Goal: Task Accomplishment & Management: Use online tool/utility

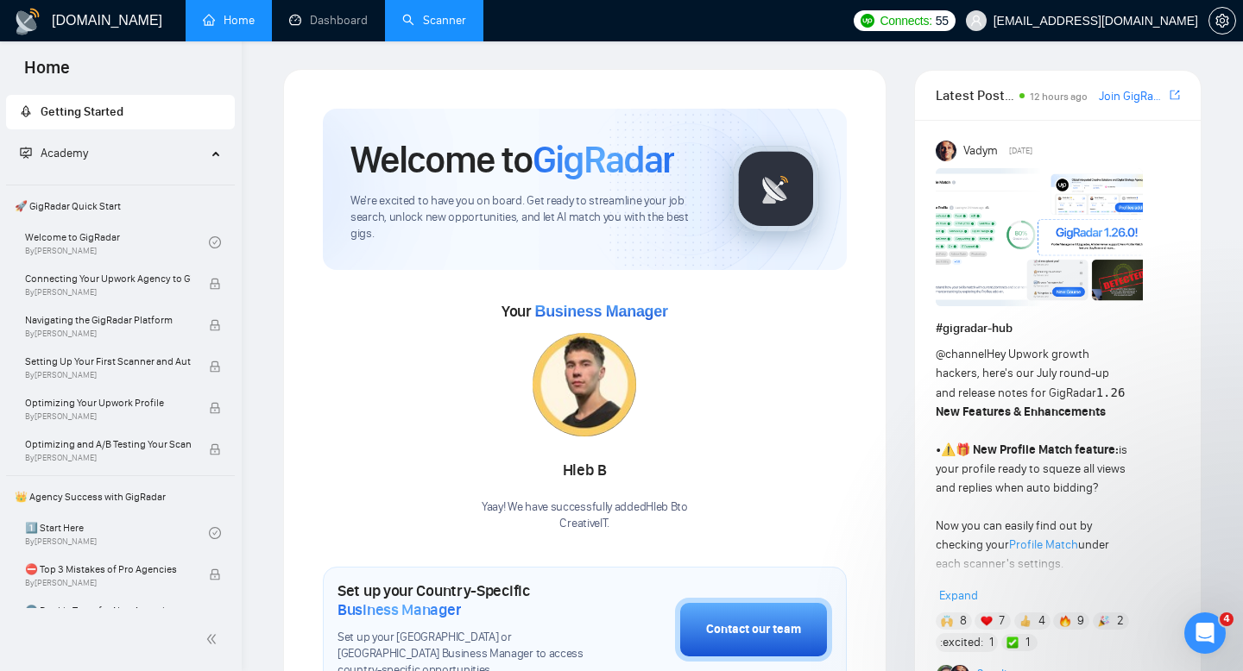
click at [413, 20] on link "Scanner" at bounding box center [434, 20] width 64 height 15
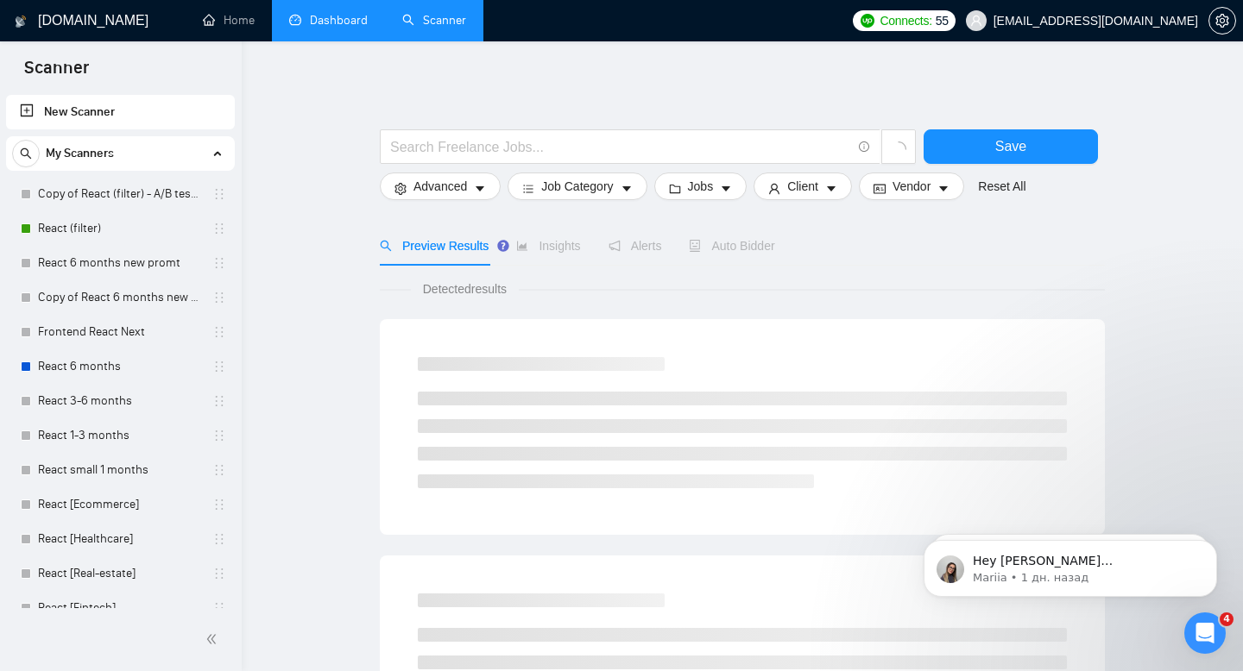
click at [368, 26] on link "Dashboard" at bounding box center [328, 20] width 79 height 15
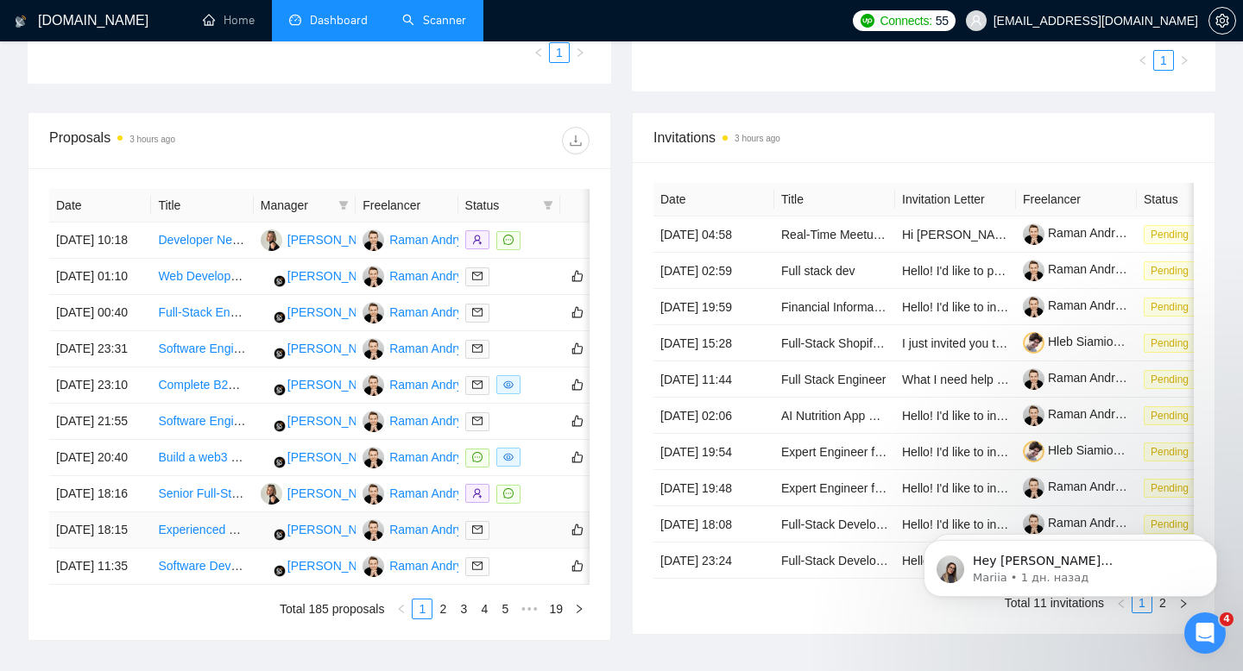
scroll to position [383, 0]
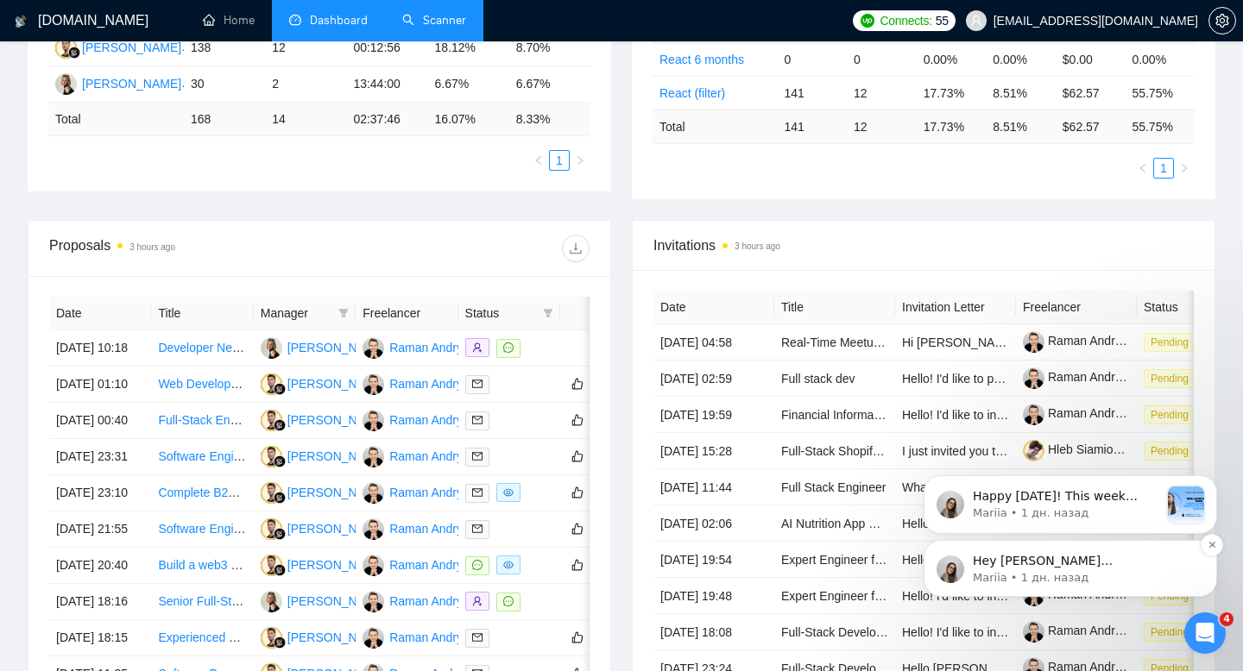
click at [1054, 570] on div "Hey [PERSON_NAME][EMAIL_ADDRESS][DOMAIN_NAME], Looks like your Upwork agency Cr…" at bounding box center [1084, 562] width 228 height 22
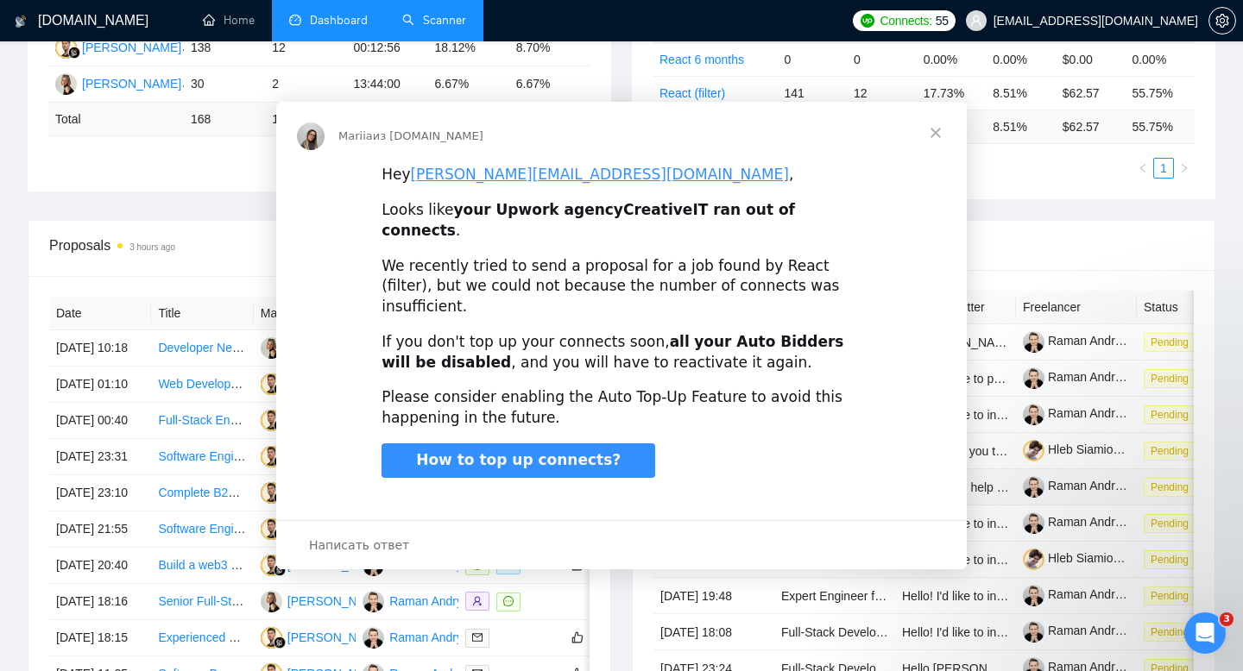
scroll to position [0, 0]
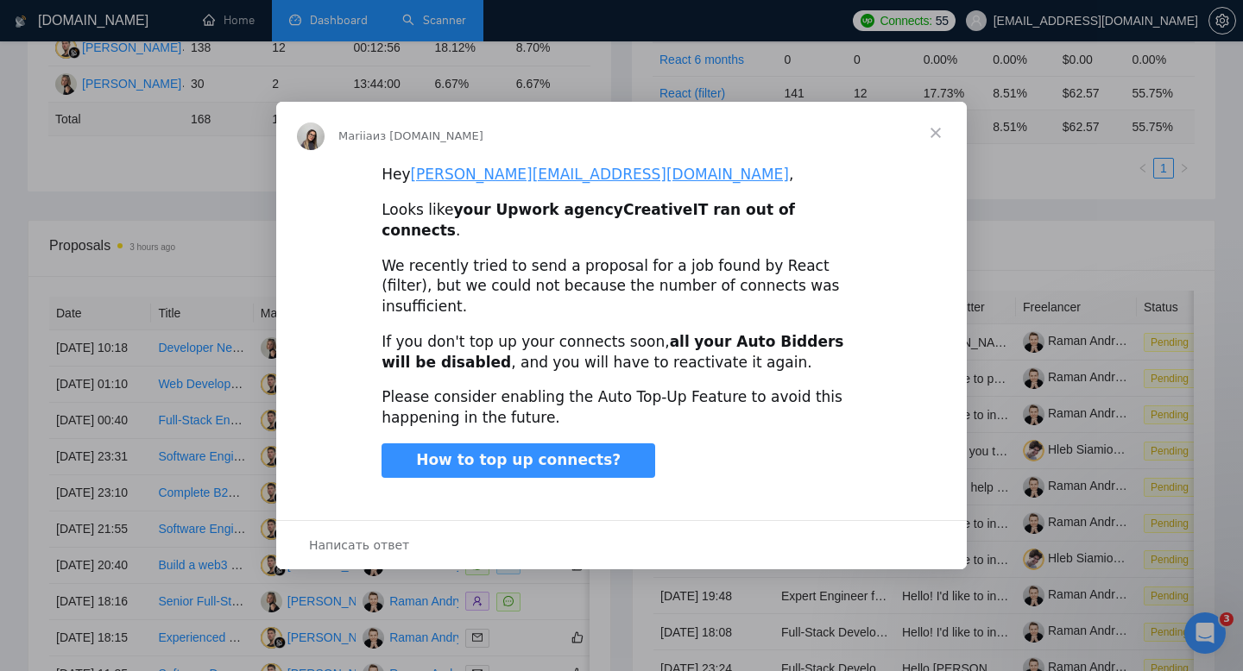
click at [929, 152] on span "Закрыть" at bounding box center [935, 133] width 62 height 62
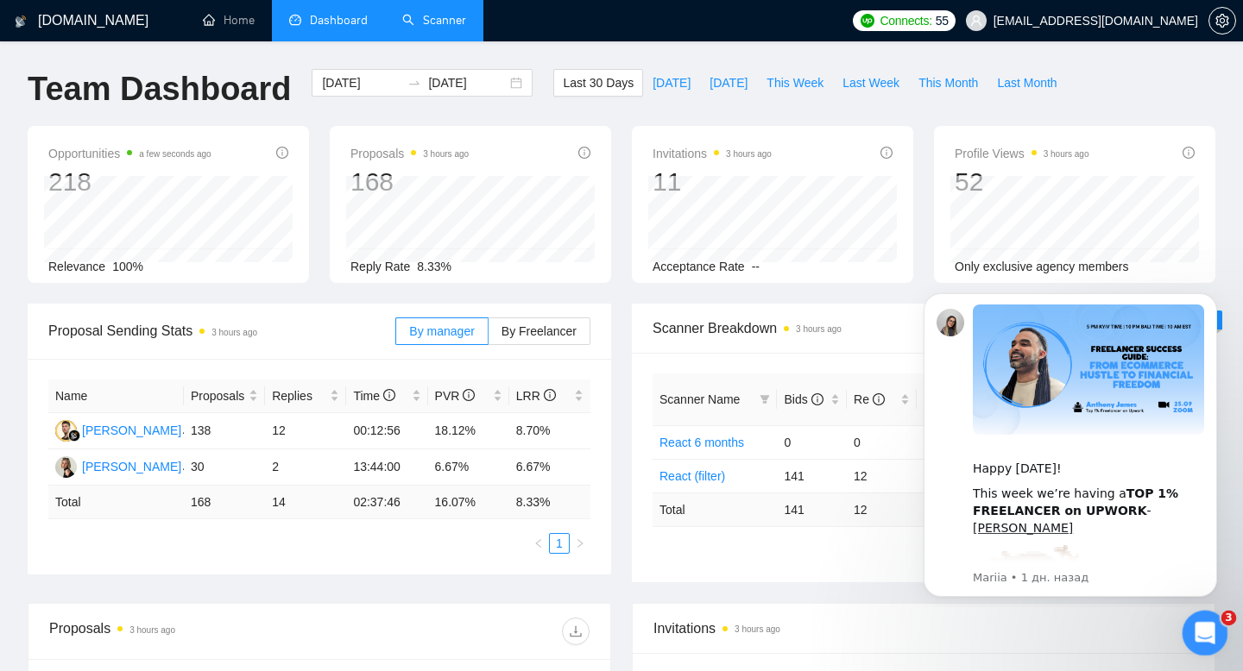
click at [1188, 620] on div "Открыть службу сообщений Intercom" at bounding box center [1202, 630] width 57 height 57
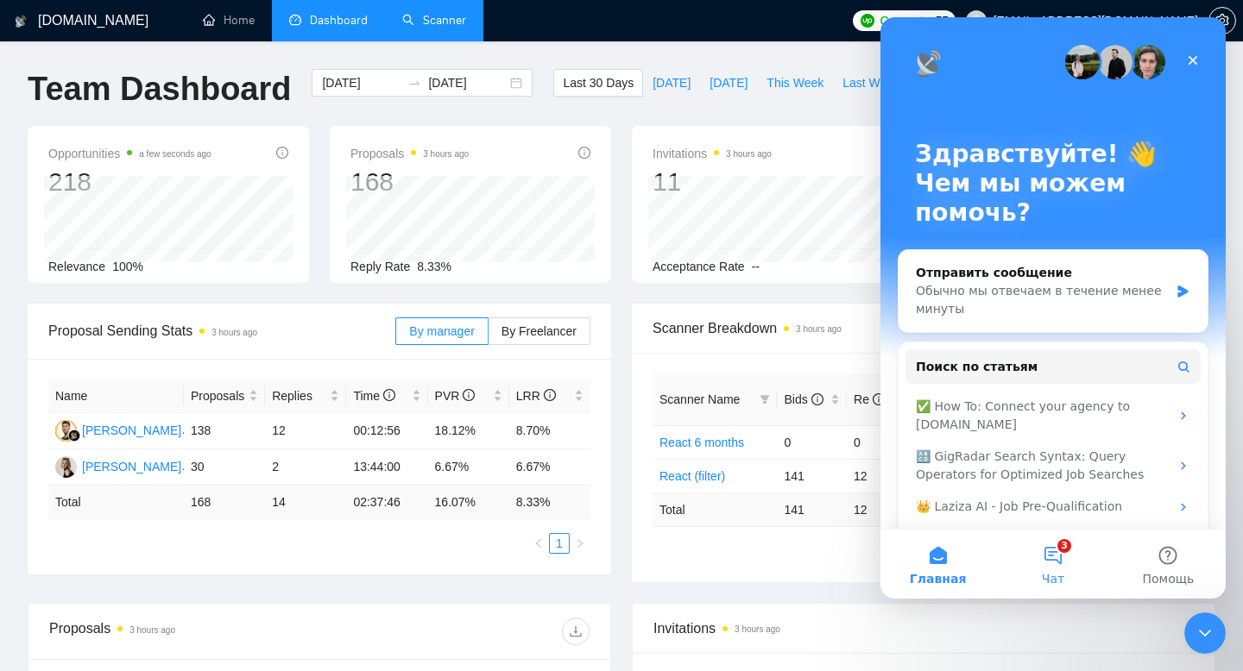
click at [1047, 548] on button "3 Чат" at bounding box center [1052, 564] width 115 height 69
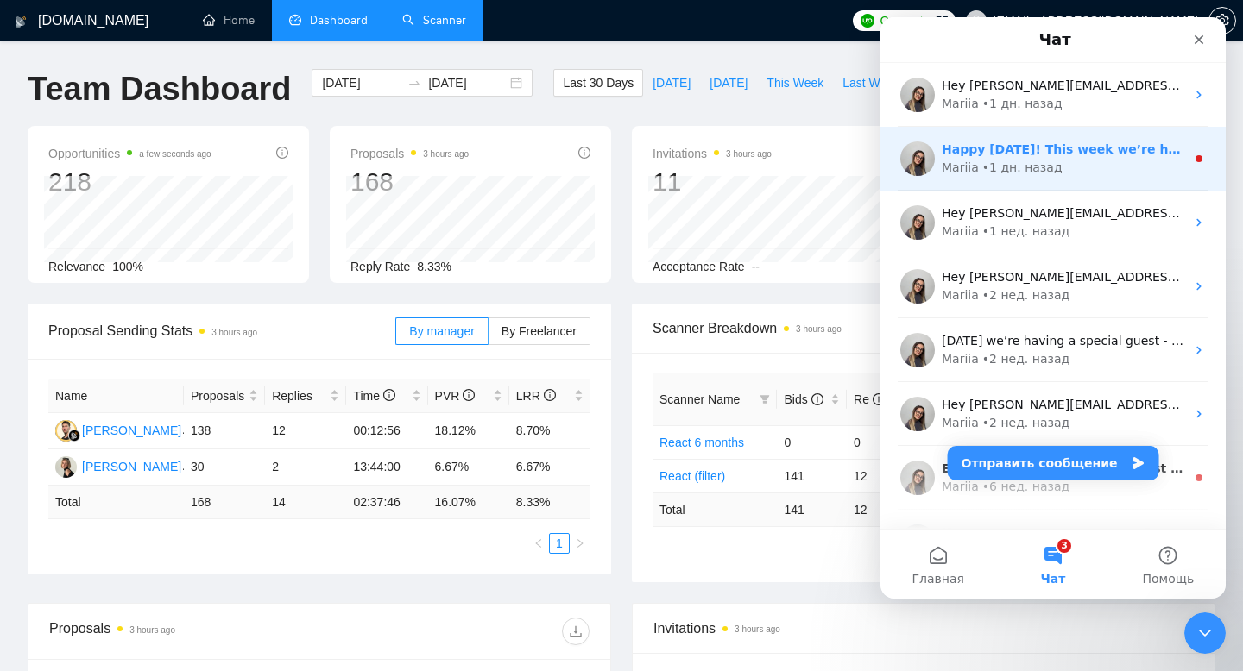
click at [1086, 166] on div "Mariia • 1 дн. назад" at bounding box center [1062, 168] width 243 height 18
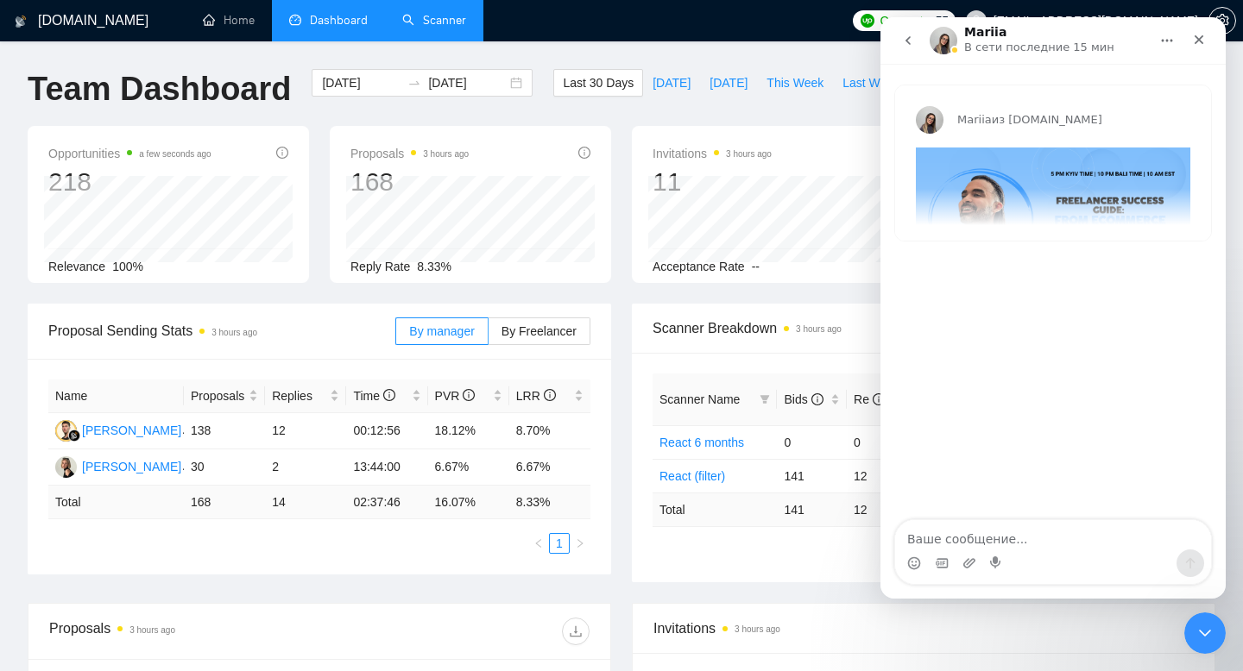
click at [903, 46] on icon "go back" at bounding box center [908, 41] width 14 height 14
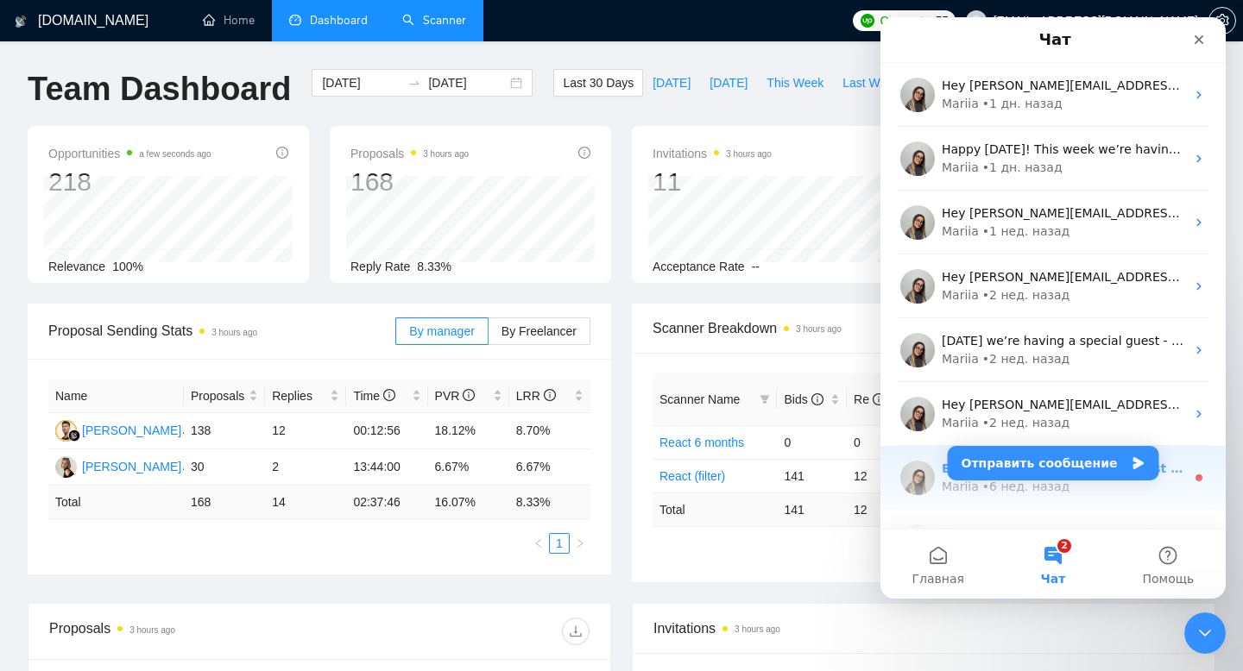
click at [1128, 482] on div "Mariia • 6 нед. назад" at bounding box center [1062, 487] width 243 height 18
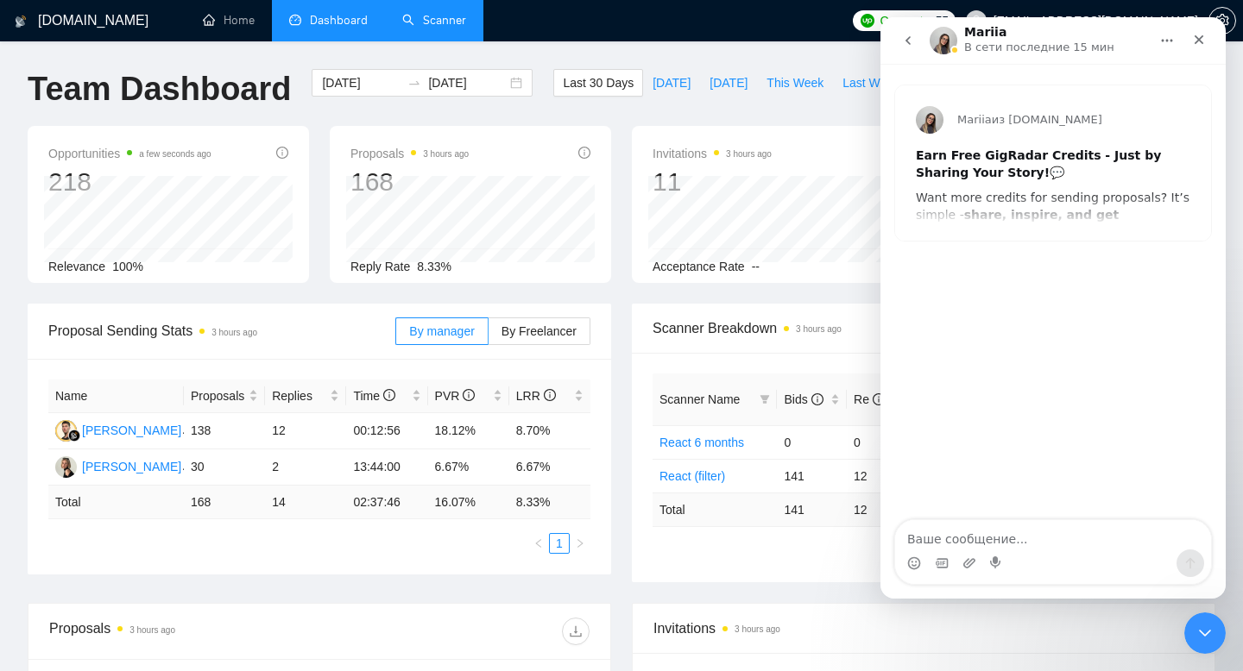
click at [901, 38] on icon "go back" at bounding box center [908, 41] width 14 height 14
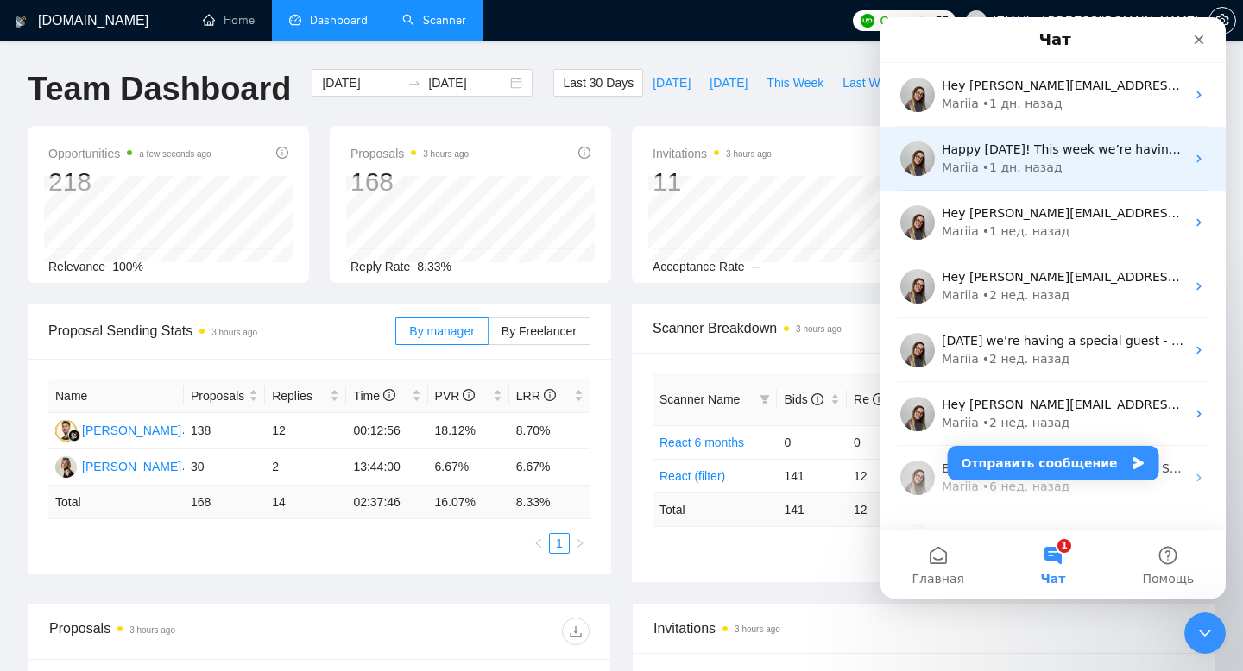
scroll to position [242, 0]
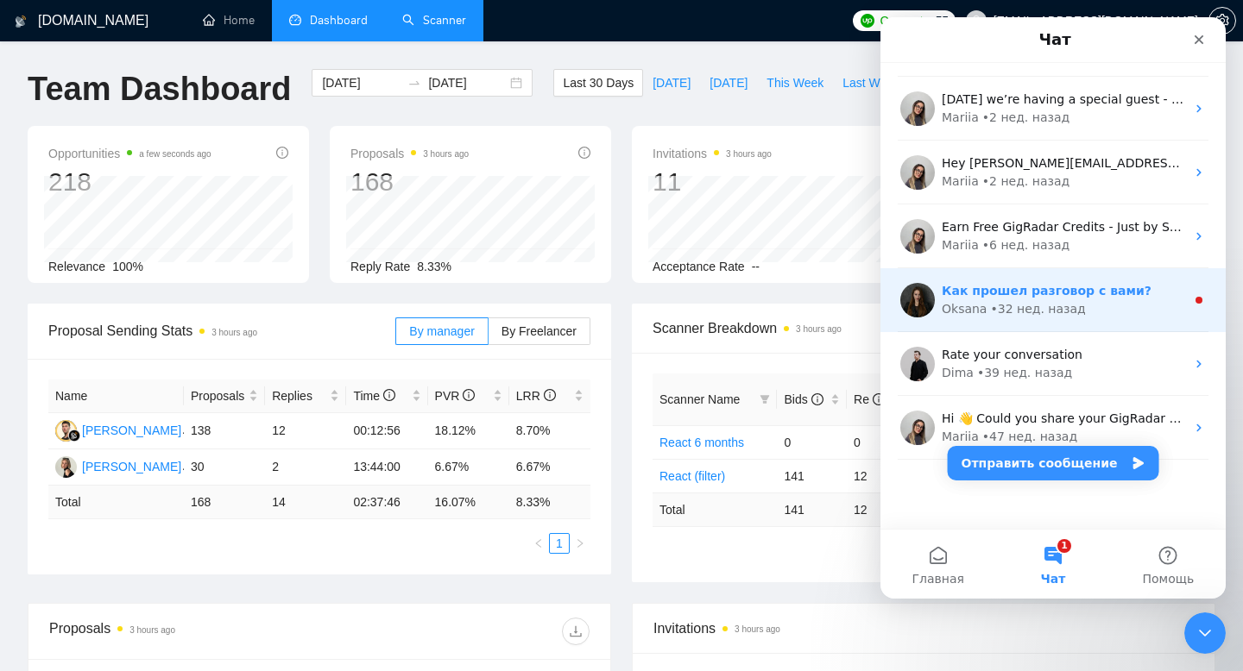
click at [1066, 304] on div "• 32 нед. назад" at bounding box center [1037, 309] width 95 height 18
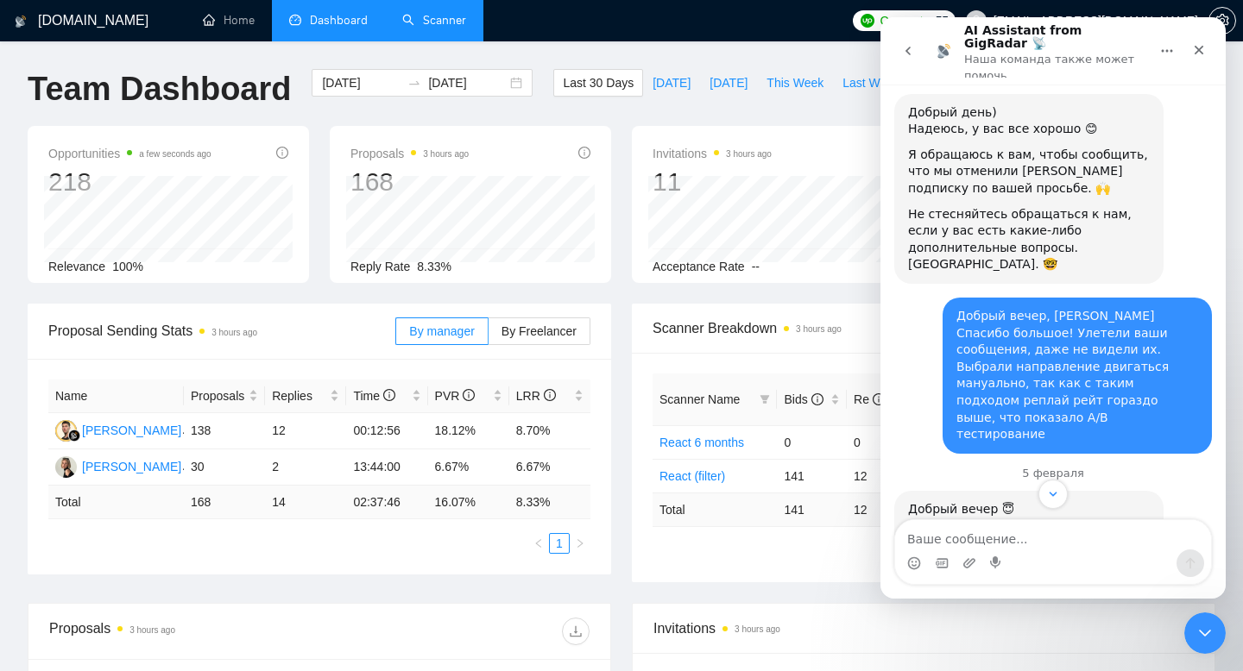
scroll to position [3151, 0]
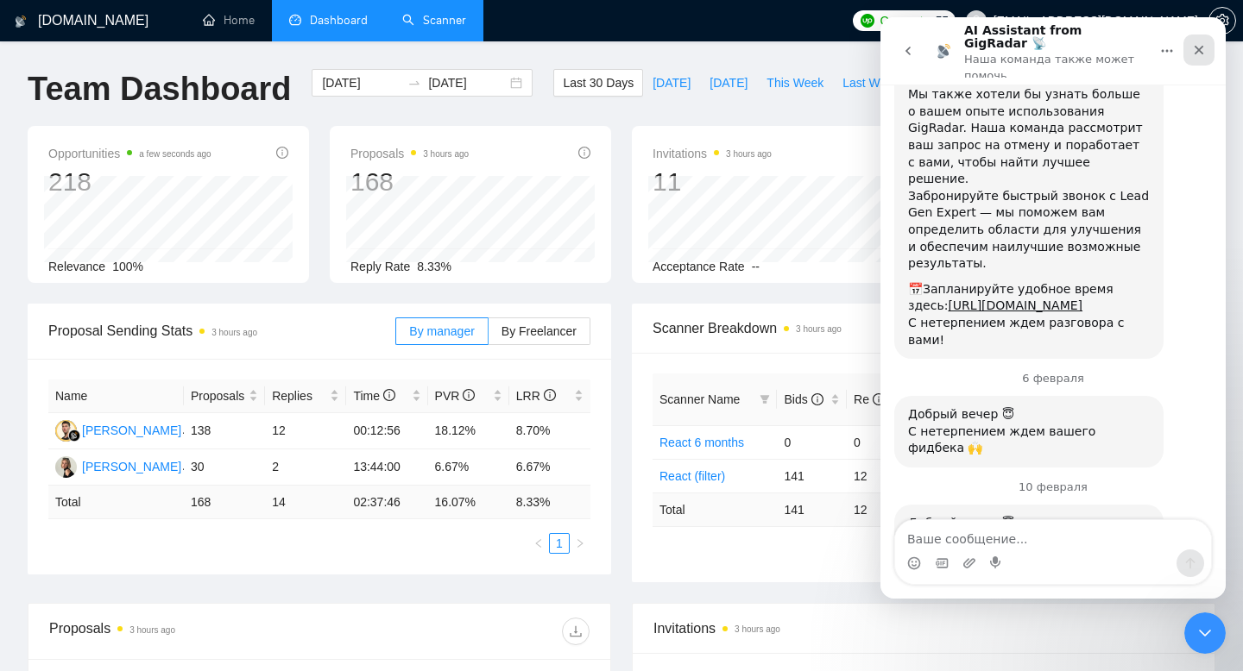
click at [1203, 43] on icon "Закрыть" at bounding box center [1199, 50] width 14 height 14
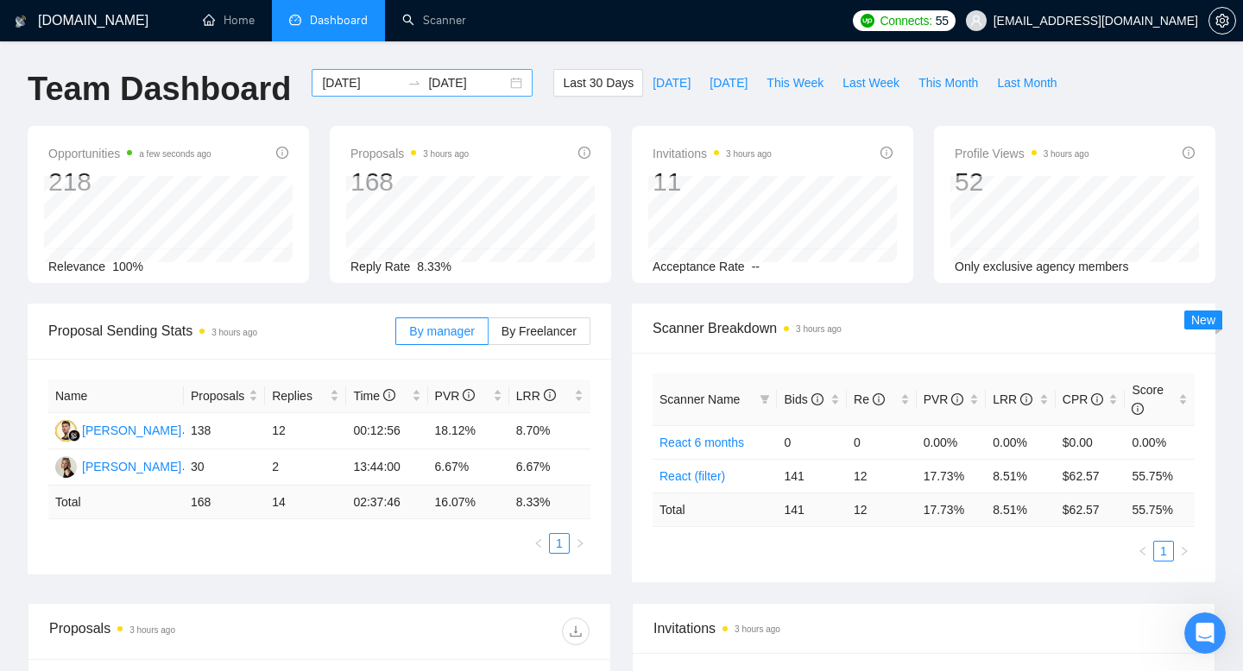
click at [500, 76] on div "[DATE] [DATE]" at bounding box center [422, 83] width 221 height 28
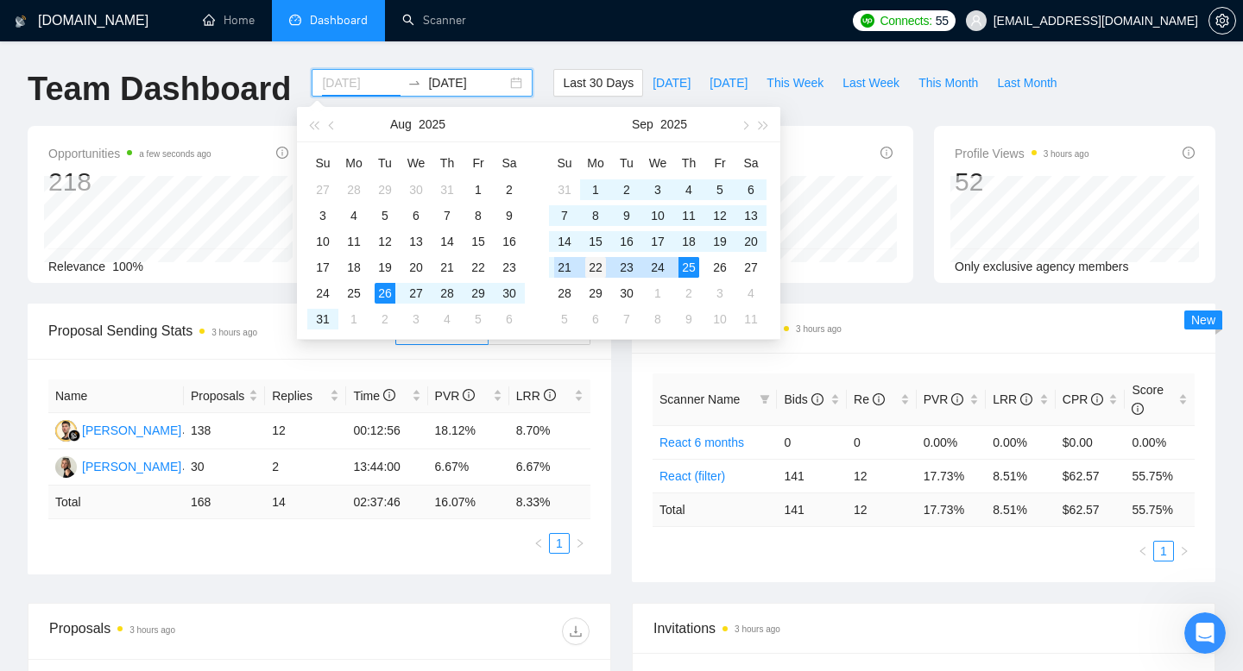
type input "[DATE]"
click at [589, 268] on div "22" at bounding box center [595, 267] width 21 height 21
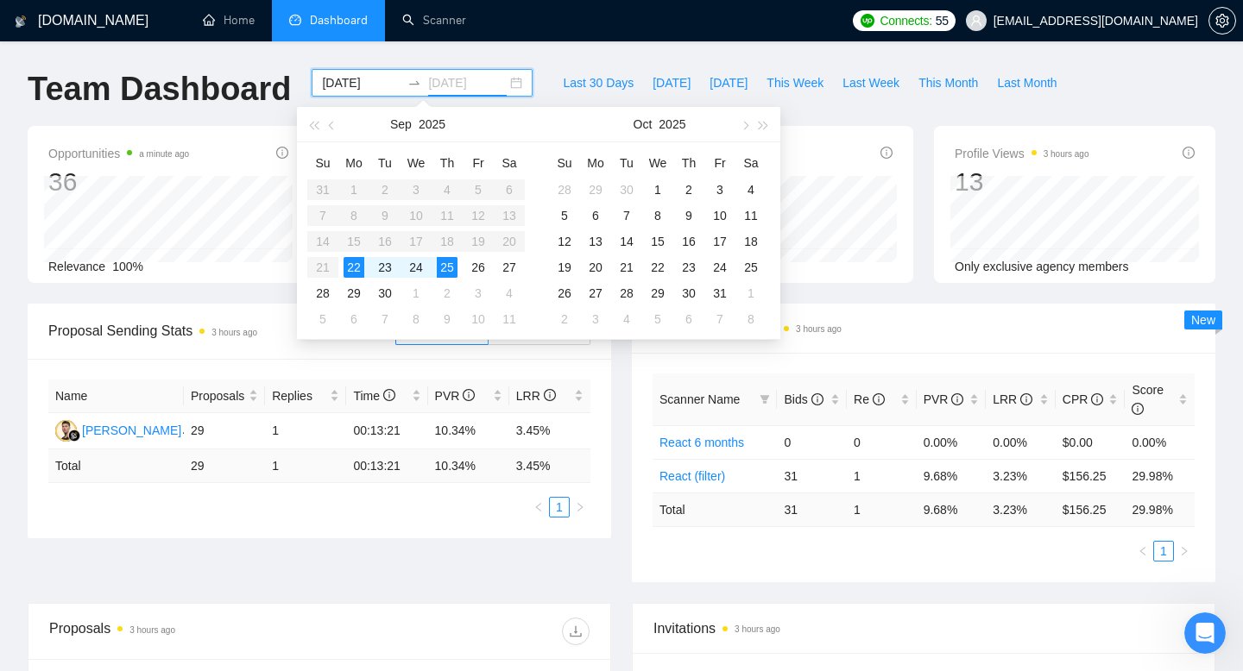
click at [358, 258] on div "22" at bounding box center [353, 267] width 21 height 21
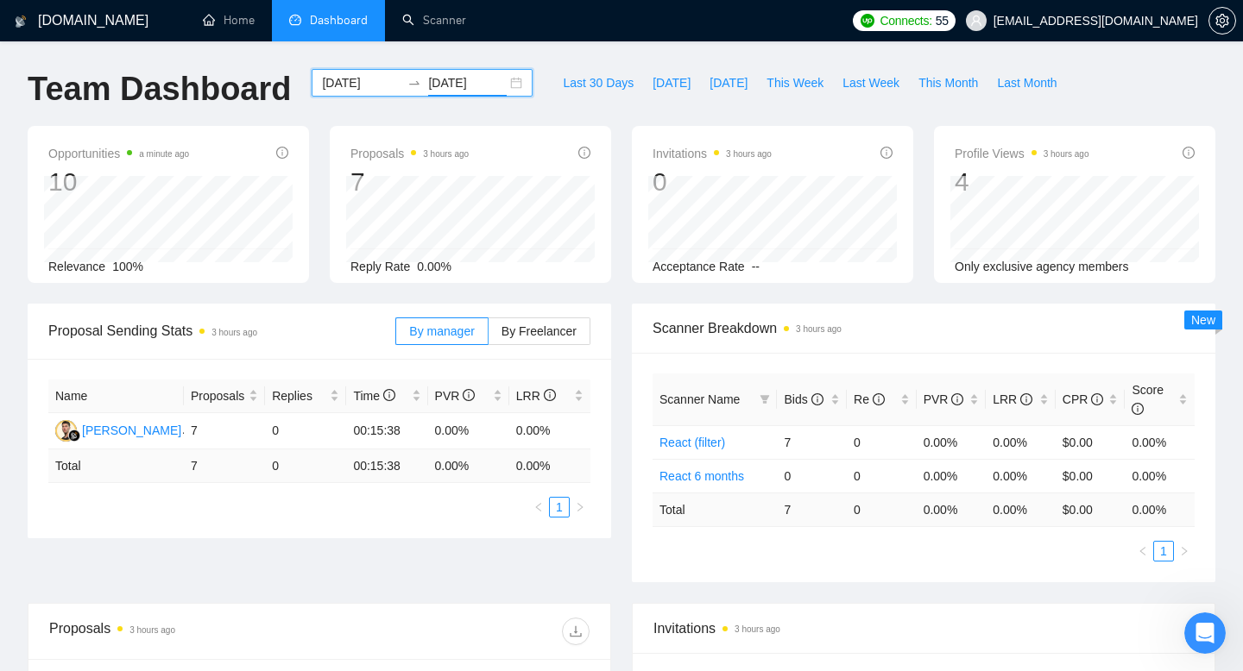
click at [472, 80] on input "[DATE]" at bounding box center [467, 82] width 79 height 19
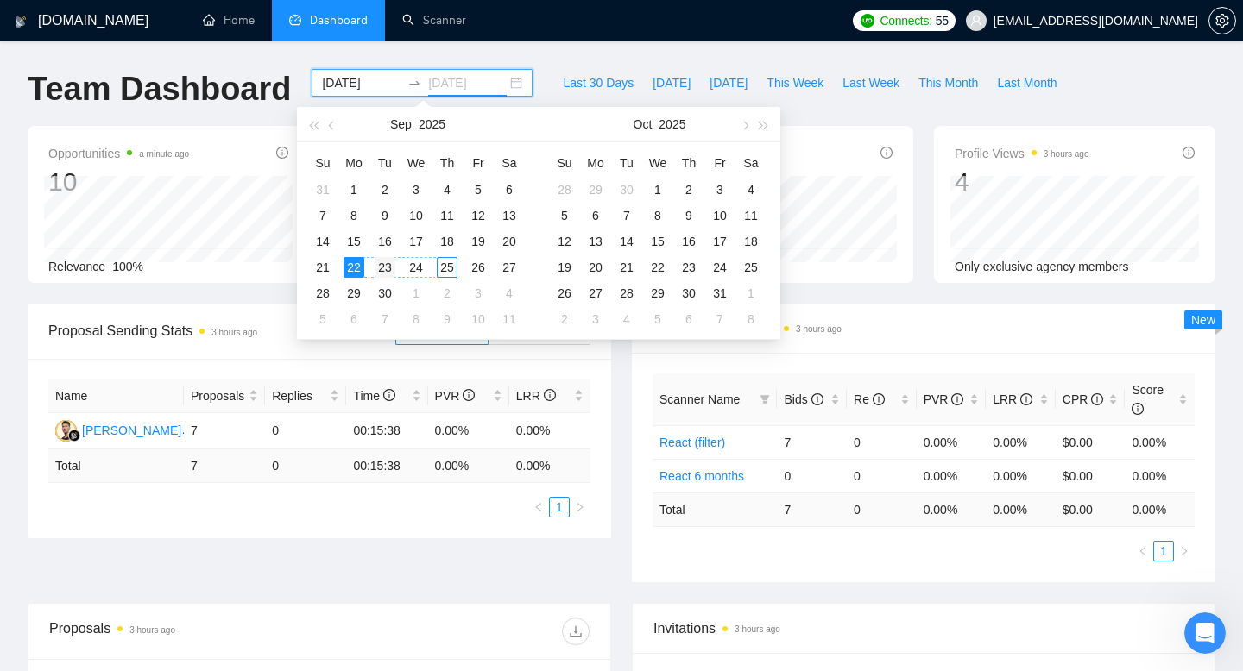
type input "[DATE]"
click at [381, 264] on div "23" at bounding box center [385, 267] width 21 height 21
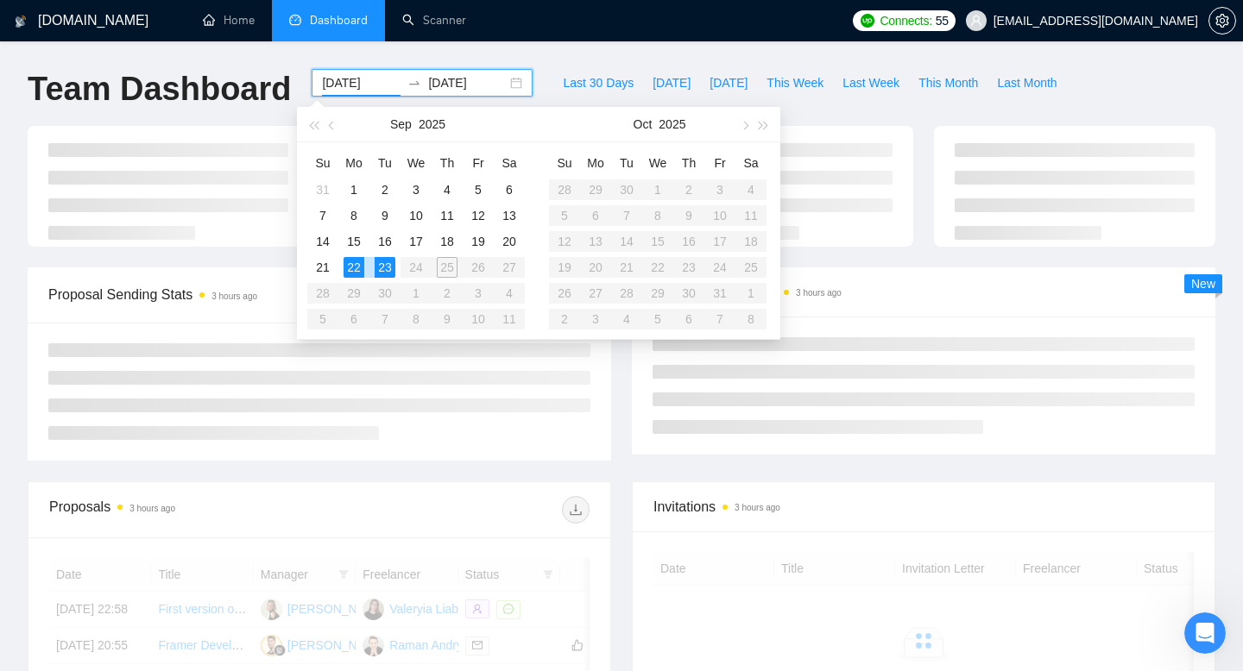
click at [381, 264] on div "23" at bounding box center [385, 267] width 21 height 21
type input "[DATE]"
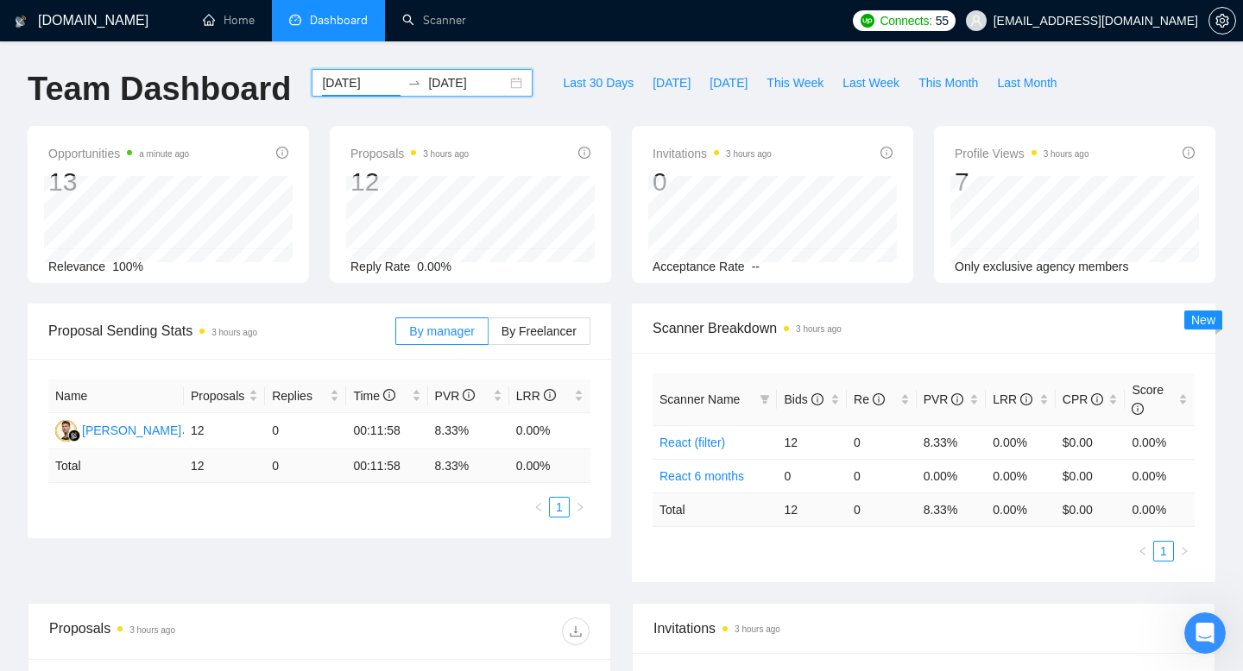
click at [448, 82] on input "[DATE]" at bounding box center [467, 82] width 79 height 19
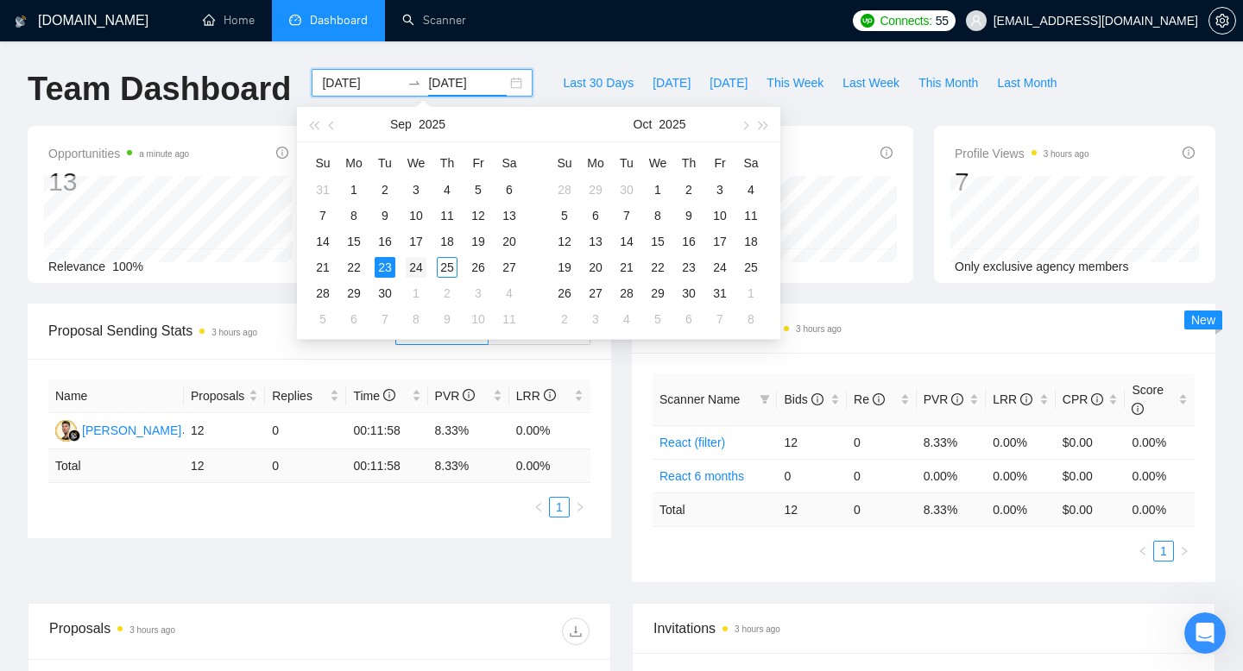
type input "[DATE]"
click at [420, 261] on div "24" at bounding box center [416, 267] width 21 height 21
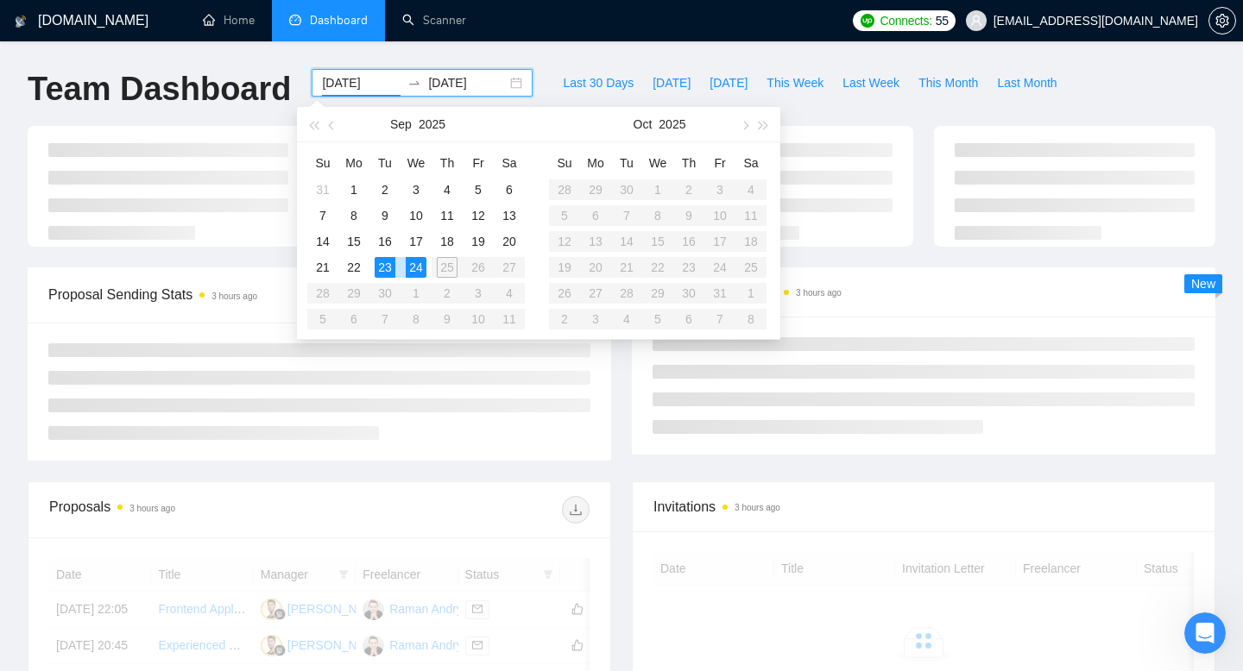
click at [420, 262] on div "24" at bounding box center [416, 267] width 21 height 21
type input "[DATE]"
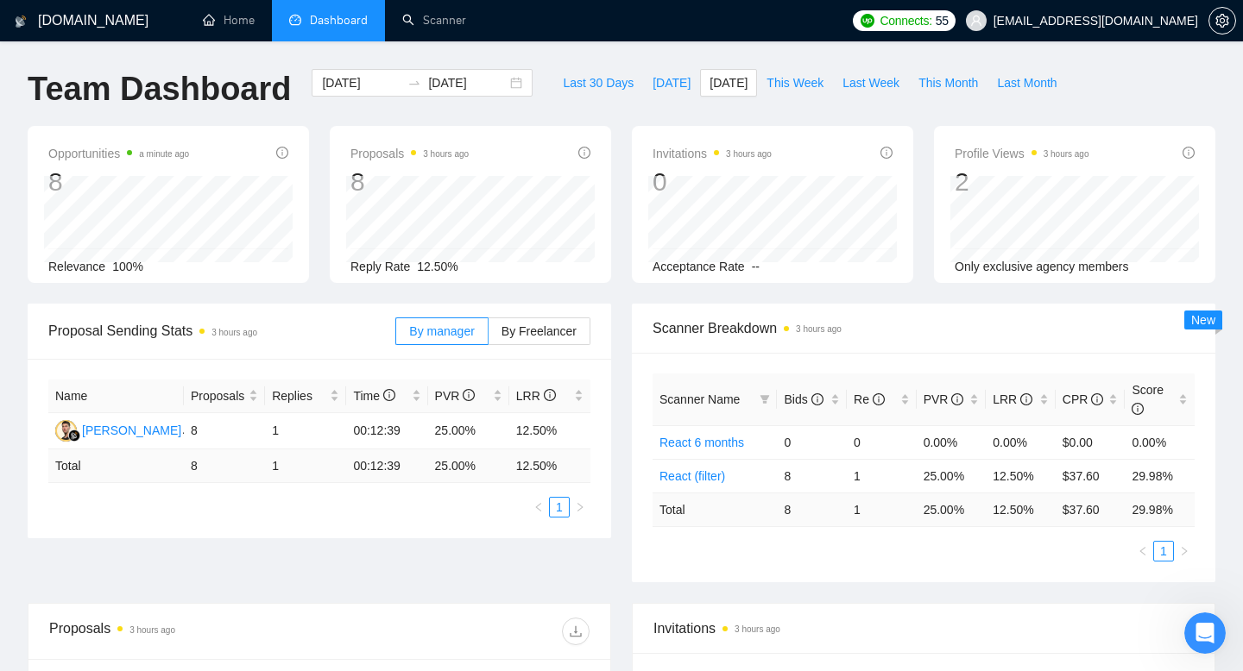
click at [476, 62] on div "[DOMAIN_NAME] Home Dashboard Scanner Connects: 55 [EMAIL_ADDRESS][DOMAIN_NAME] …" at bounding box center [621, 624] width 1243 height 1249
click at [475, 79] on input "[DATE]" at bounding box center [467, 82] width 79 height 19
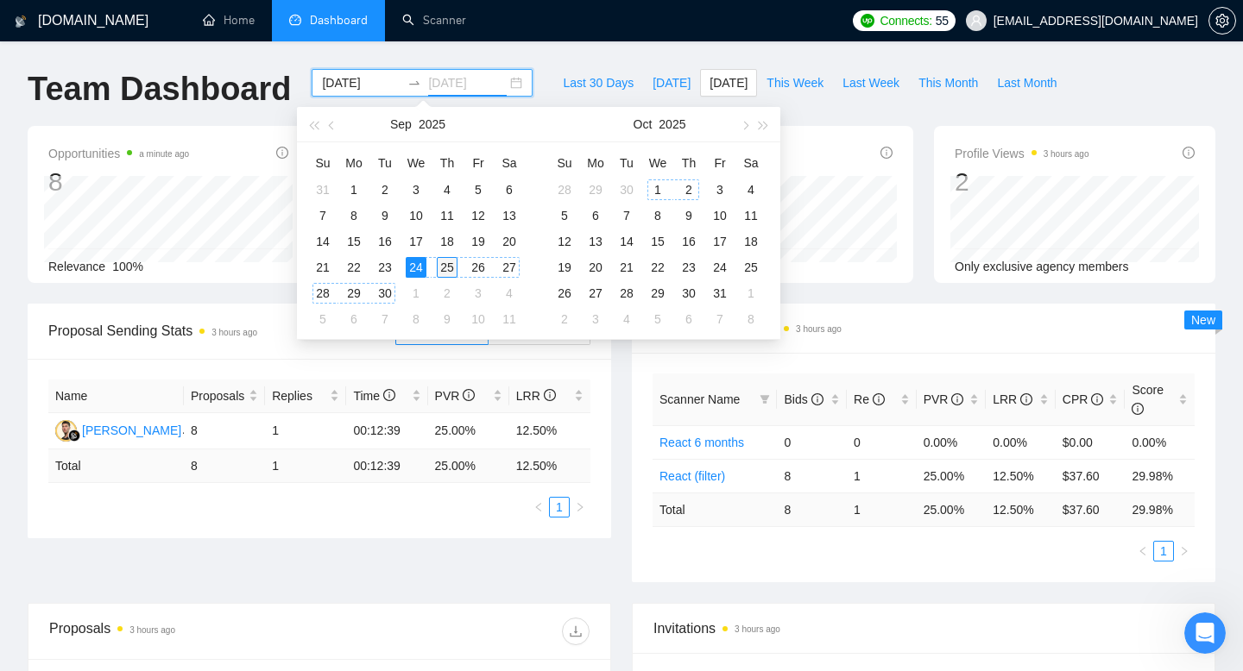
type input "[DATE]"
click at [450, 266] on div "25" at bounding box center [447, 267] width 21 height 21
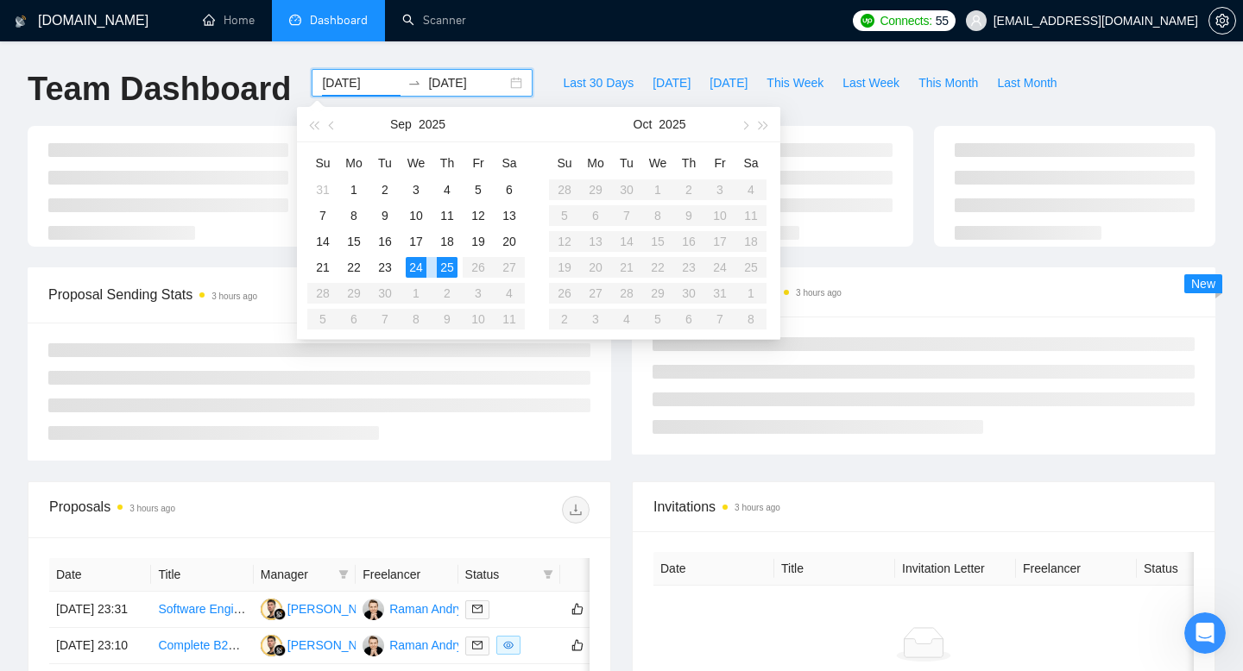
click at [450, 266] on div "25" at bounding box center [447, 267] width 21 height 21
type input "[DATE]"
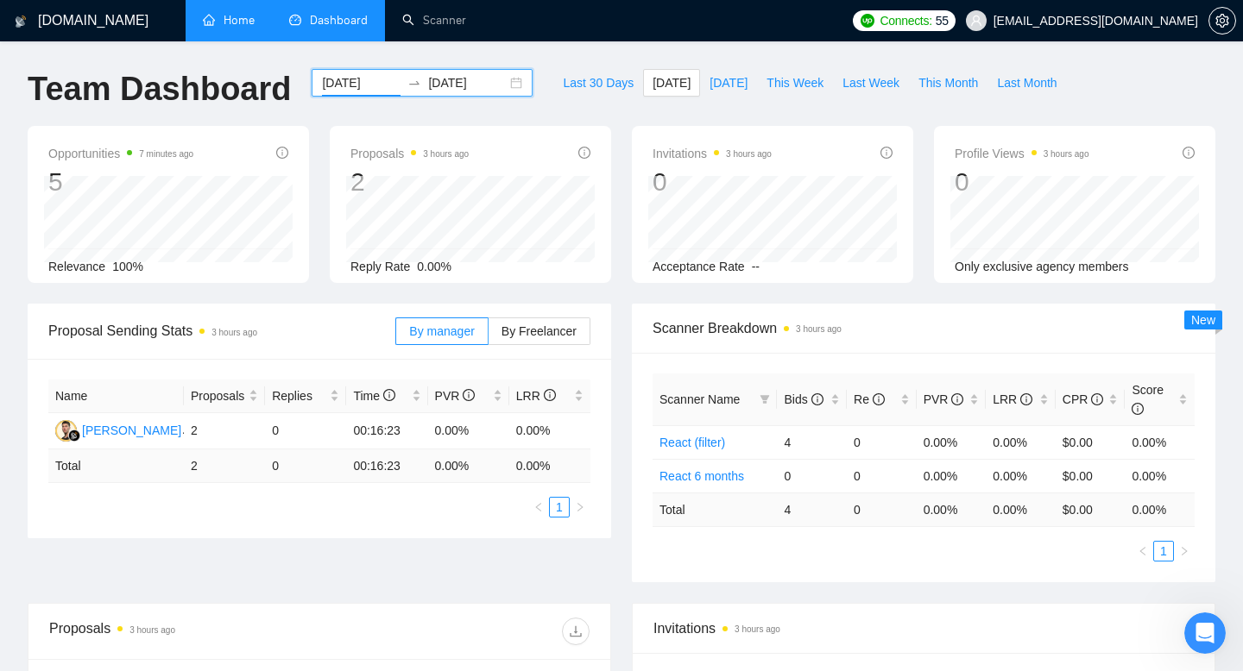
click at [234, 20] on link "Home" at bounding box center [229, 20] width 52 height 15
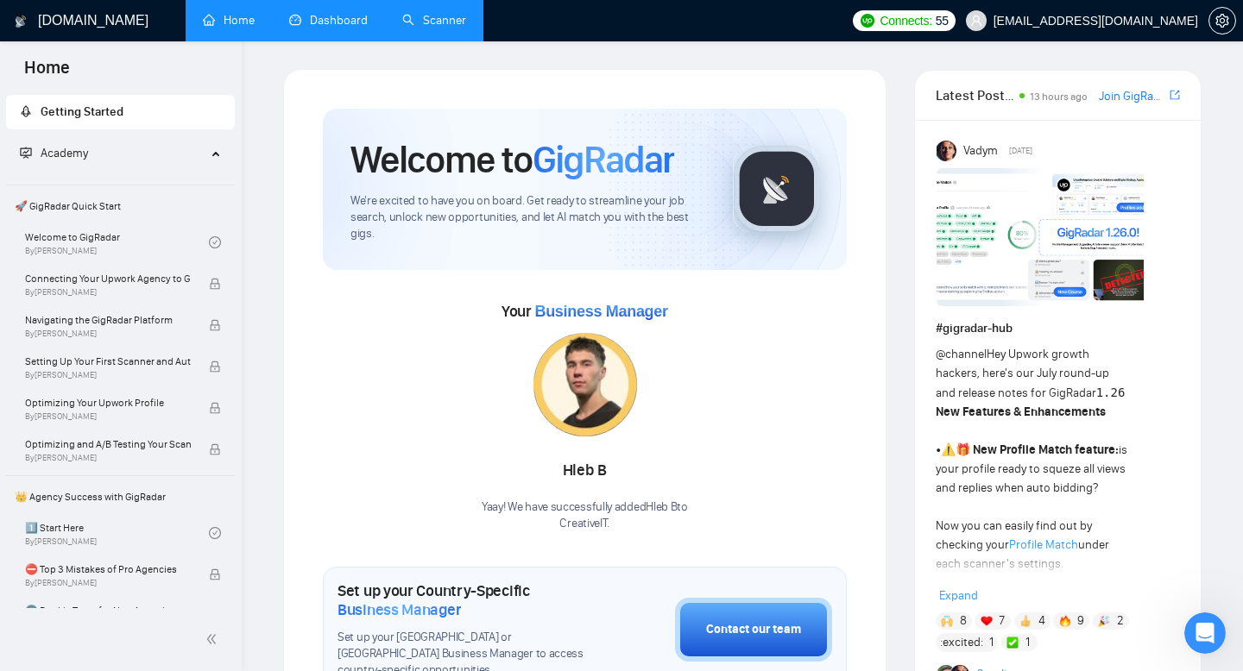
click at [403, 22] on link "Scanner" at bounding box center [434, 20] width 64 height 15
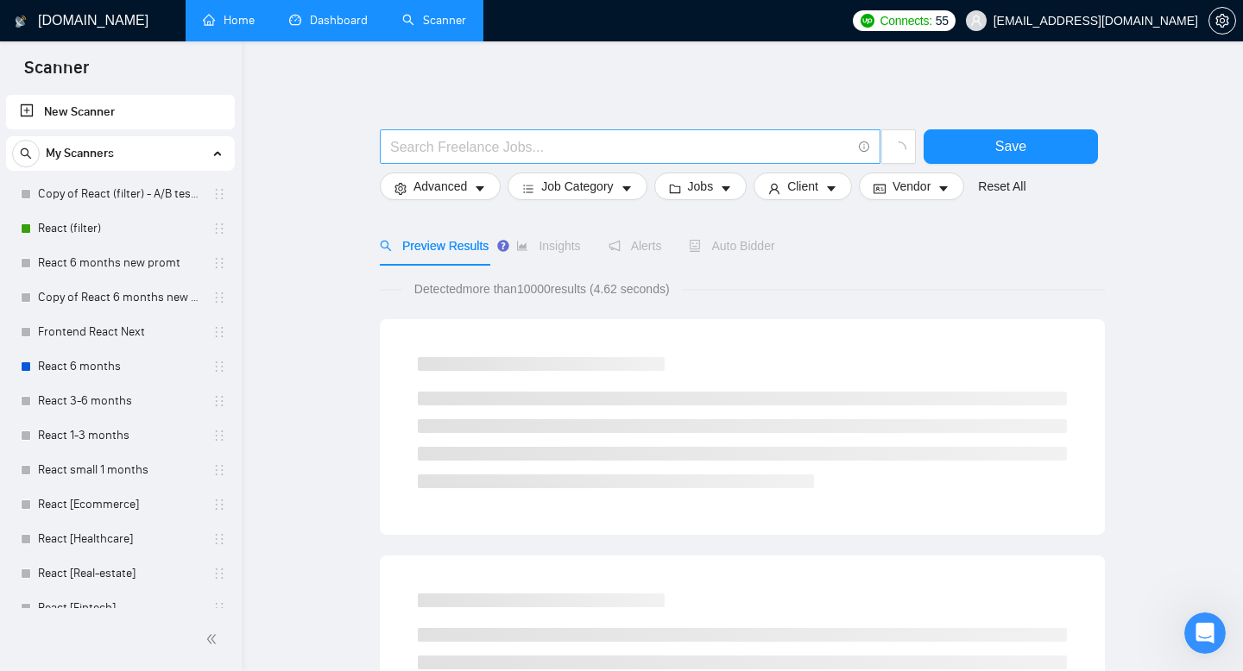
scroll to position [3196, 0]
click at [406, 141] on input "text" at bounding box center [620, 147] width 461 height 22
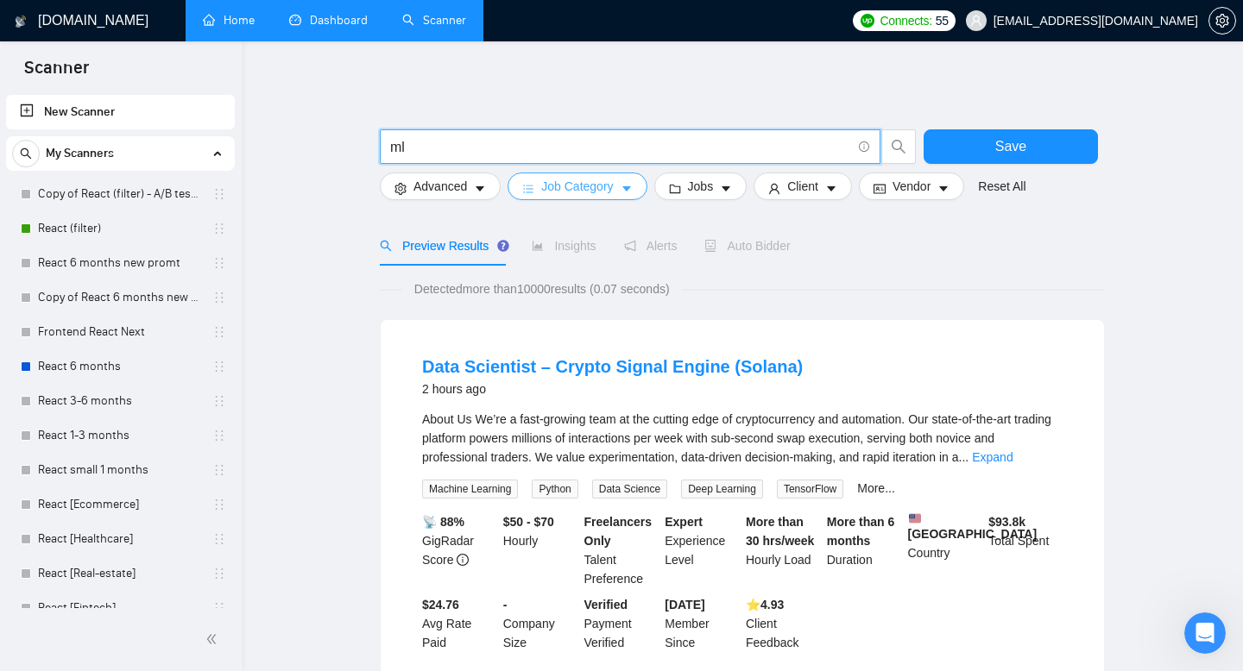
type input "ml"
click at [550, 188] on span "Job Category" at bounding box center [577, 186] width 72 height 19
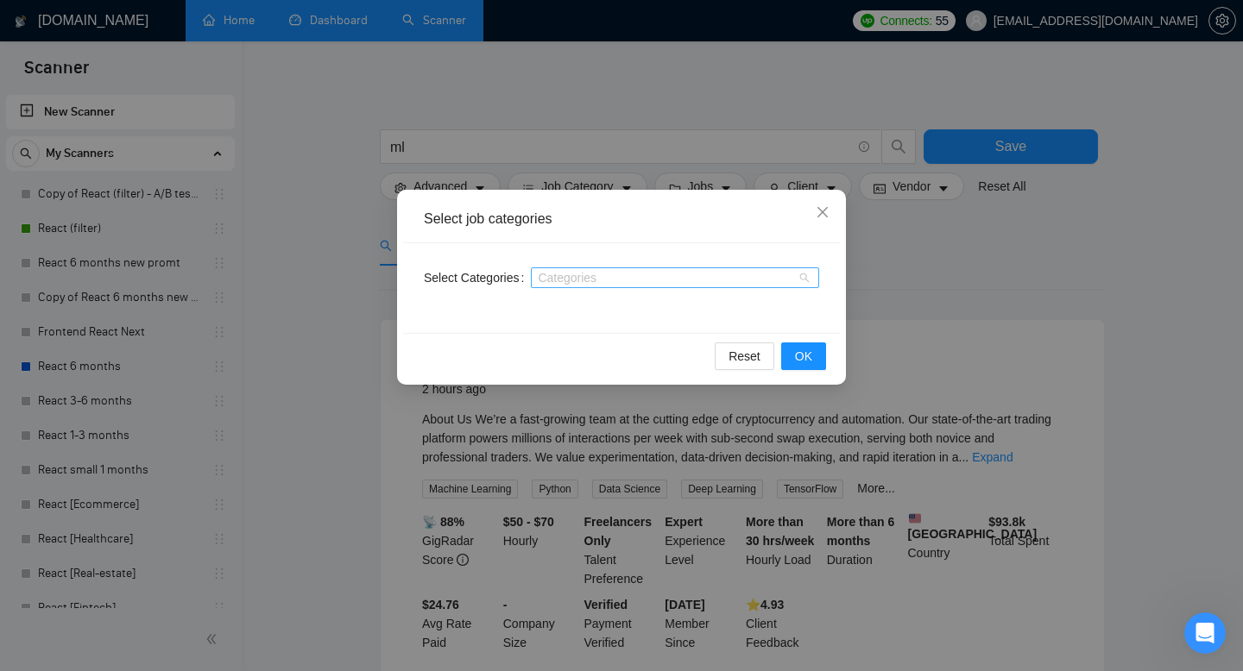
click at [569, 272] on div at bounding box center [666, 278] width 262 height 14
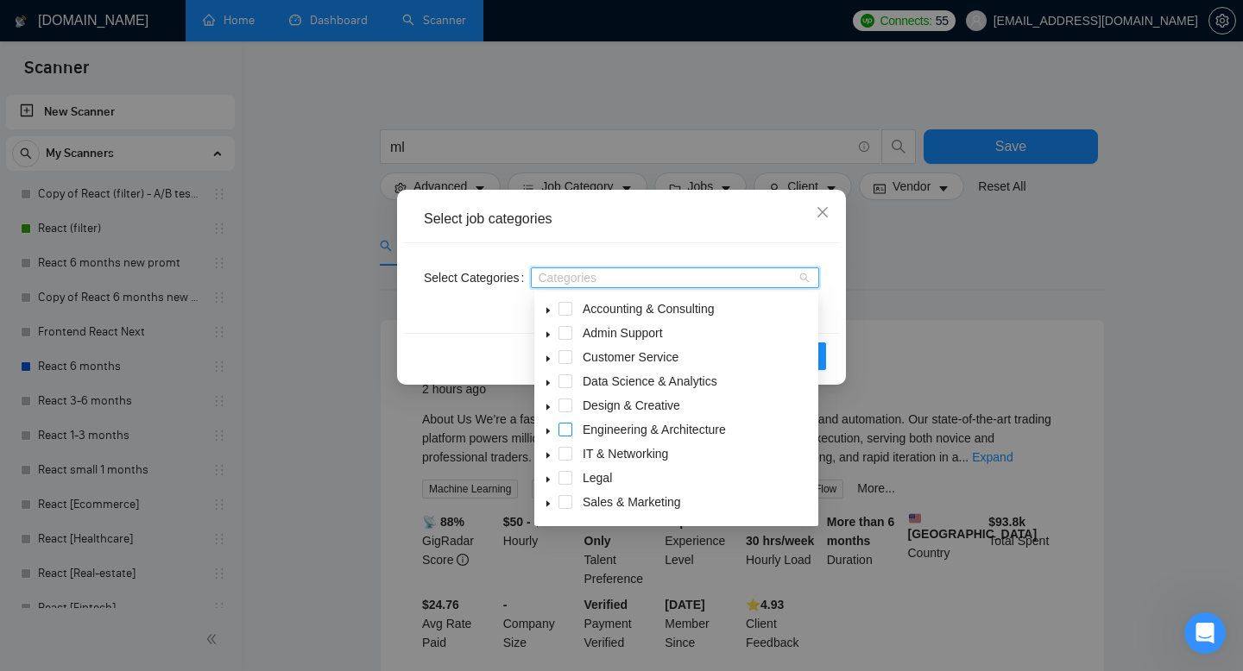
click at [562, 428] on span at bounding box center [565, 430] width 14 height 14
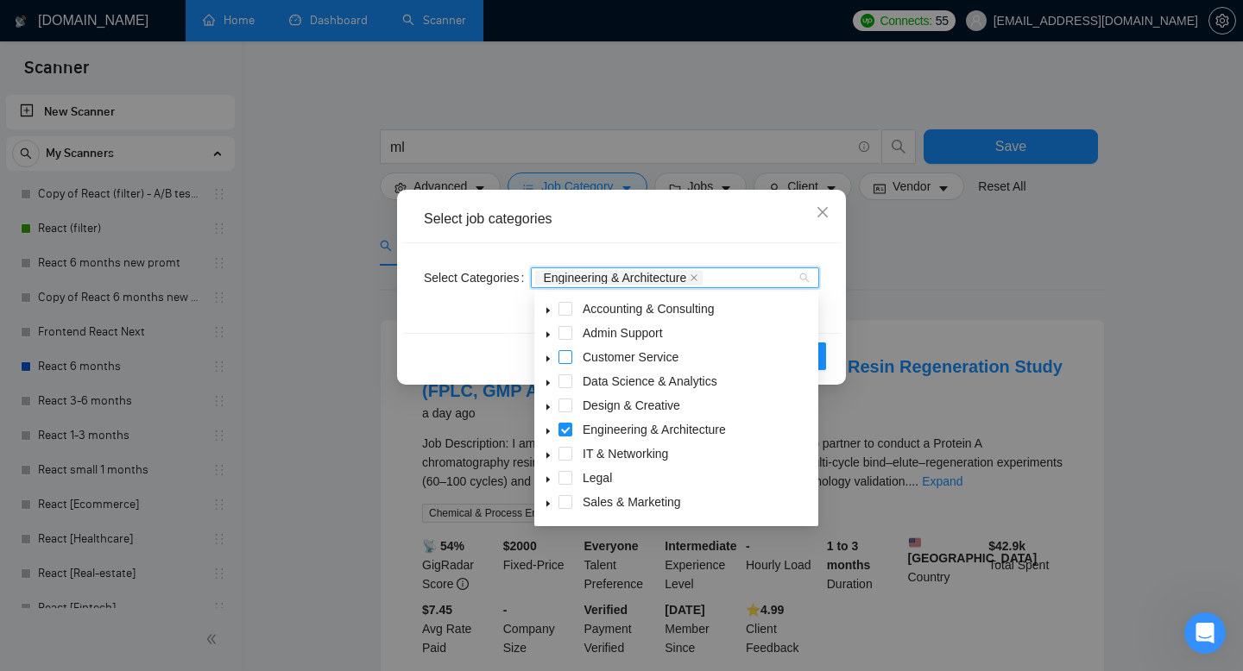
click at [558, 359] on span at bounding box center [565, 357] width 14 height 14
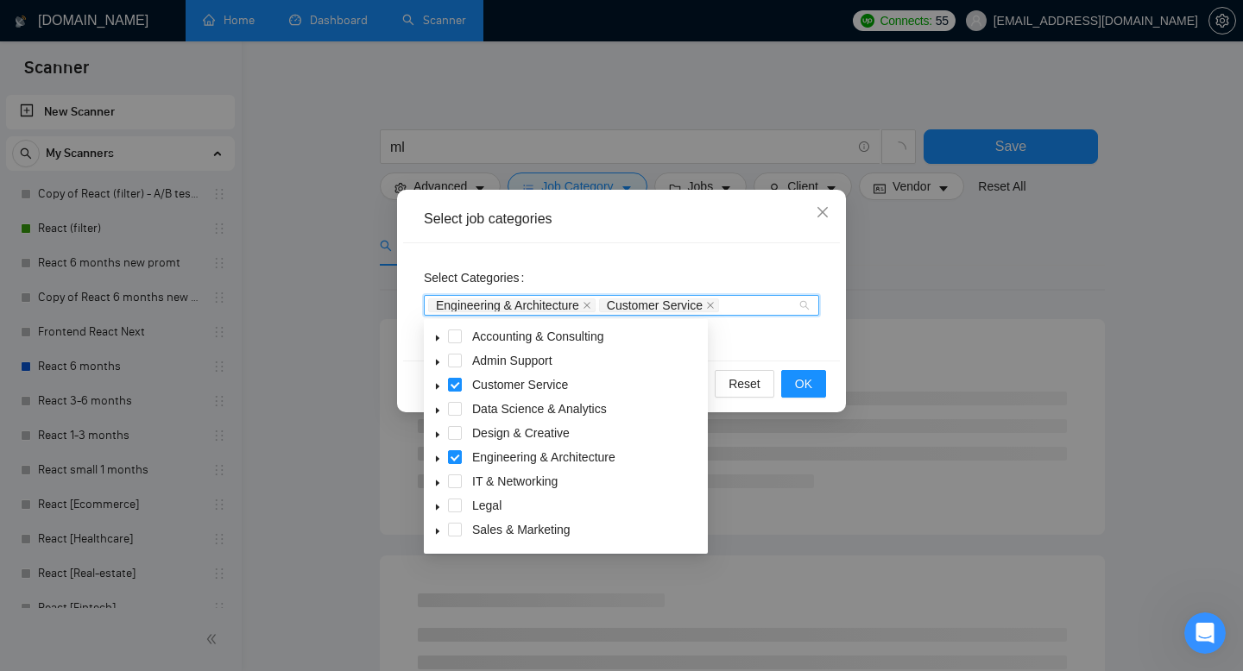
click at [958, 343] on div "Select job categories Select Categories Engineering & Architecture Customer Ser…" at bounding box center [621, 335] width 1243 height 671
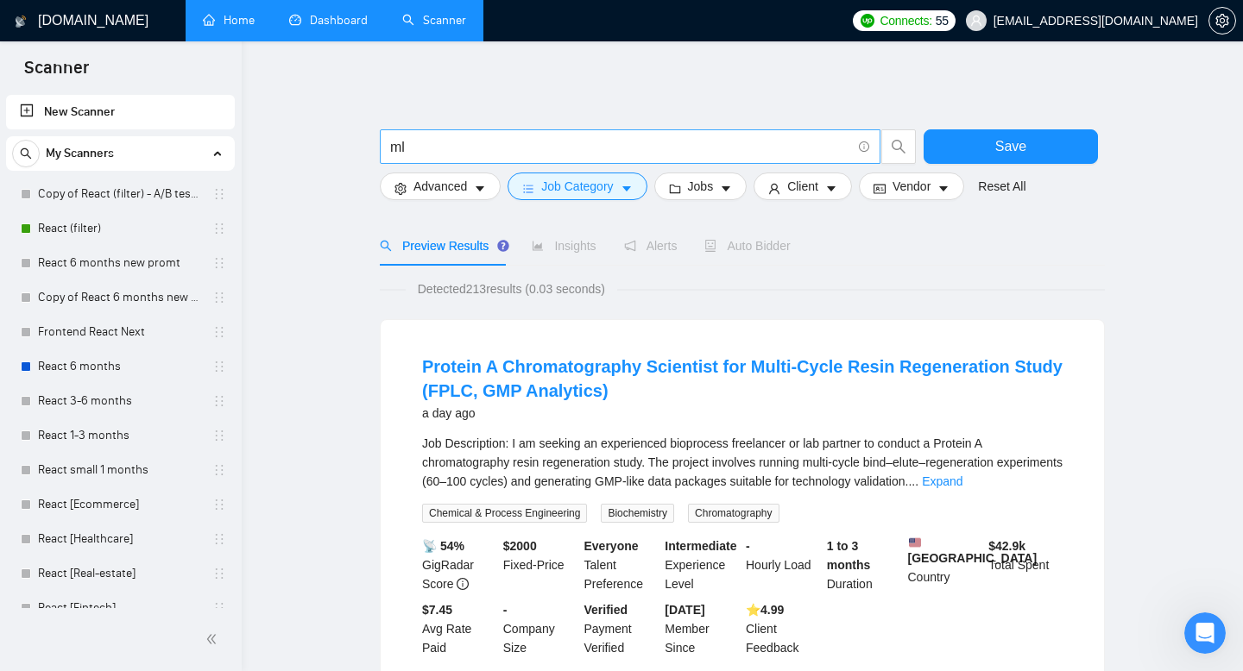
click at [671, 158] on span "ml" at bounding box center [630, 146] width 500 height 35
click at [168, 197] on link "Copy of React (filter) - A/B testing" at bounding box center [120, 194] width 164 height 35
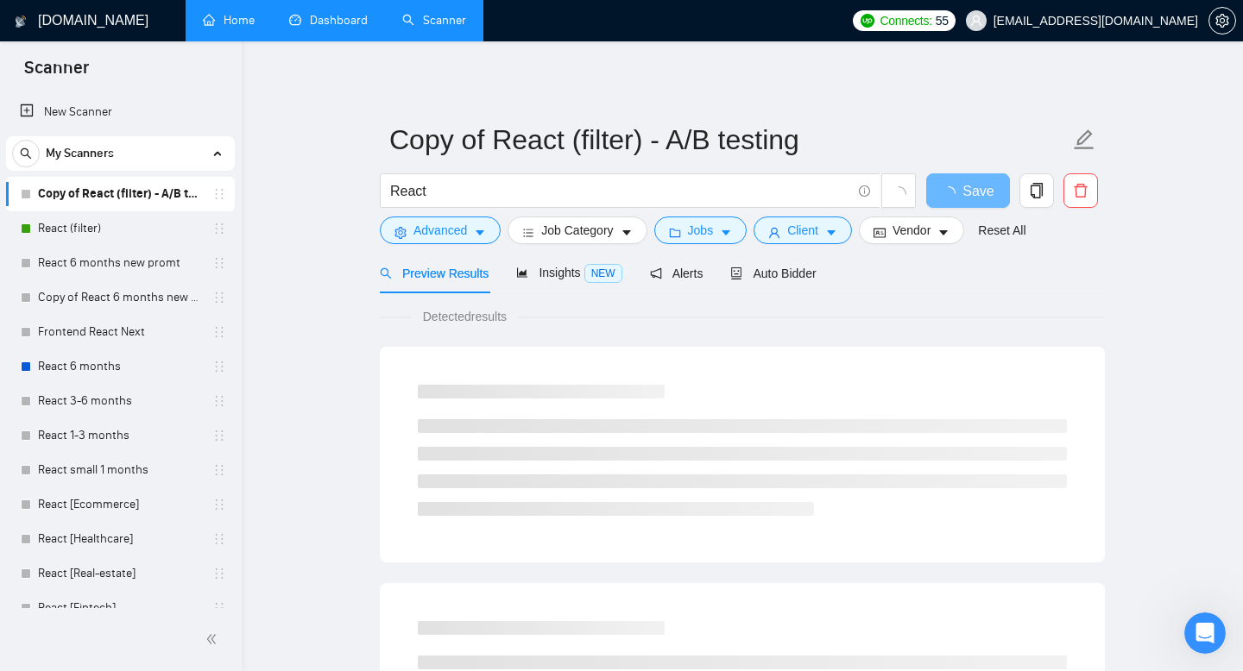
click at [93, 192] on link "Copy of React (filter) - A/B testing" at bounding box center [120, 194] width 164 height 35
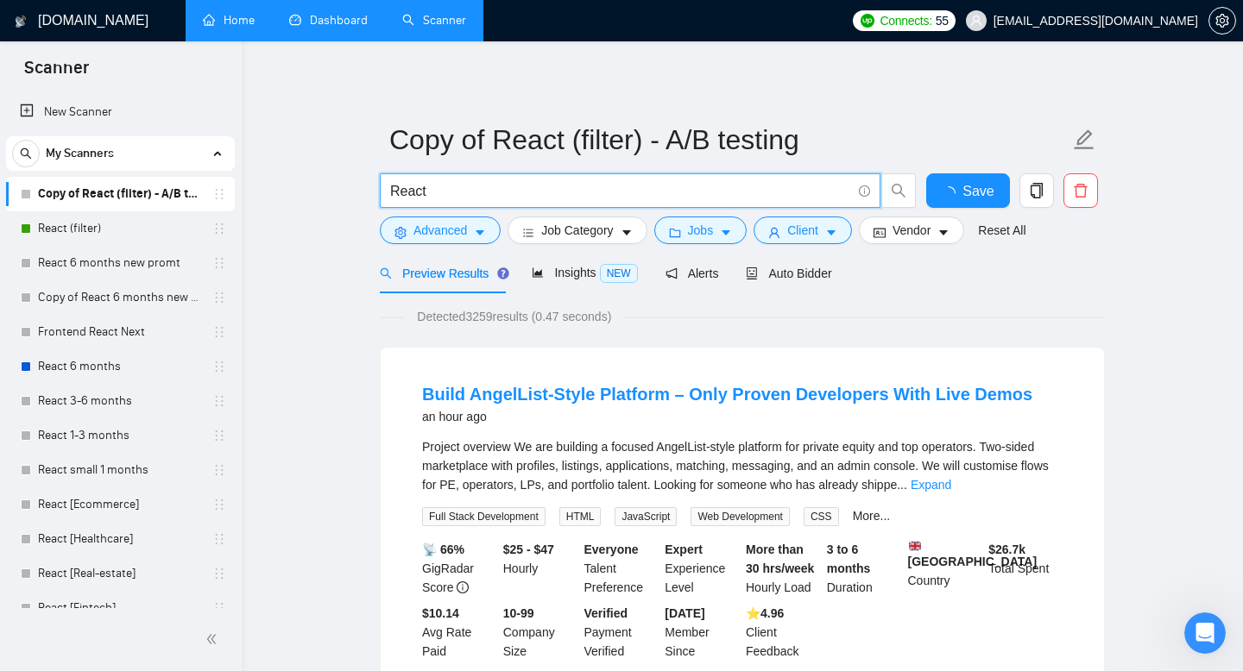
drag, startPoint x: 435, startPoint y: 184, endPoint x: 362, endPoint y: 188, distance: 72.6
type input "m"
type input "ai"
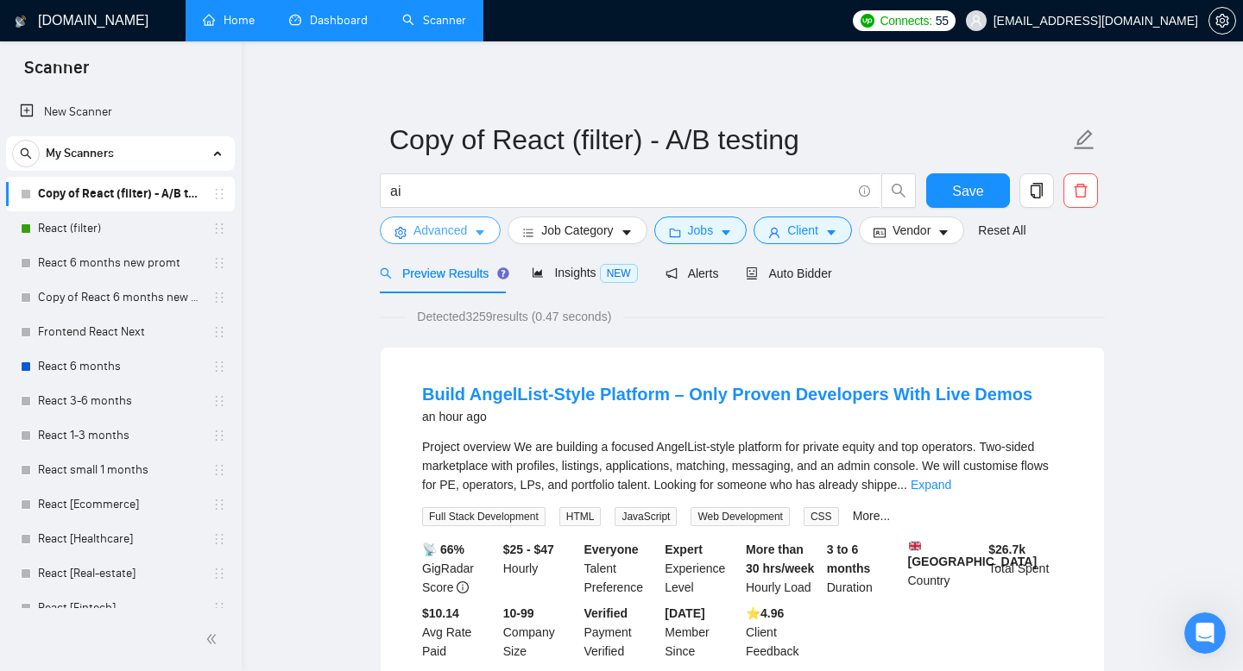
click at [420, 242] on button "Advanced" at bounding box center [440, 231] width 121 height 28
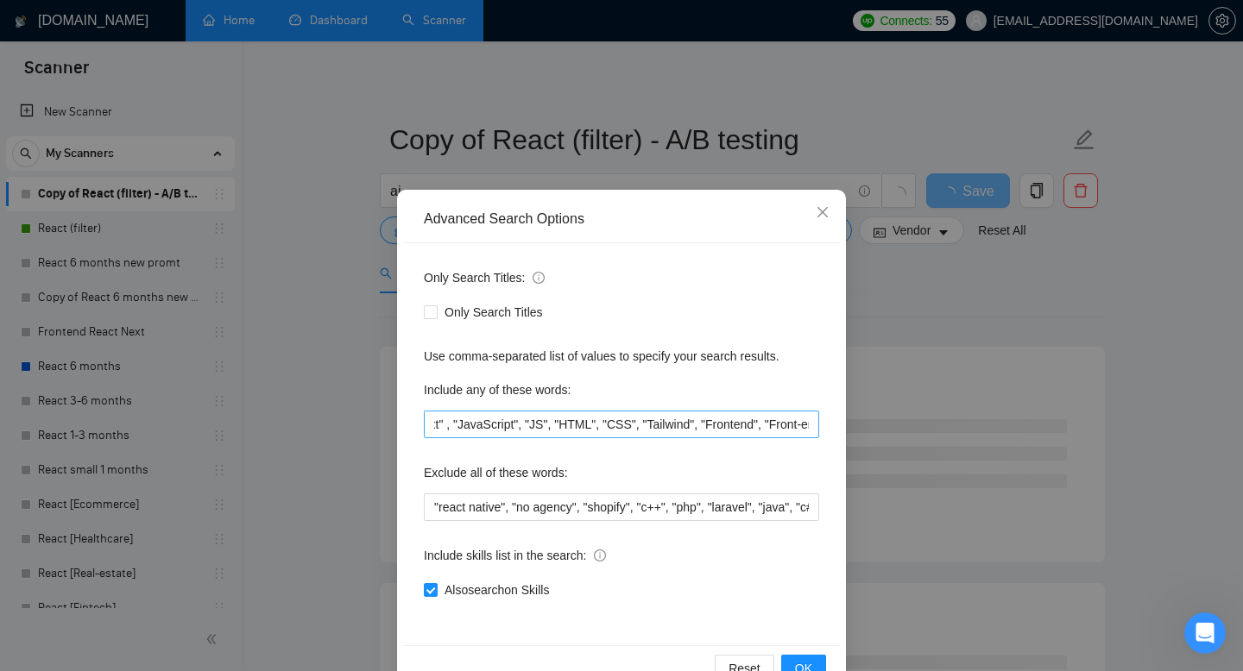
scroll to position [0, 560]
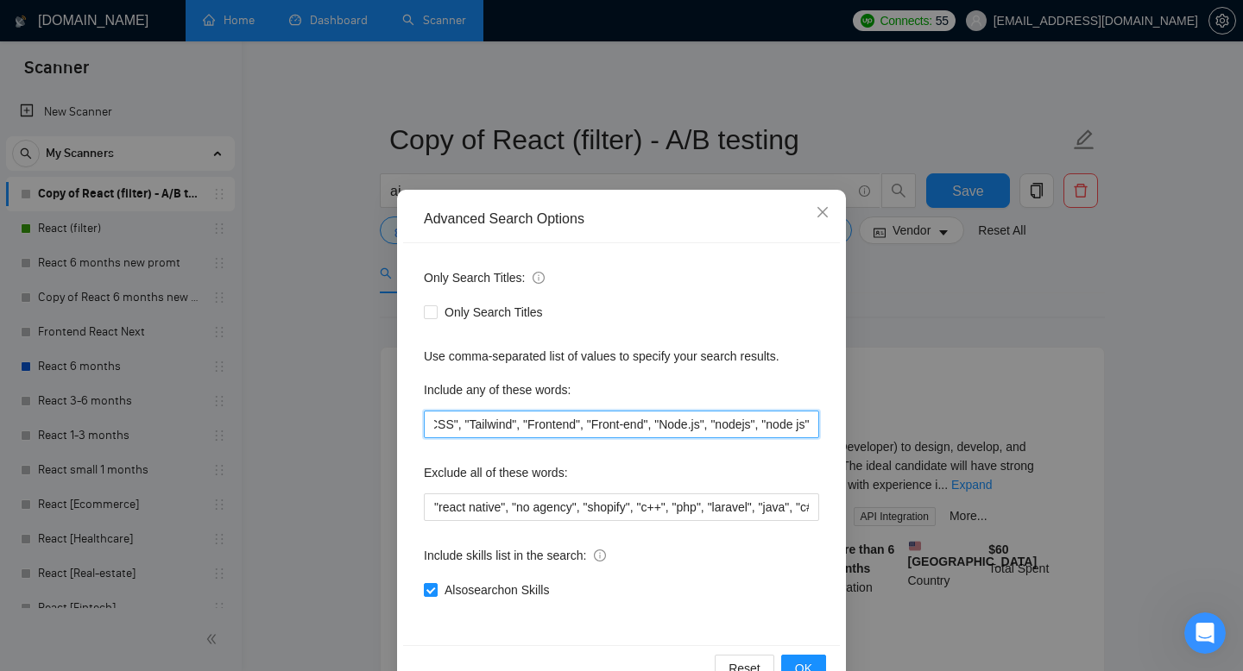
click at [808, 430] on input ""reactjs', "react js", "react.js", "nextjs", "Next.js", "Next js", "Next" , "Ja…" at bounding box center [621, 425] width 395 height 28
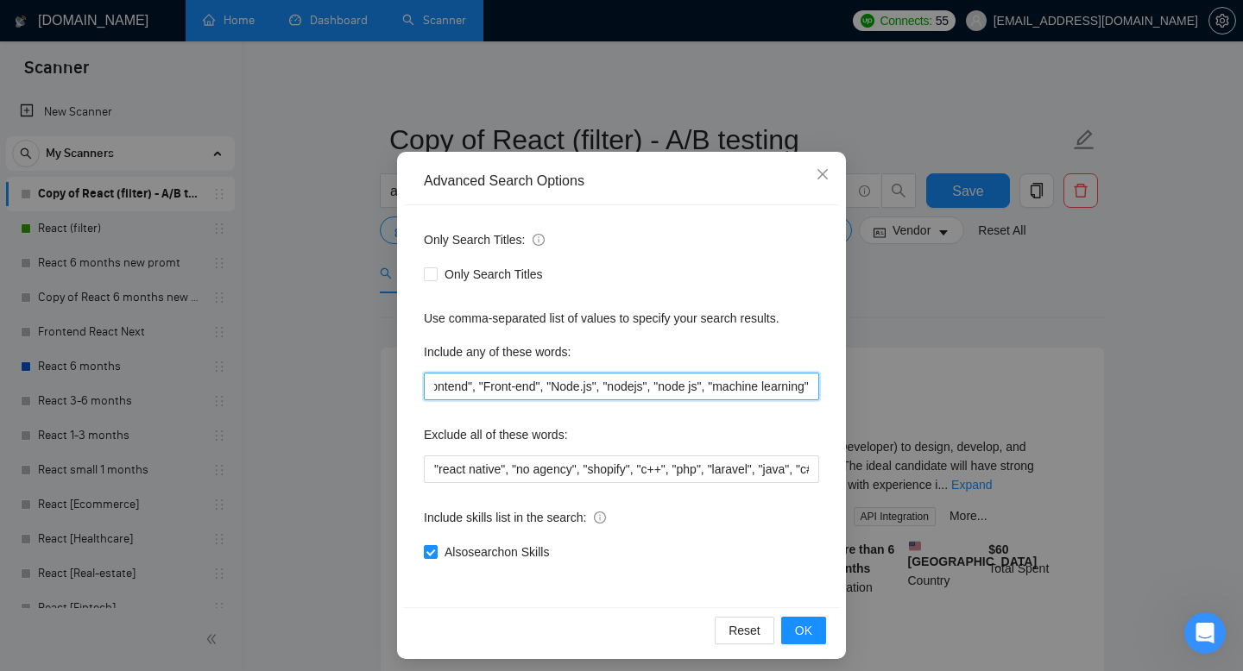
scroll to position [41, 0]
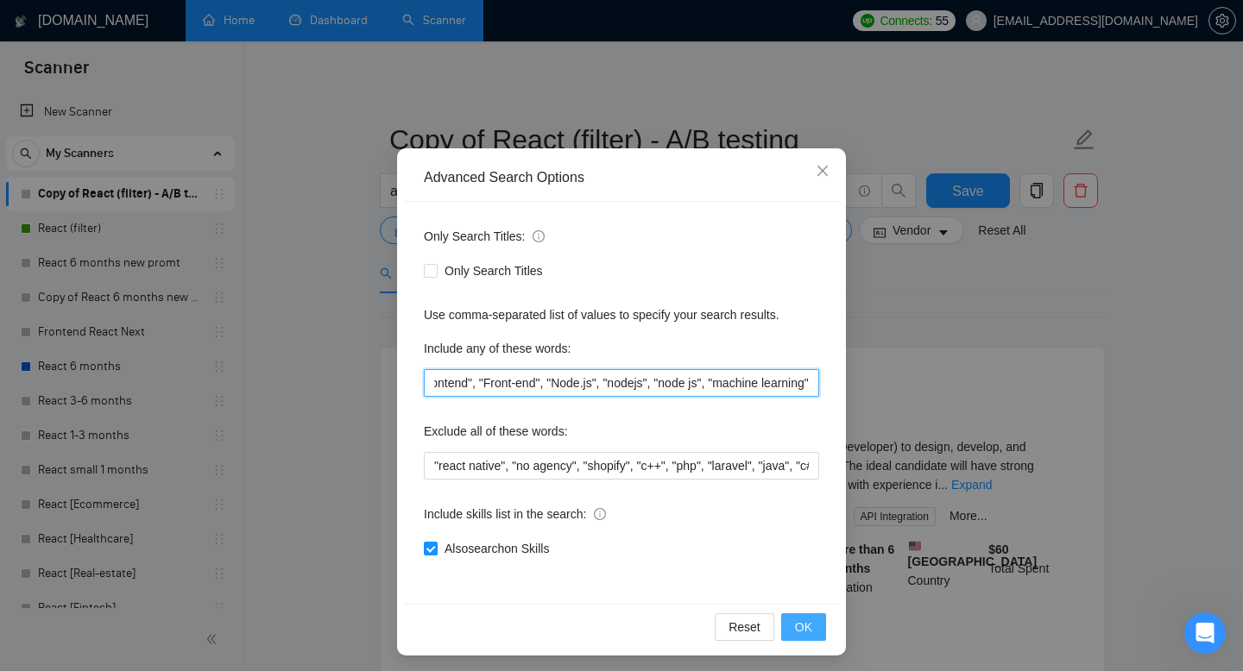
type input ""reactjs', "react js", "react.js", "nextjs", "Next.js", "Next js", "Next" , "Ja…"
click at [800, 624] on span "OK" at bounding box center [803, 627] width 17 height 19
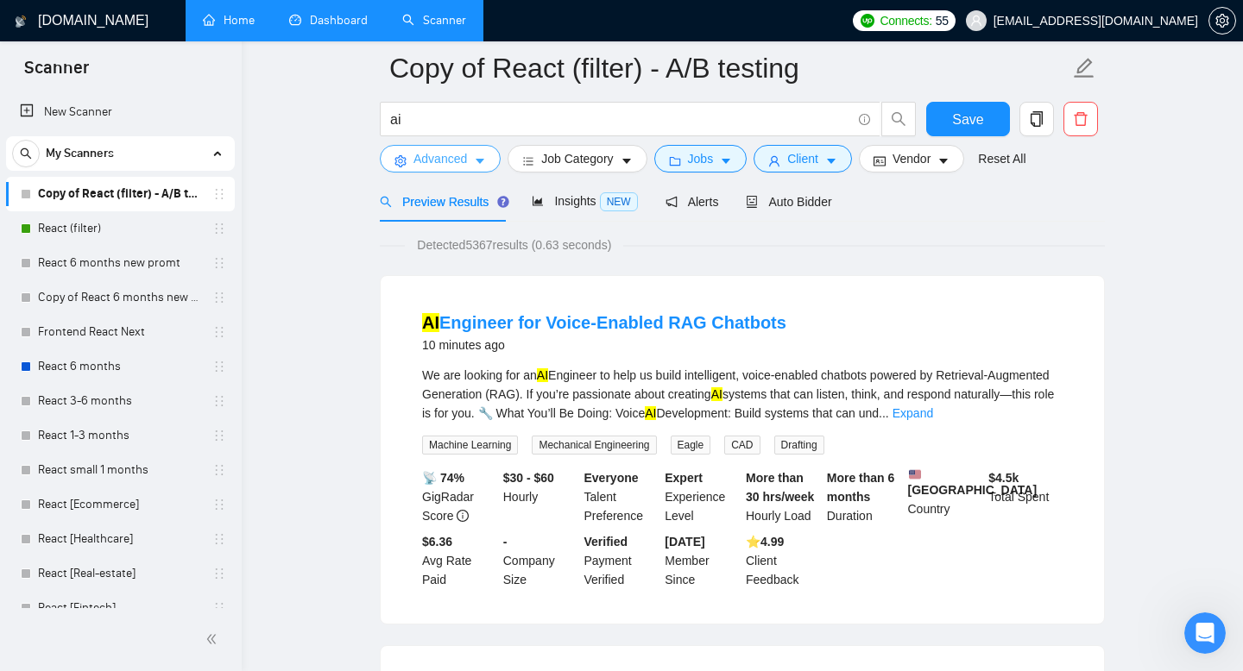
scroll to position [40, 0]
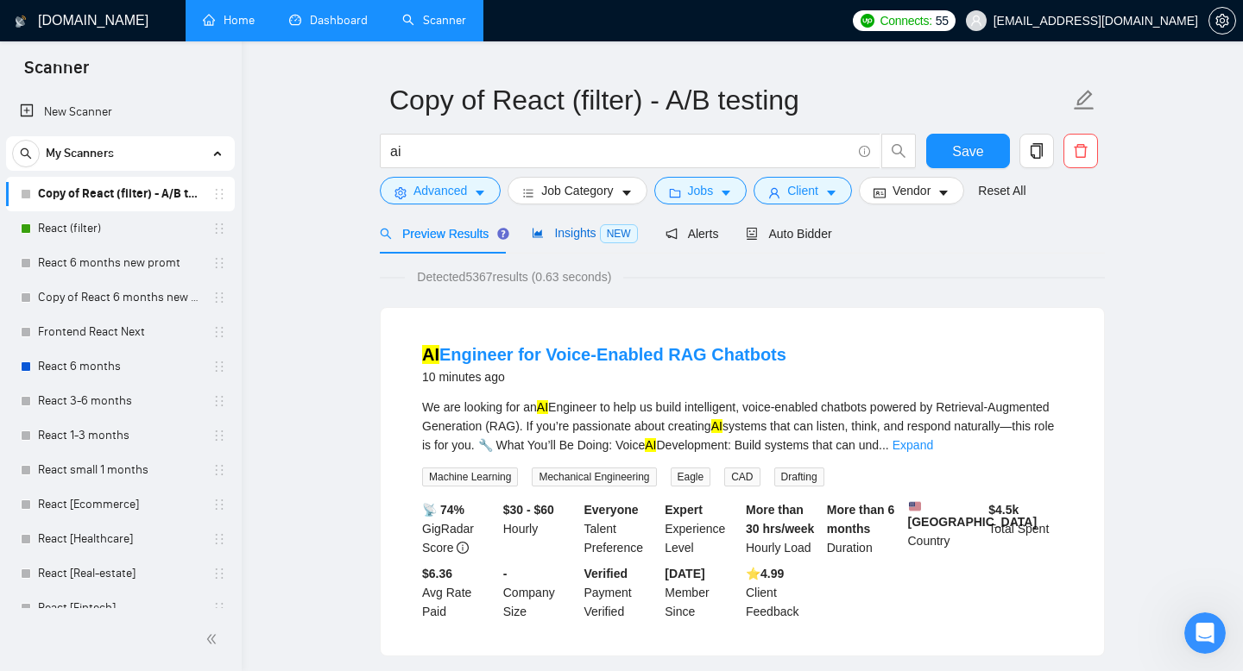
click at [563, 237] on span "Insights NEW" at bounding box center [584, 233] width 105 height 14
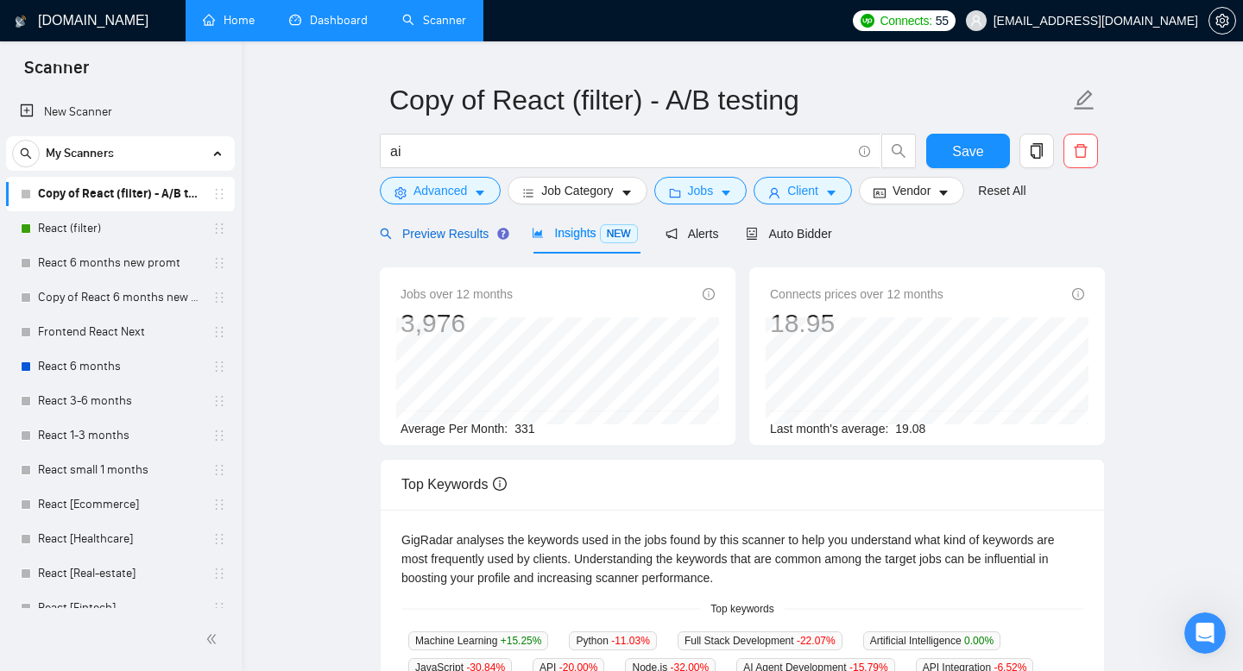
click at [421, 230] on span "Preview Results" at bounding box center [442, 234] width 124 height 14
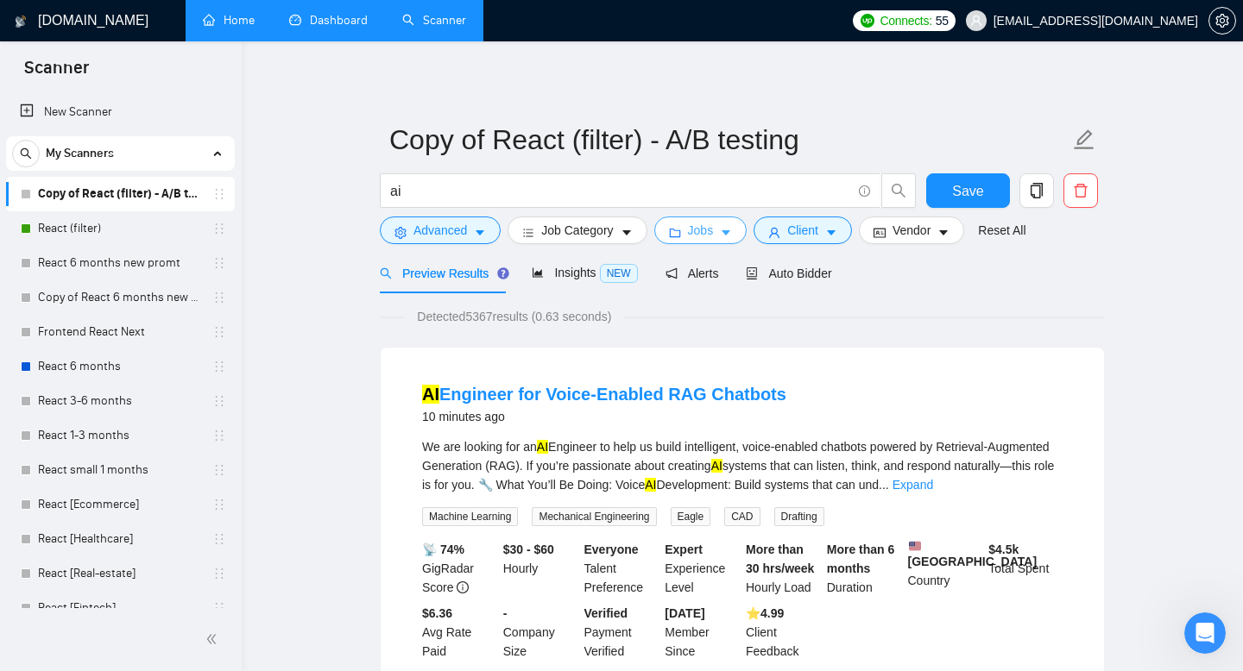
click at [689, 228] on button "Jobs" at bounding box center [700, 231] width 93 height 28
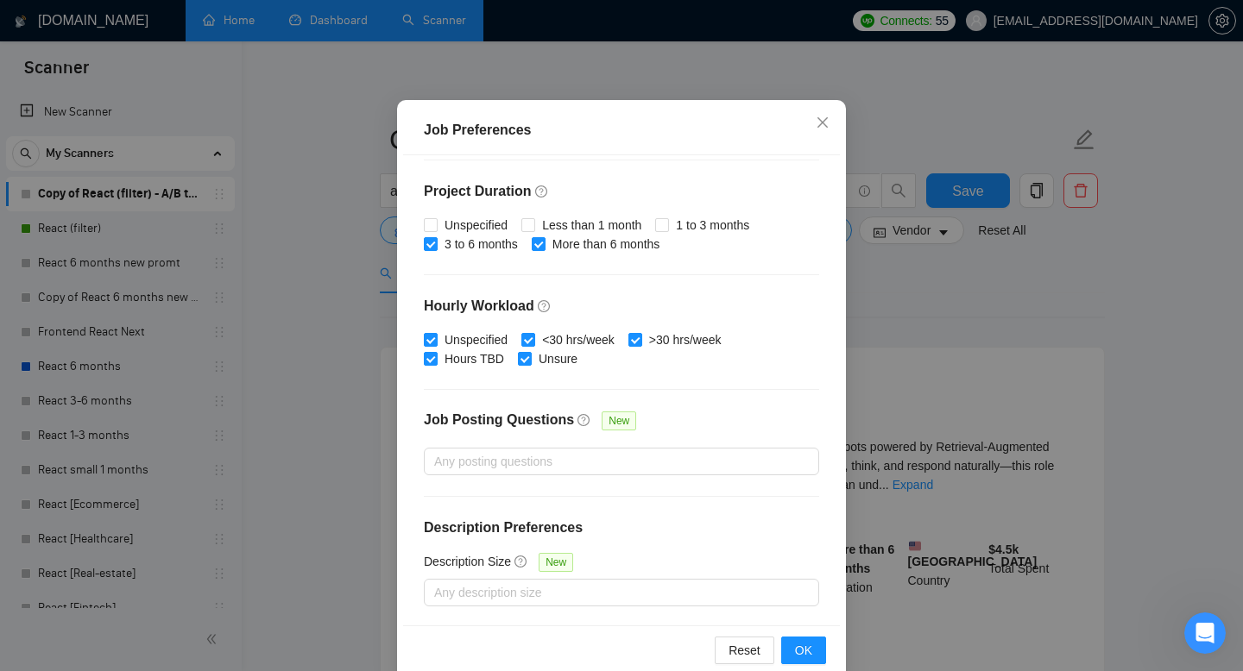
scroll to position [113, 0]
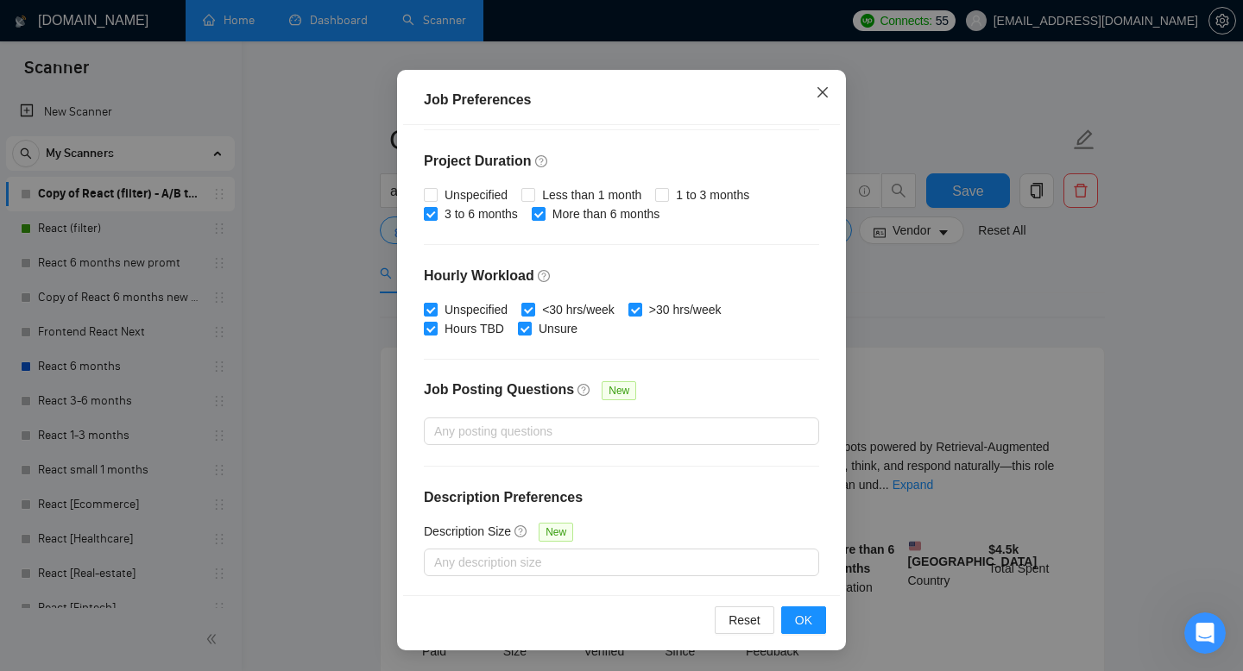
click at [832, 84] on span "Close" at bounding box center [822, 93] width 47 height 47
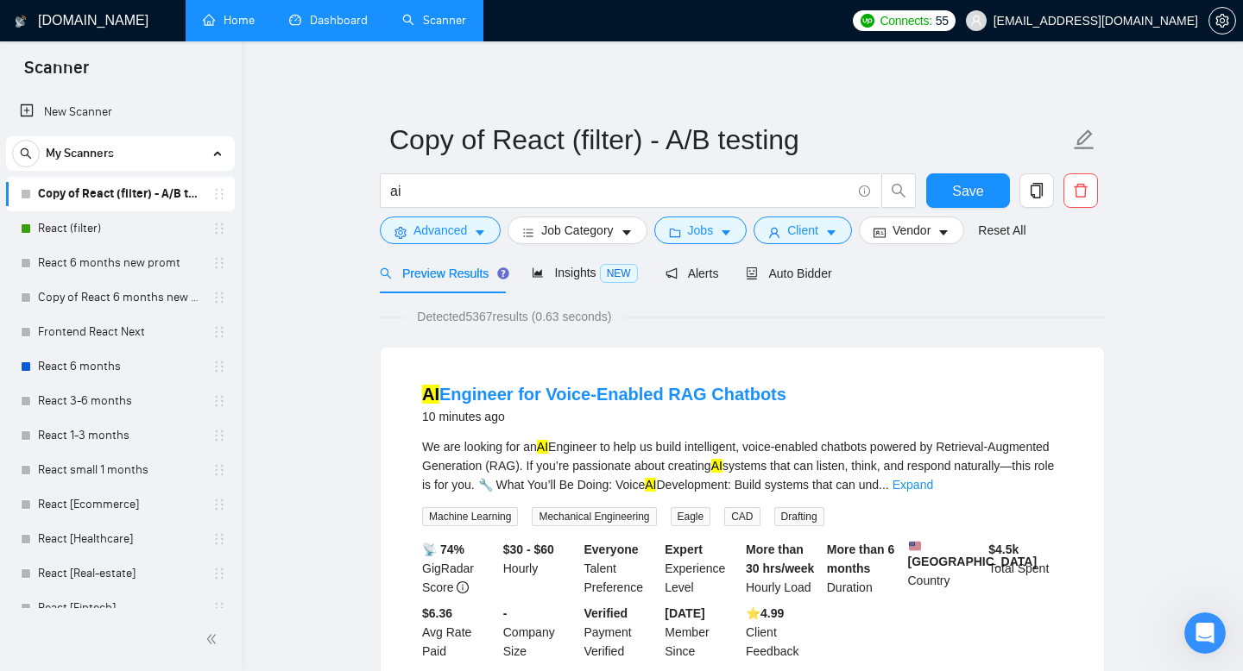
scroll to position [33, 0]
click at [780, 230] on icon "user" at bounding box center [774, 233] width 12 height 12
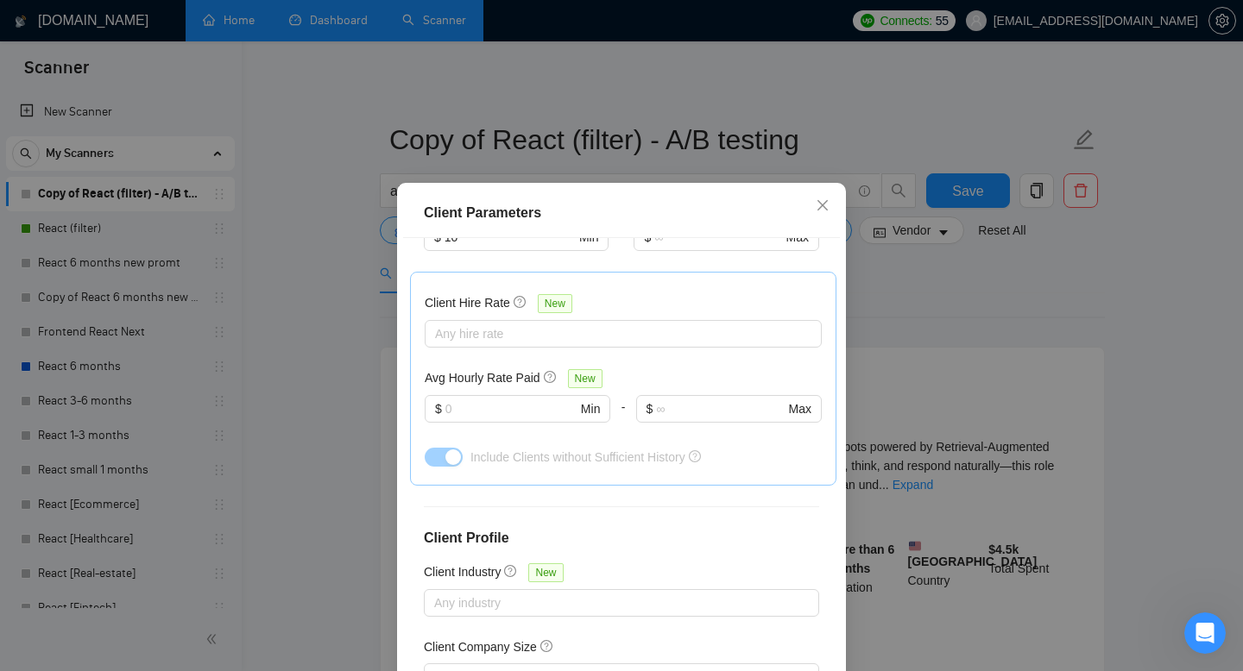
scroll to position [629, 0]
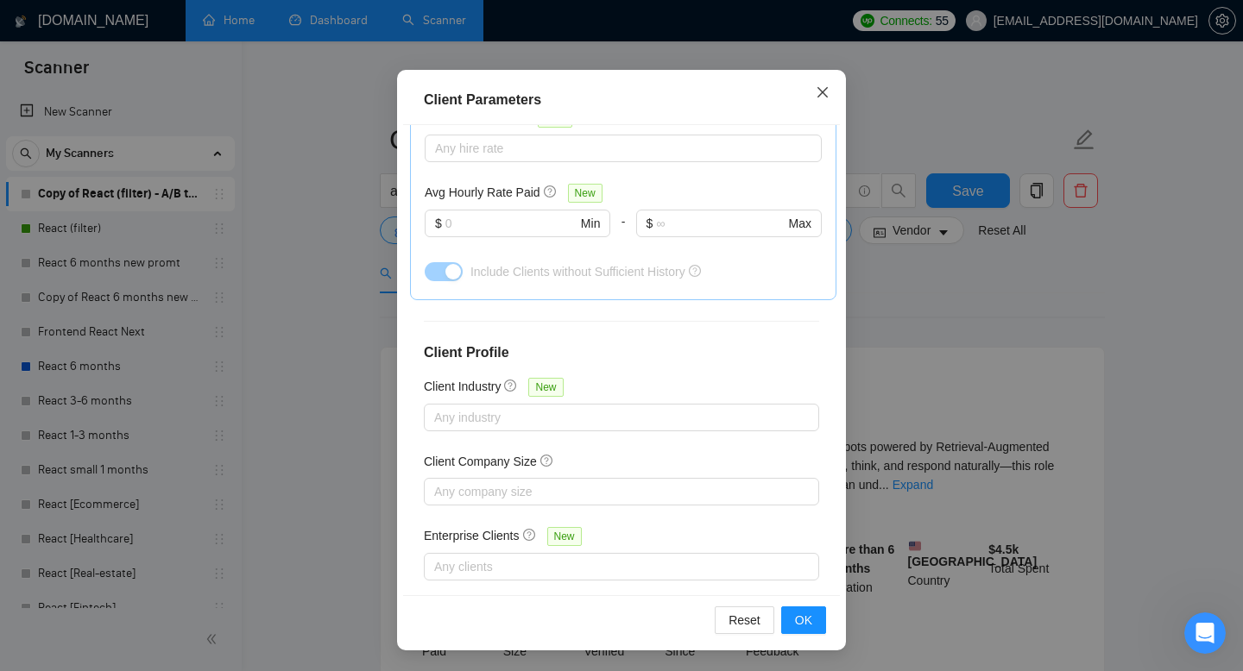
click at [823, 95] on icon "close" at bounding box center [822, 92] width 14 height 14
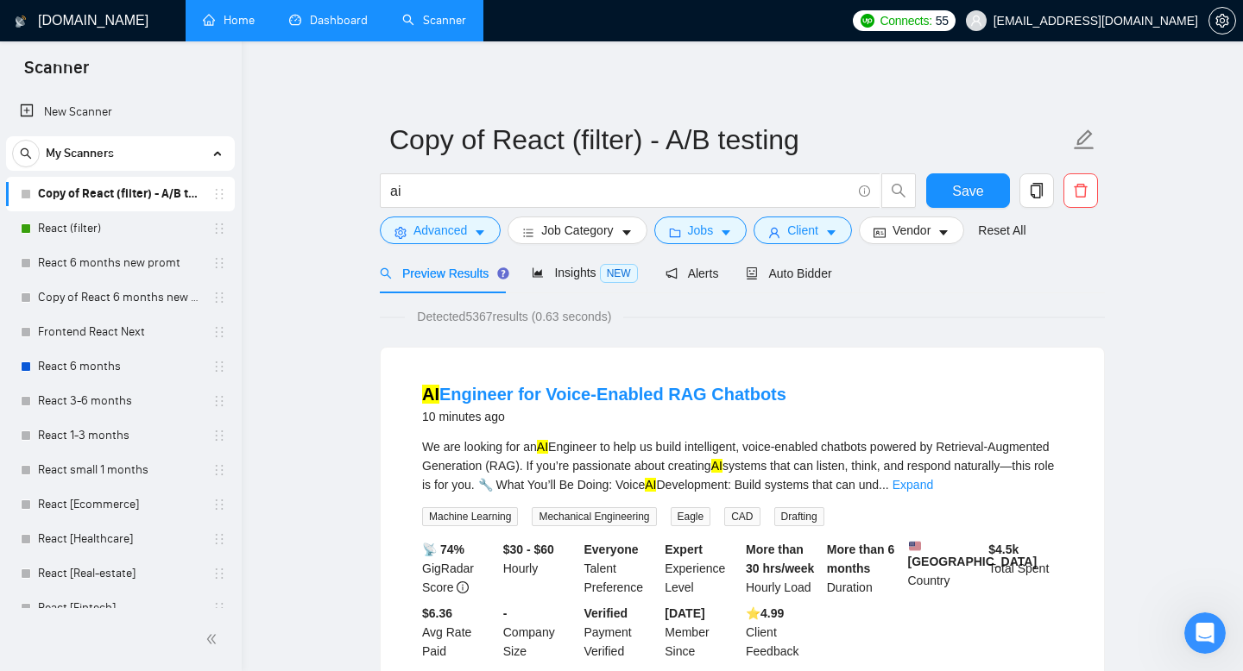
scroll to position [33, 0]
click at [576, 233] on span "Job Category" at bounding box center [577, 230] width 72 height 19
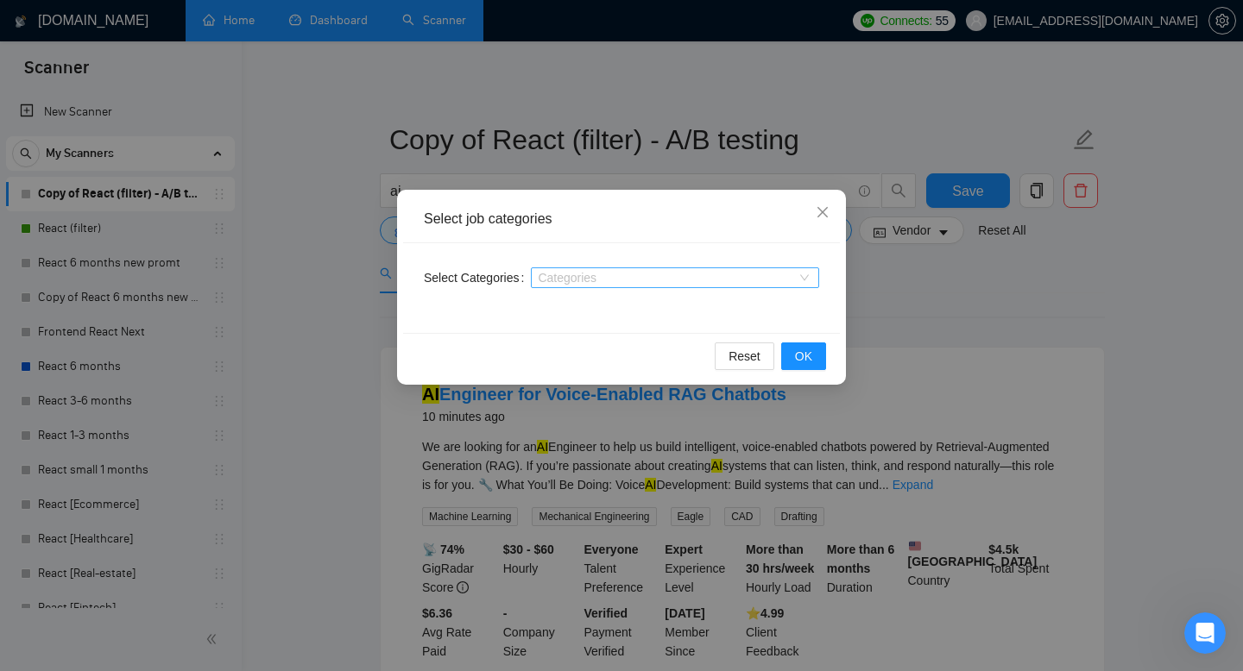
click at [591, 278] on div at bounding box center [666, 278] width 262 height 14
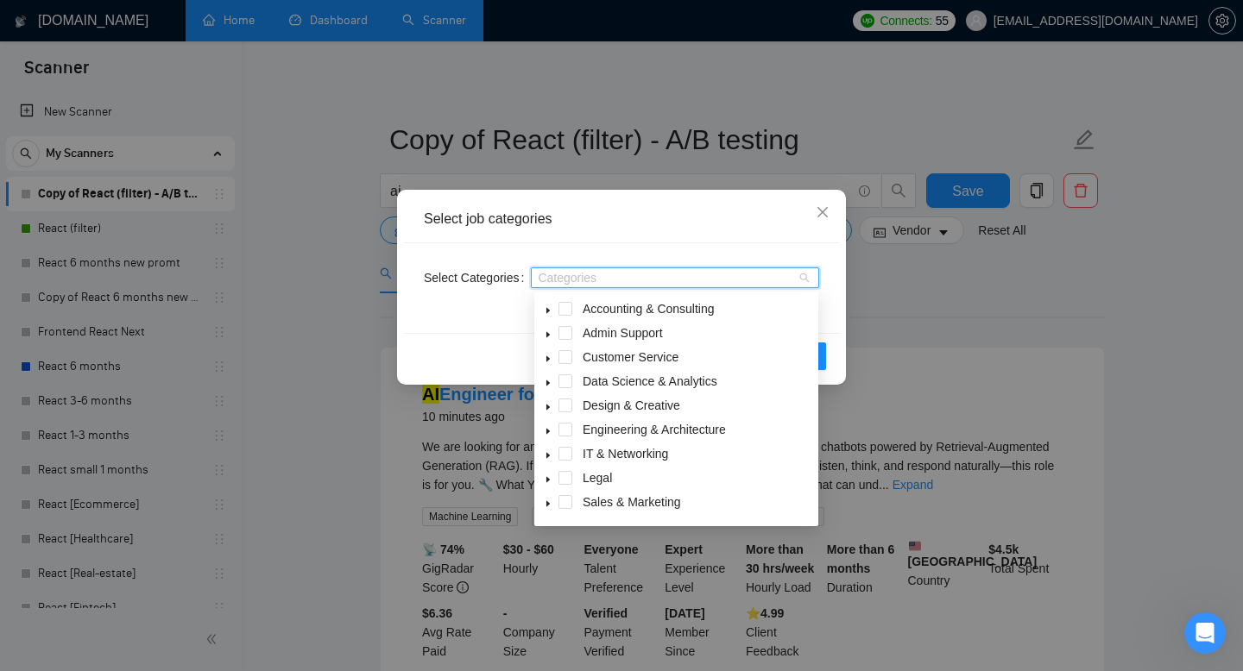
click at [550, 361] on icon "caret-down" at bounding box center [548, 359] width 9 height 9
click at [546, 357] on icon "caret-down" at bounding box center [548, 358] width 6 height 3
click at [551, 381] on icon "caret-down" at bounding box center [548, 383] width 9 height 9
click at [547, 379] on icon "caret-down" at bounding box center [548, 383] width 9 height 9
click at [546, 405] on icon "caret-down" at bounding box center [547, 408] width 3 height 6
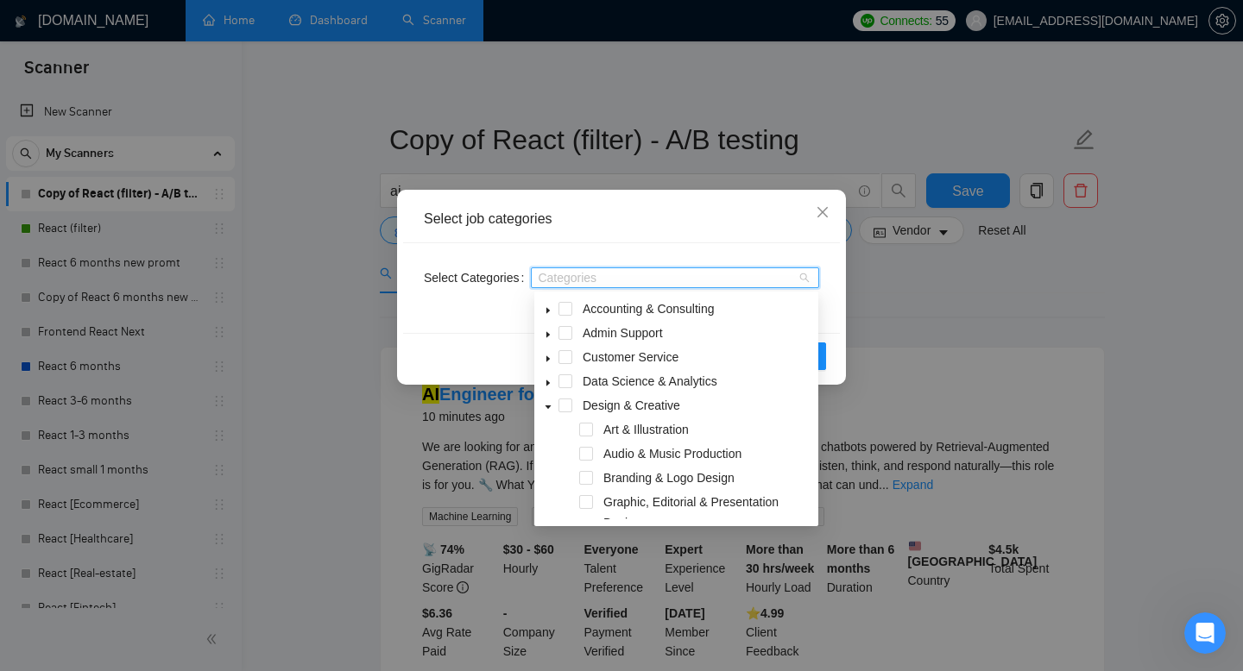
click at [546, 405] on icon "caret-down" at bounding box center [548, 407] width 9 height 9
click at [546, 430] on icon "caret-down" at bounding box center [547, 432] width 3 height 6
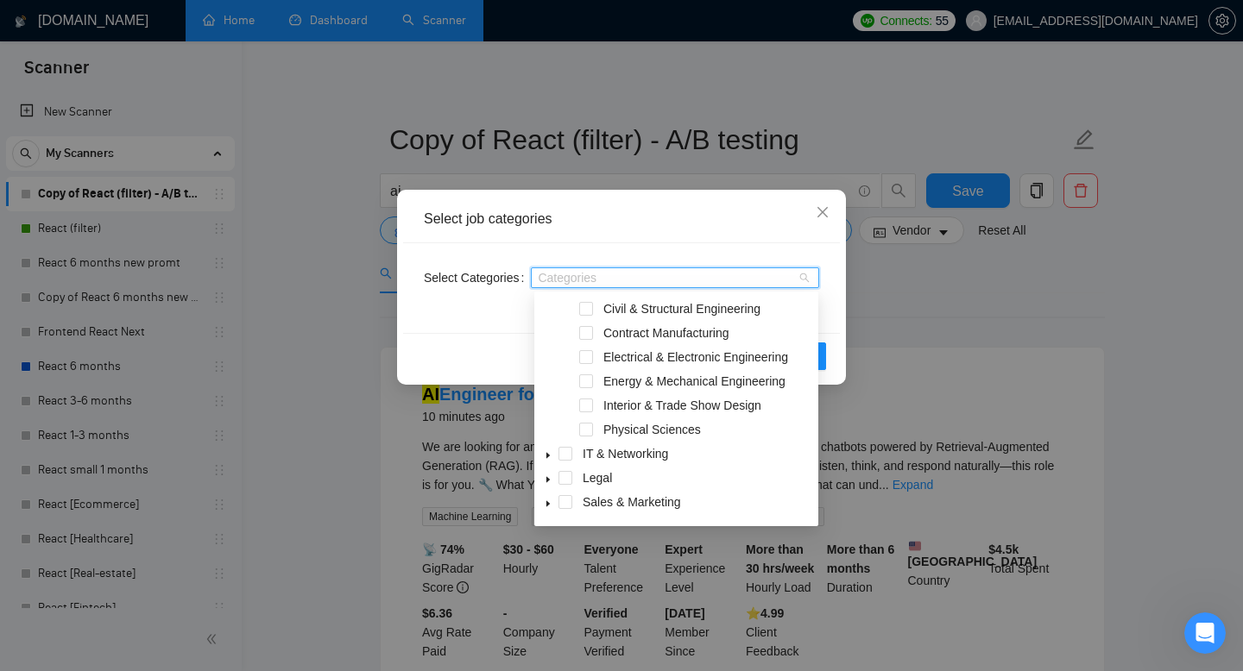
scroll to position [220, 0]
click at [547, 449] on icon "caret-down" at bounding box center [548, 453] width 9 height 9
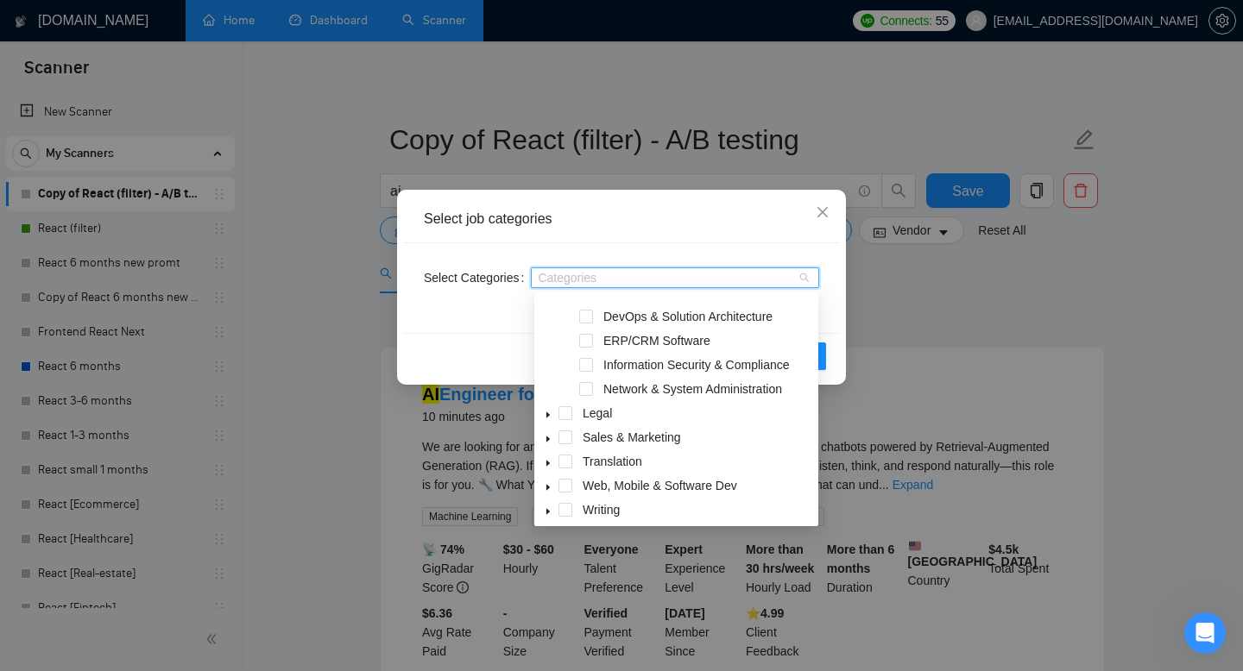
scroll to position [428, 0]
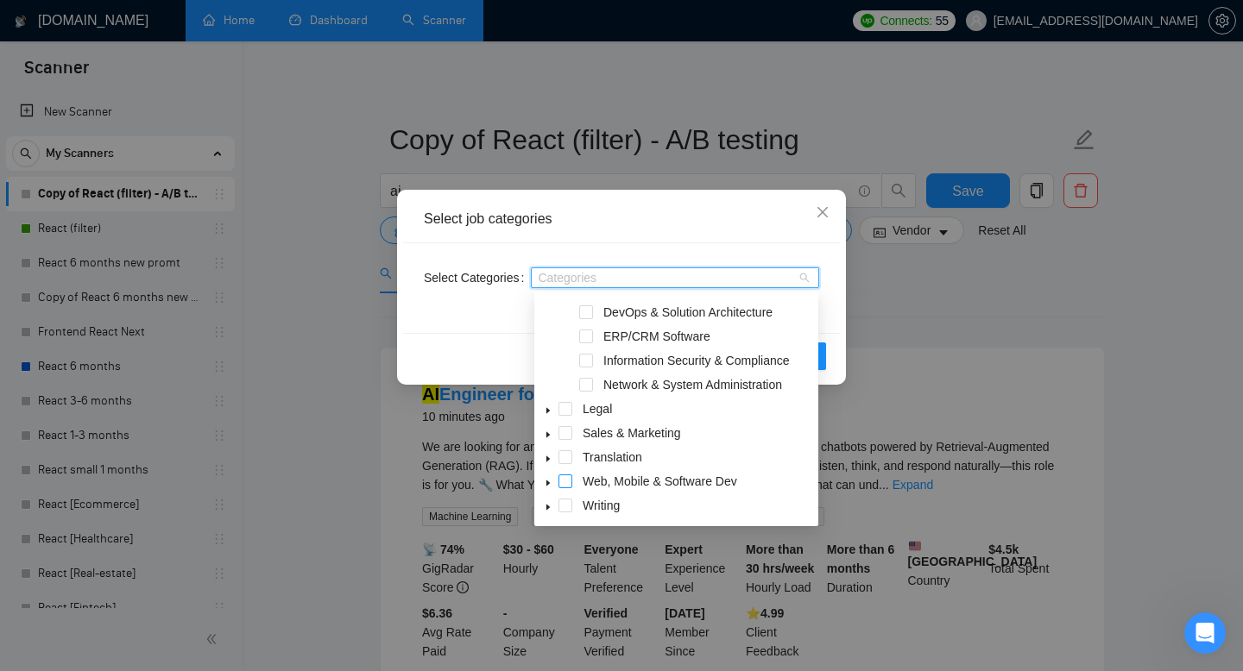
click at [563, 481] on span at bounding box center [565, 482] width 14 height 14
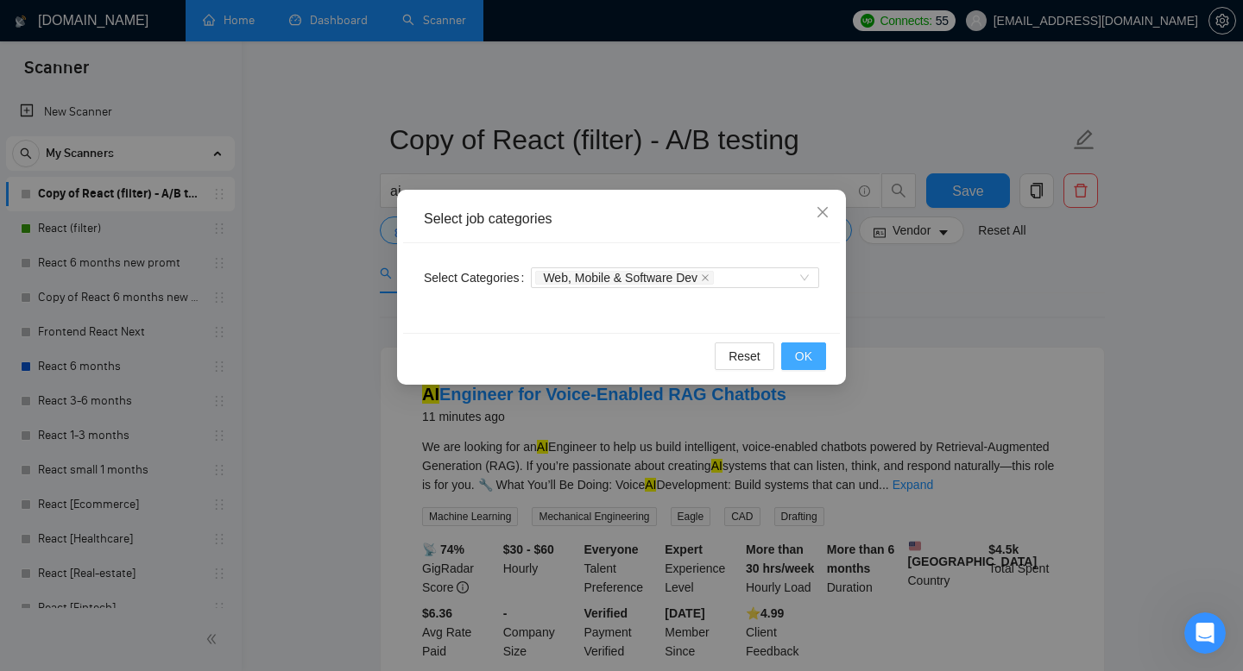
click at [821, 363] on button "OK" at bounding box center [803, 357] width 45 height 28
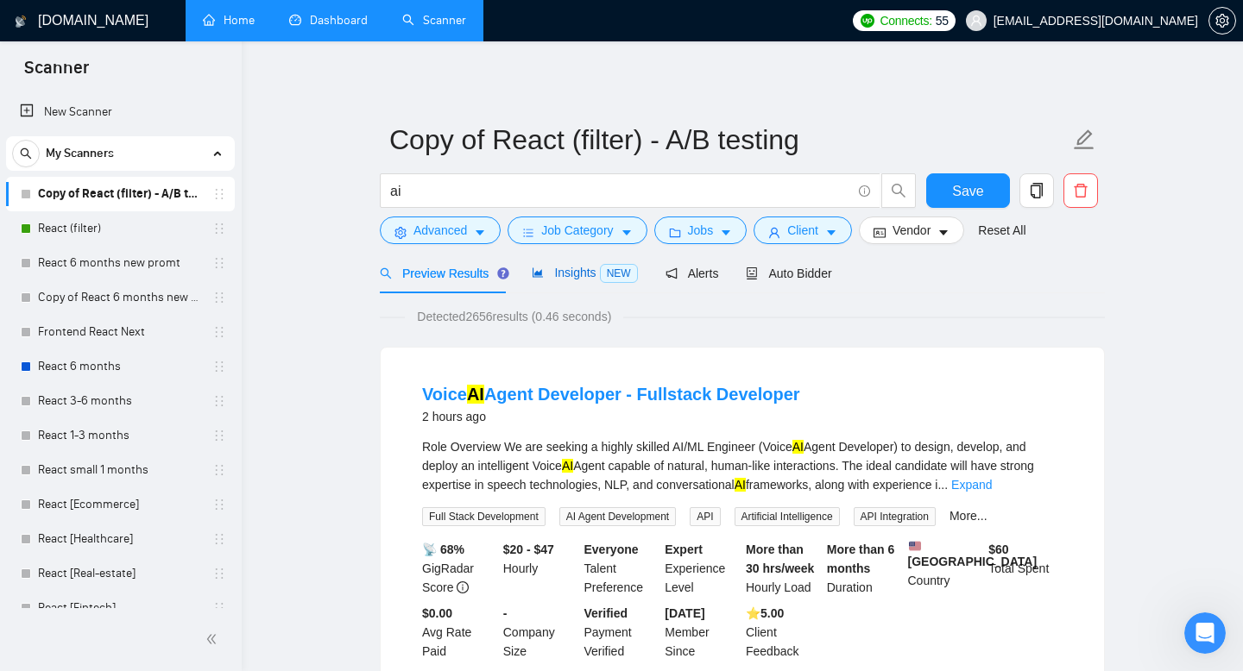
click at [568, 280] on div "Insights NEW" at bounding box center [584, 273] width 105 height 20
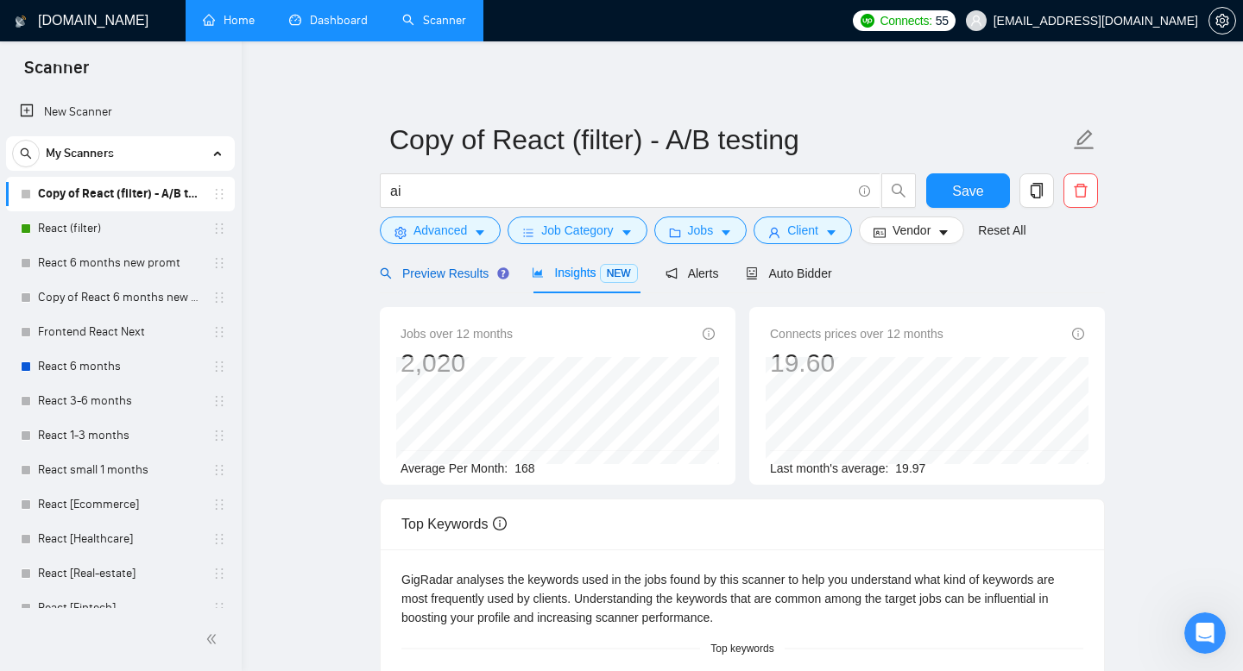
click at [437, 268] on span "Preview Results" at bounding box center [442, 274] width 124 height 14
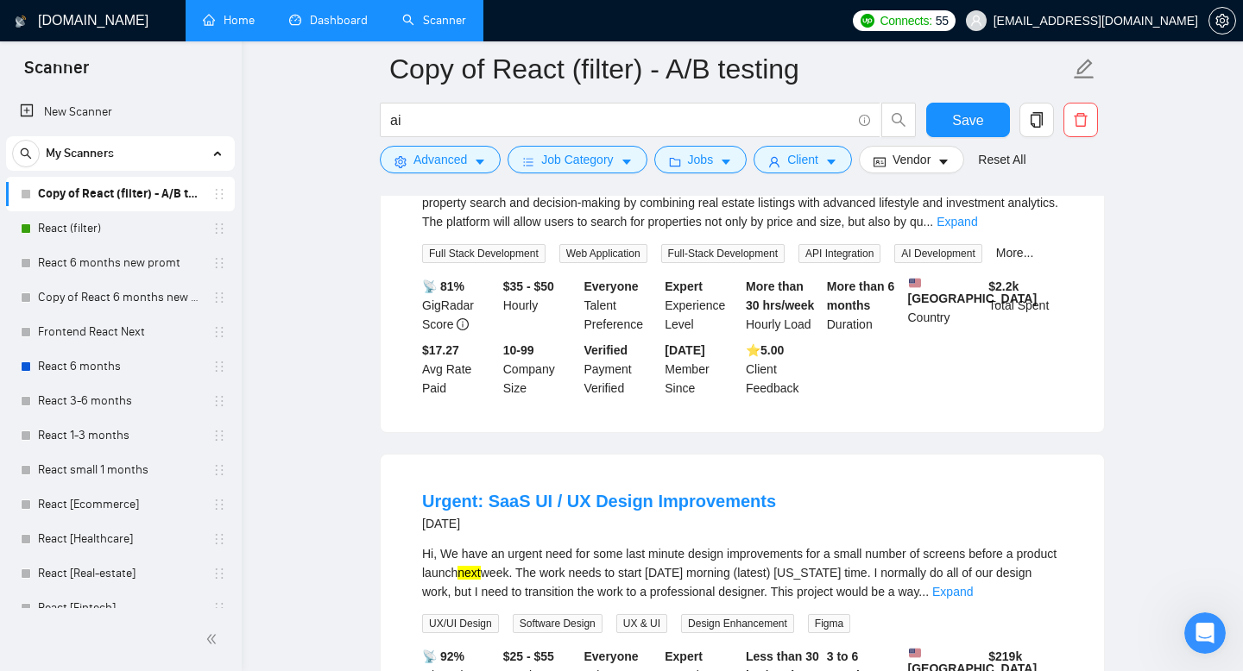
scroll to position [1637, 0]
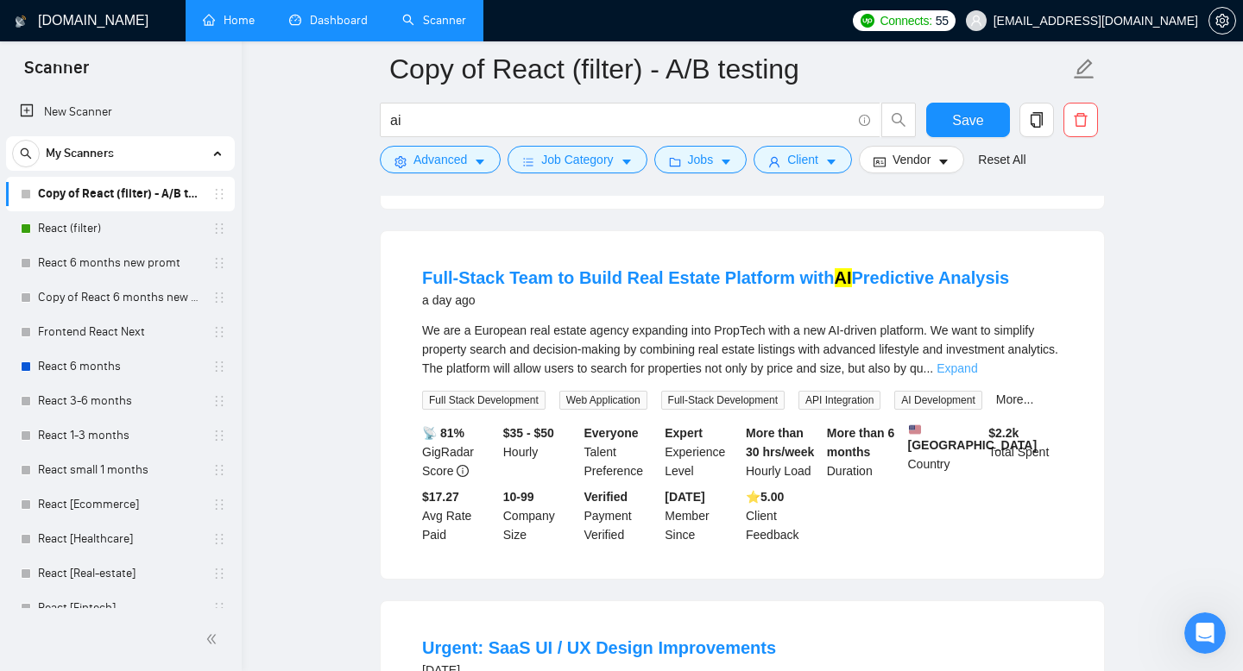
click at [977, 375] on link "Expand" at bounding box center [956, 369] width 41 height 14
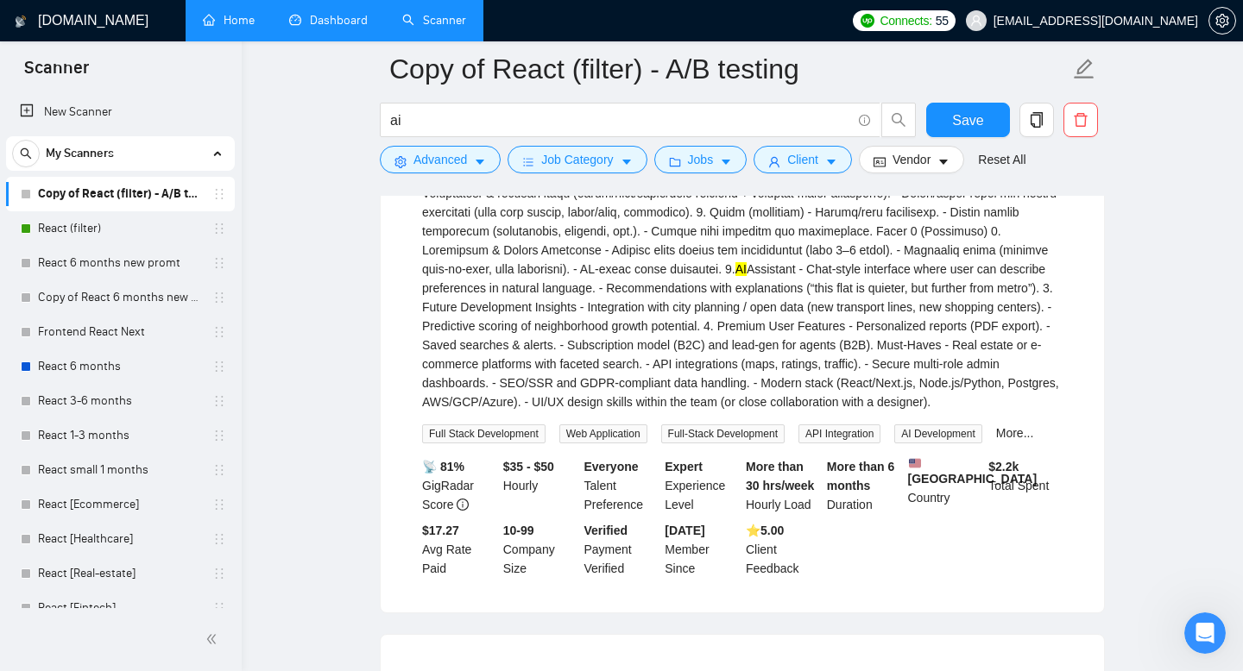
scroll to position [2022, 0]
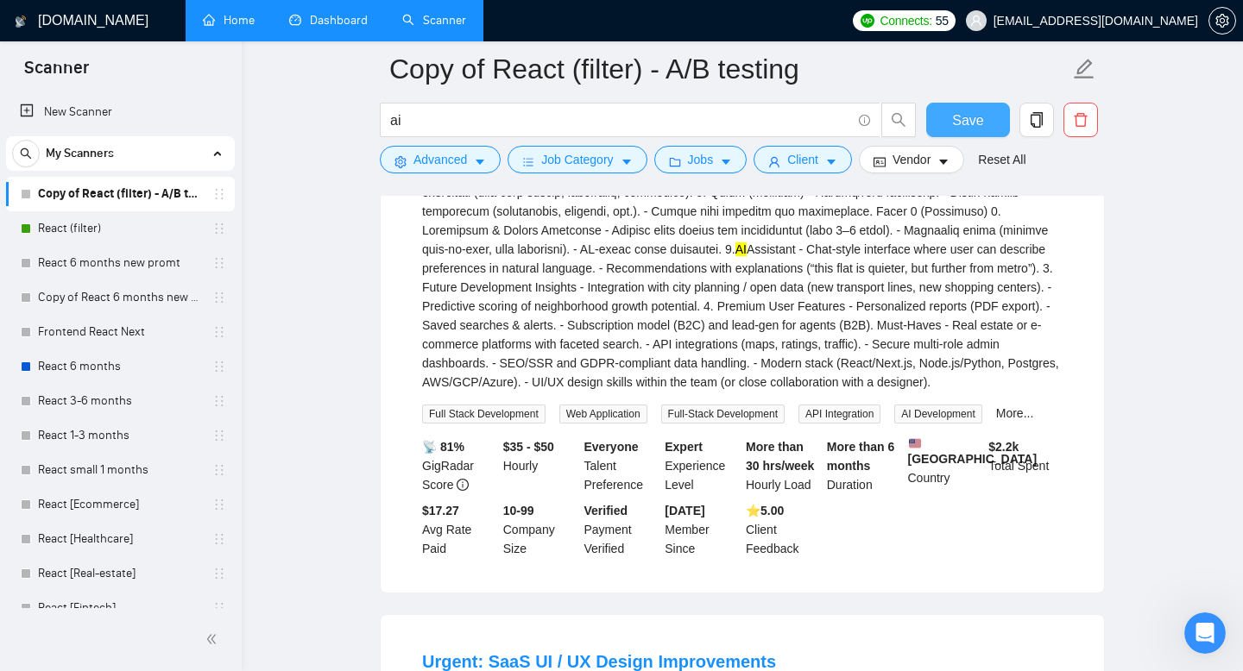
click at [947, 111] on button "Save" at bounding box center [968, 120] width 84 height 35
click at [347, 18] on link "Dashboard" at bounding box center [328, 20] width 79 height 15
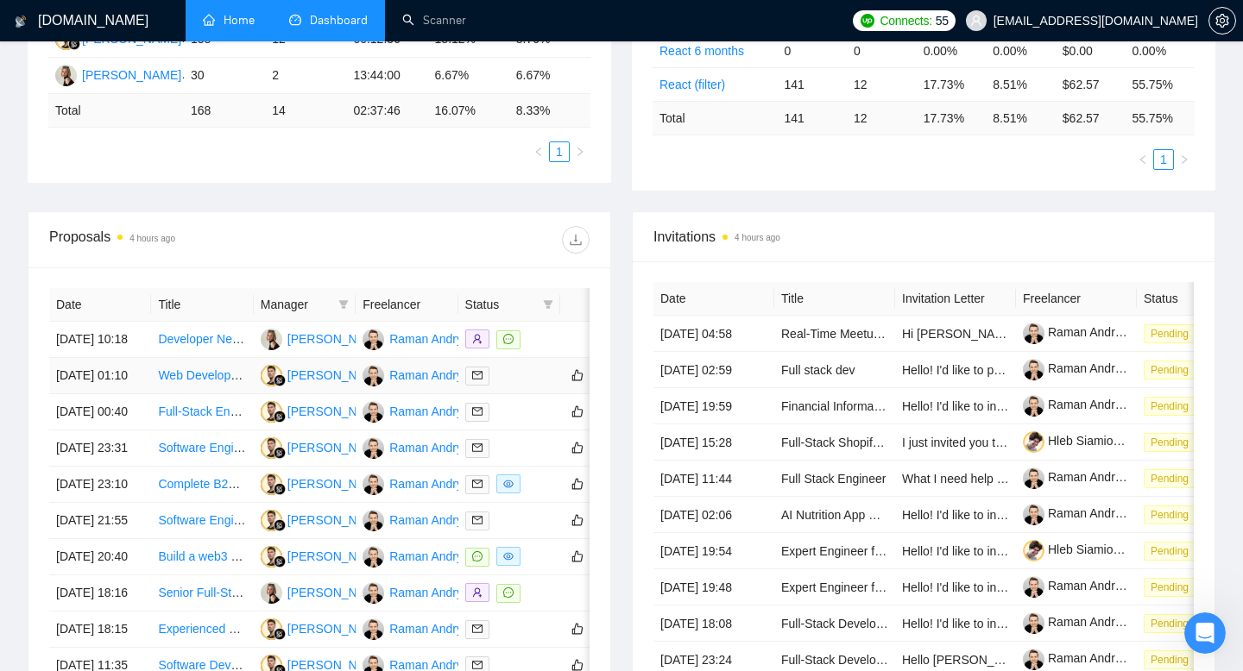
scroll to position [405, 0]
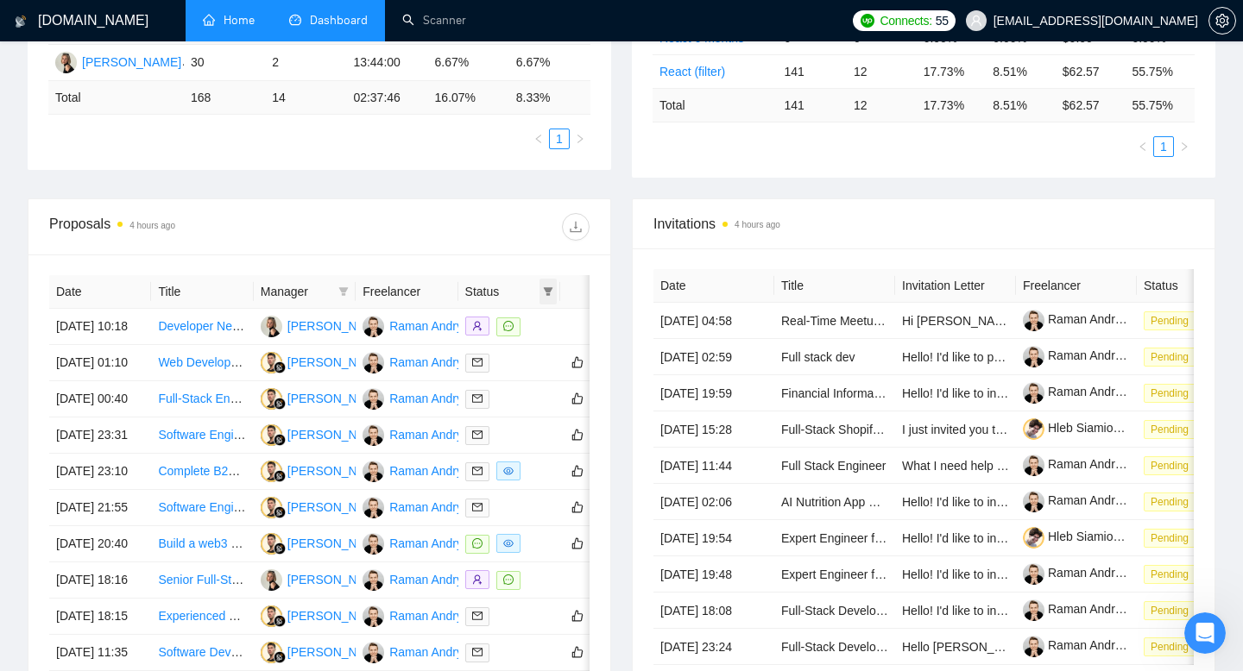
click at [546, 294] on icon "filter" at bounding box center [548, 291] width 9 height 9
click at [494, 321] on span "Chat" at bounding box center [493, 325] width 33 height 14
checkbox input "true"
click at [494, 251] on div "Proposals 4 hours ago" at bounding box center [319, 226] width 540 height 55
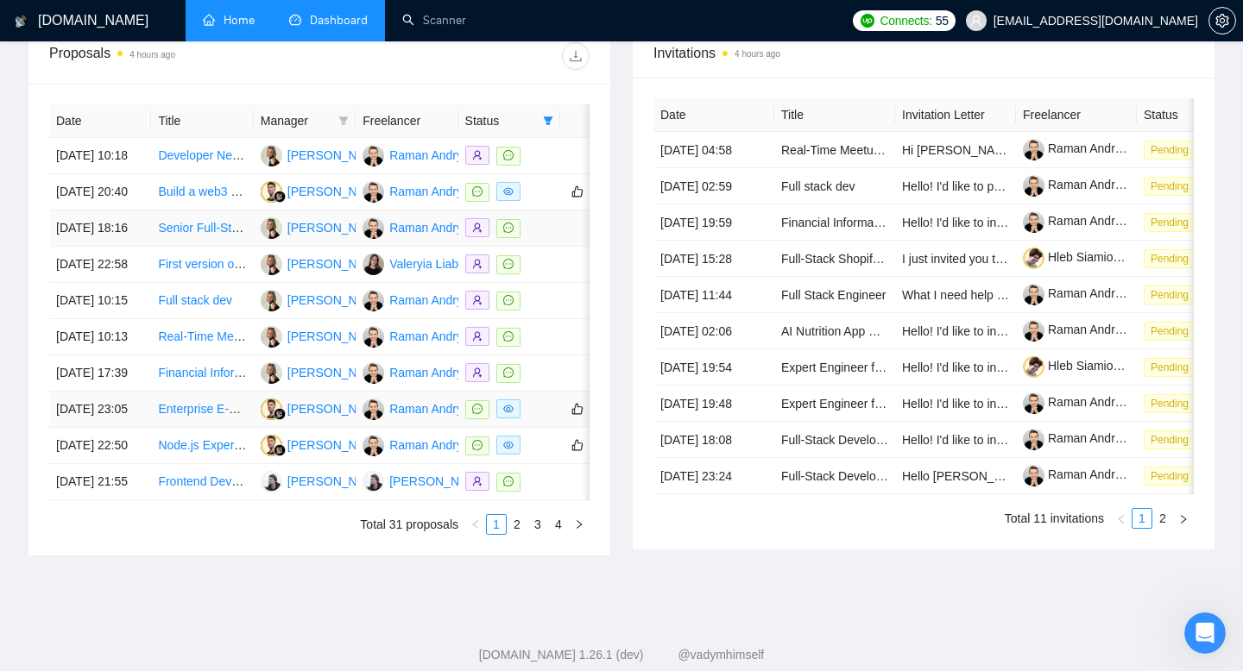
scroll to position [575, 0]
click at [198, 199] on link "Build a web3 socialFi app to help creators monetize using token launch pad and …" at bounding box center [401, 193] width 487 height 14
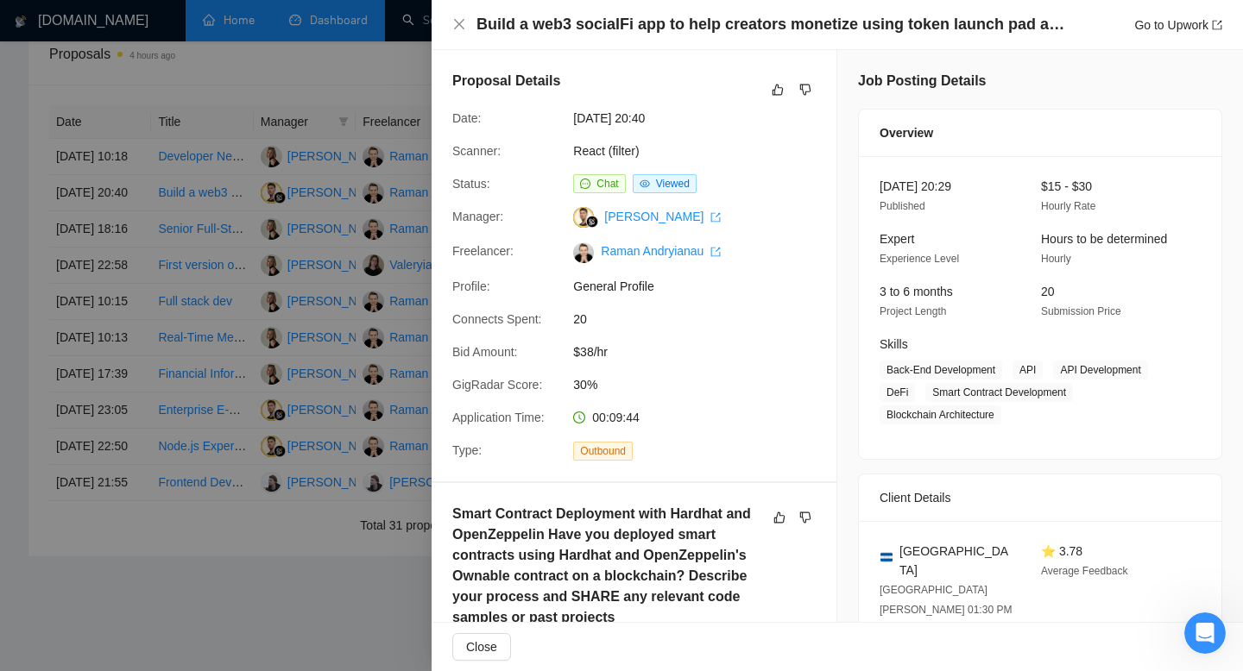
click at [188, 229] on div at bounding box center [621, 335] width 1243 height 671
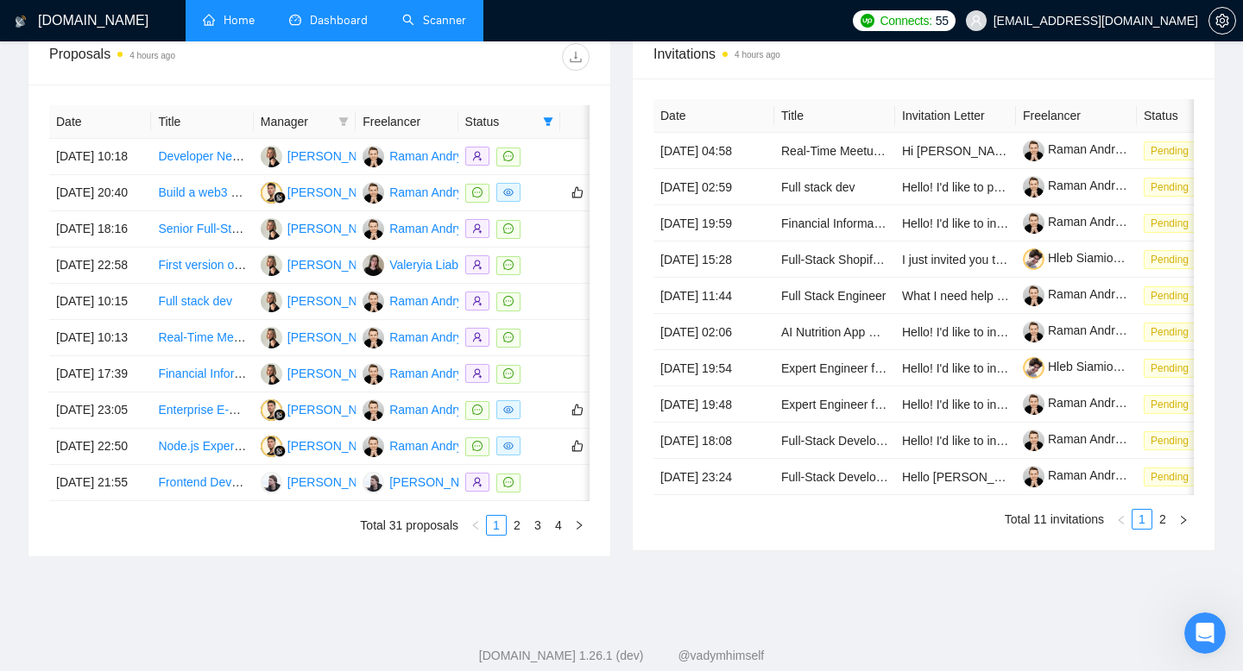
click at [444, 27] on link "Scanner" at bounding box center [434, 20] width 64 height 15
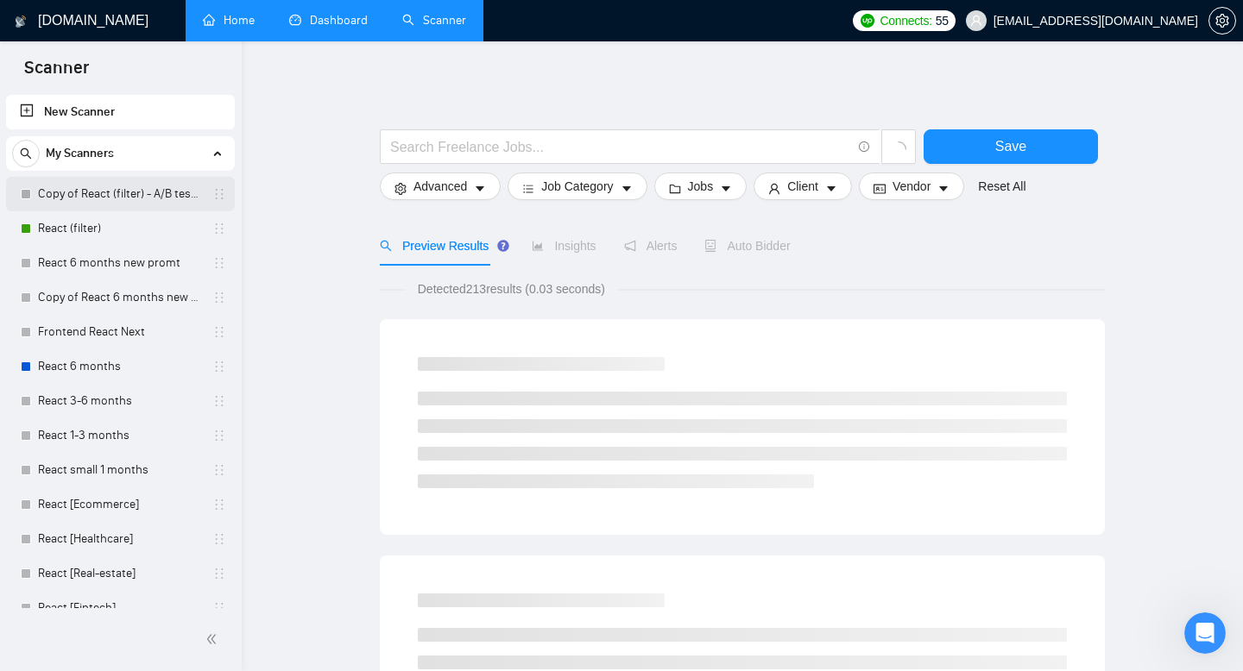
click at [103, 191] on link "Copy of React (filter) - A/B testing" at bounding box center [120, 194] width 164 height 35
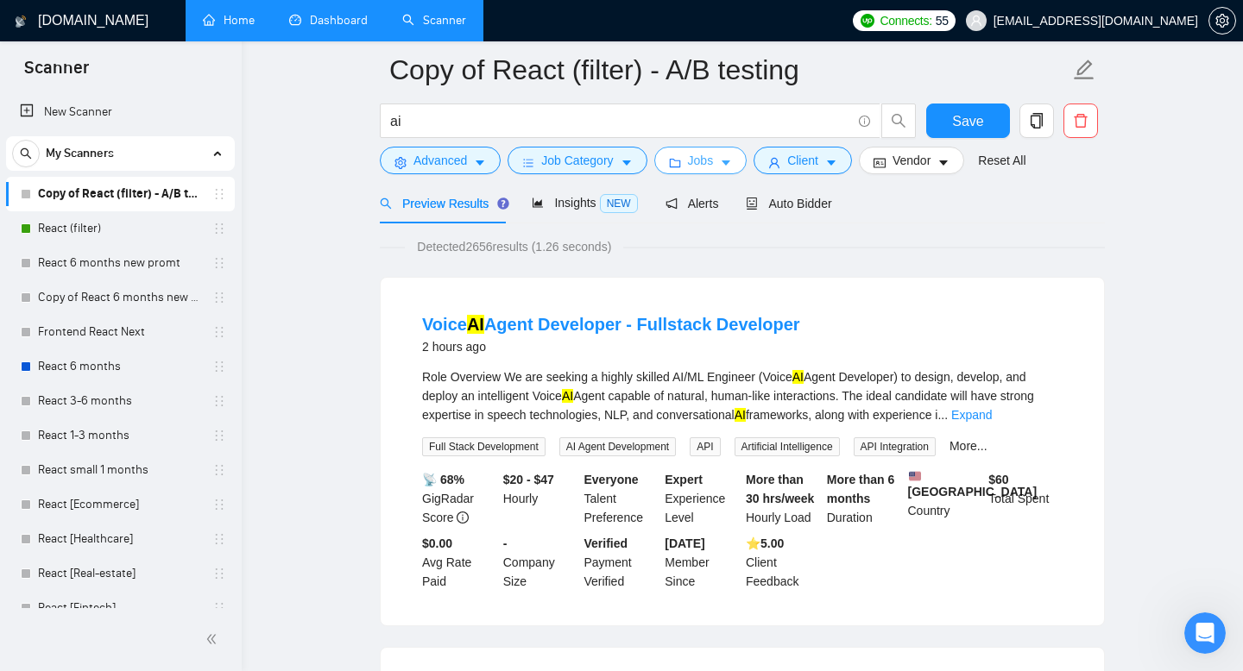
scroll to position [37, 0]
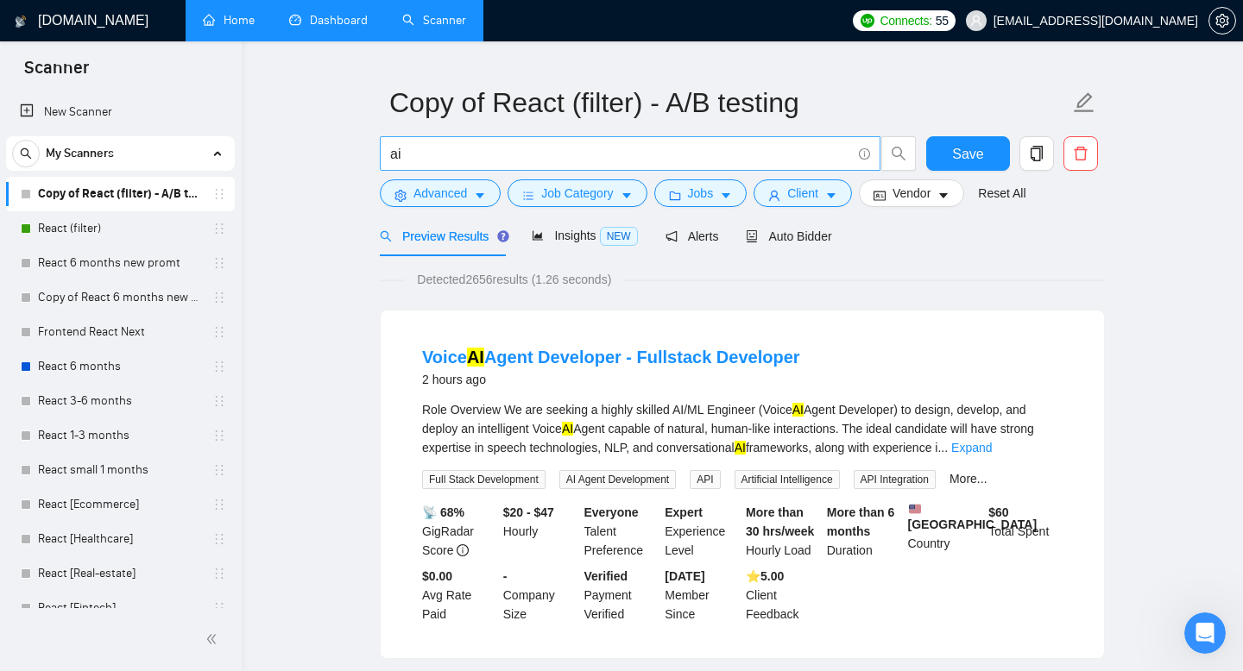
click at [444, 161] on input "ai" at bounding box center [620, 154] width 461 height 22
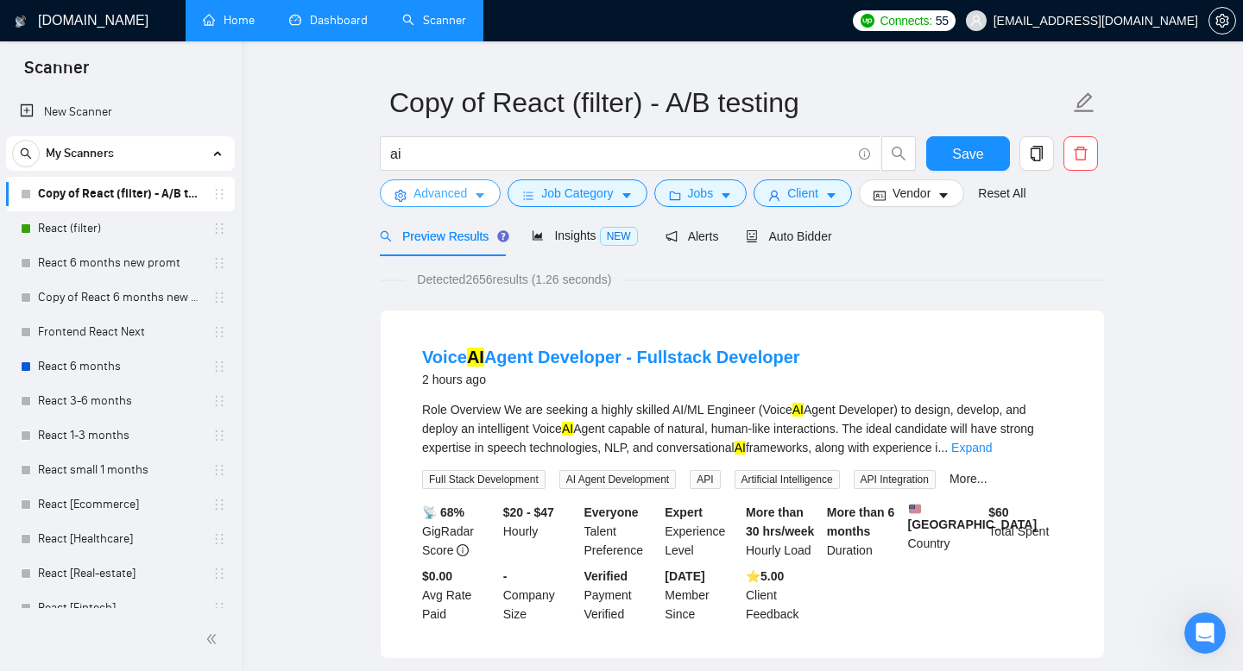
click at [442, 196] on span "Advanced" at bounding box center [440, 193] width 54 height 19
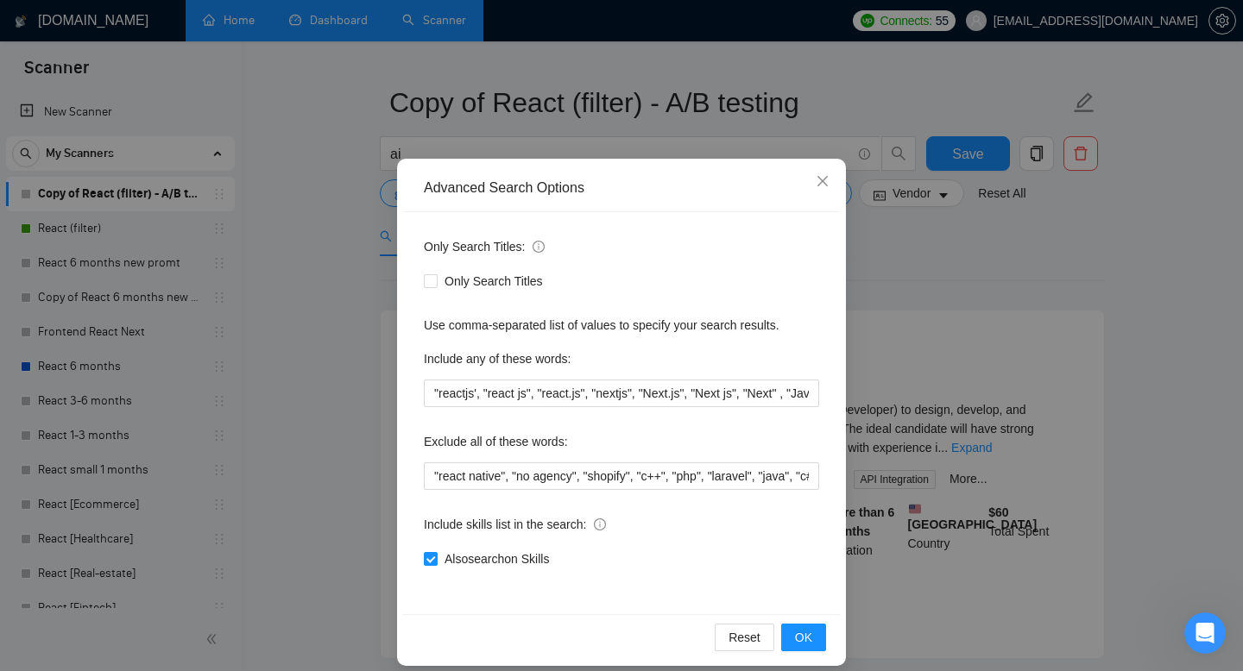
scroll to position [33, 0]
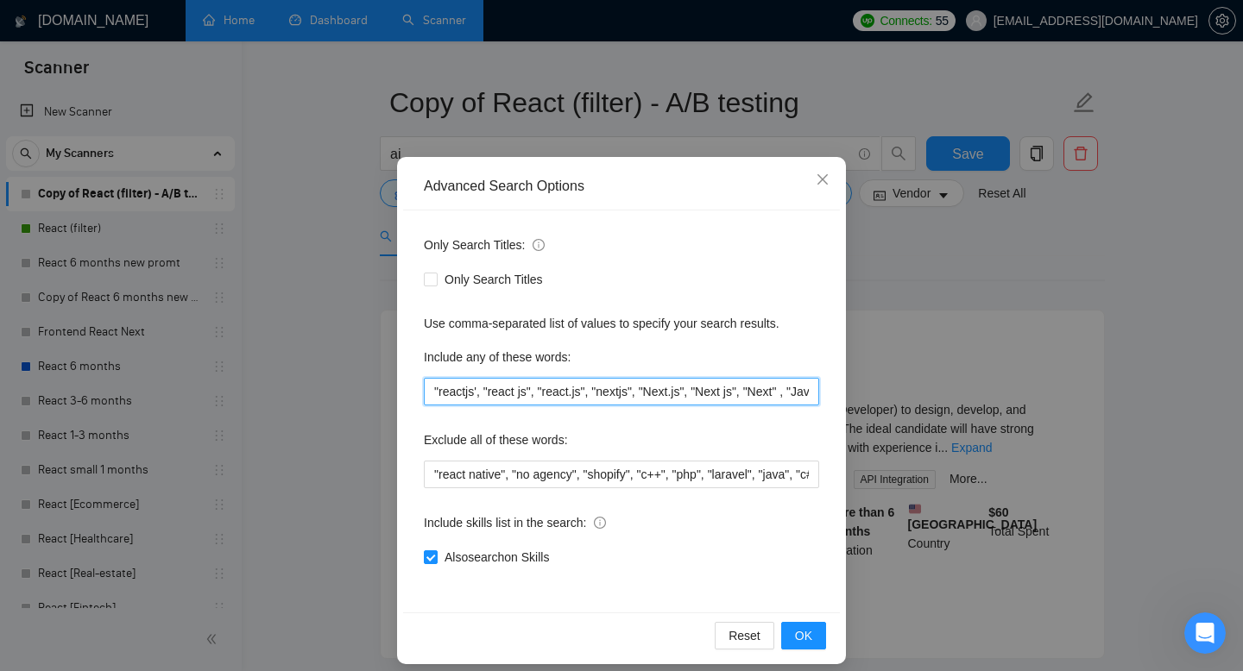
click at [693, 395] on input ""reactjs', "react js", "react.js", "nextjs", "Next.js", "Next js", "Next" , "Ja…" at bounding box center [621, 392] width 395 height 28
click at [747, 393] on input ""reactjs', "react js", "react.js", "nextjs", "Next.js", "Next js", "Next" , "Ja…" at bounding box center [621, 392] width 395 height 28
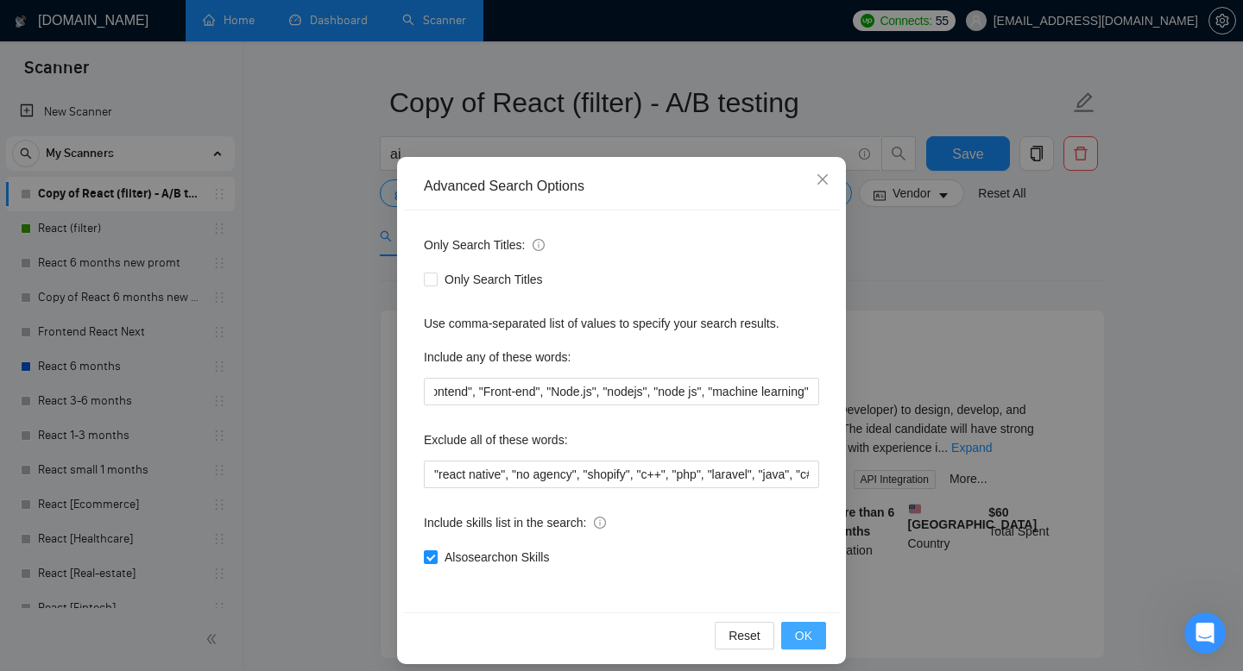
scroll to position [0, 0]
click at [806, 637] on span "OK" at bounding box center [803, 635] width 17 height 19
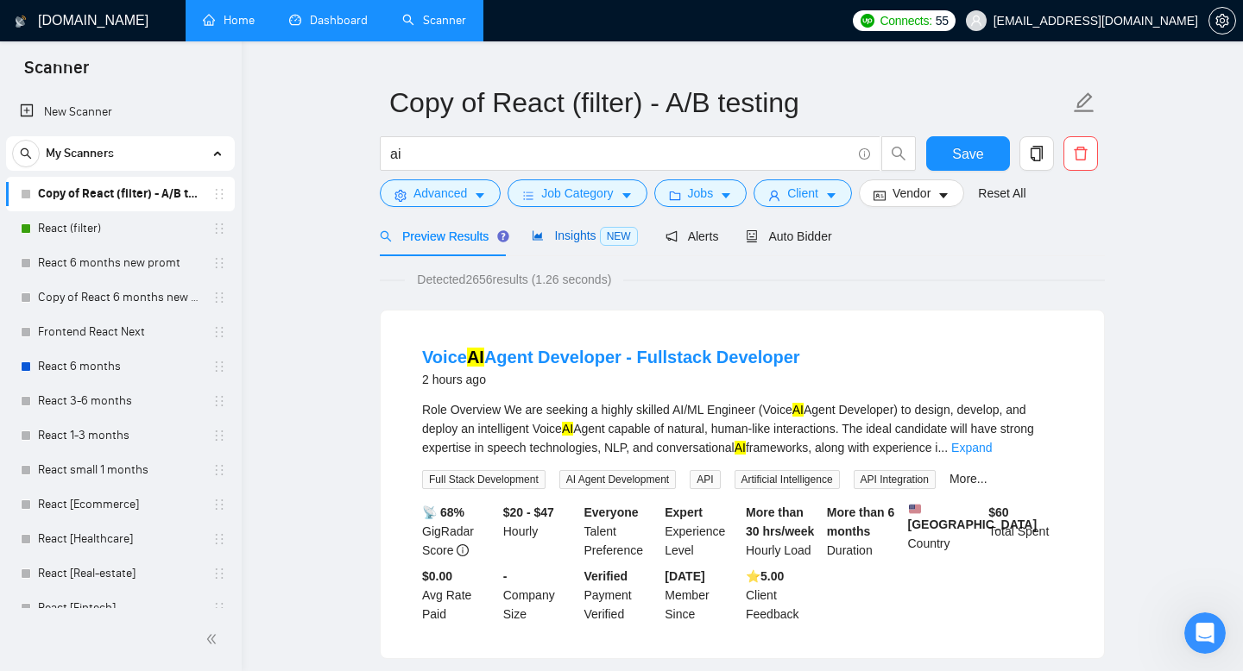
click at [566, 238] on span "Insights NEW" at bounding box center [584, 236] width 105 height 14
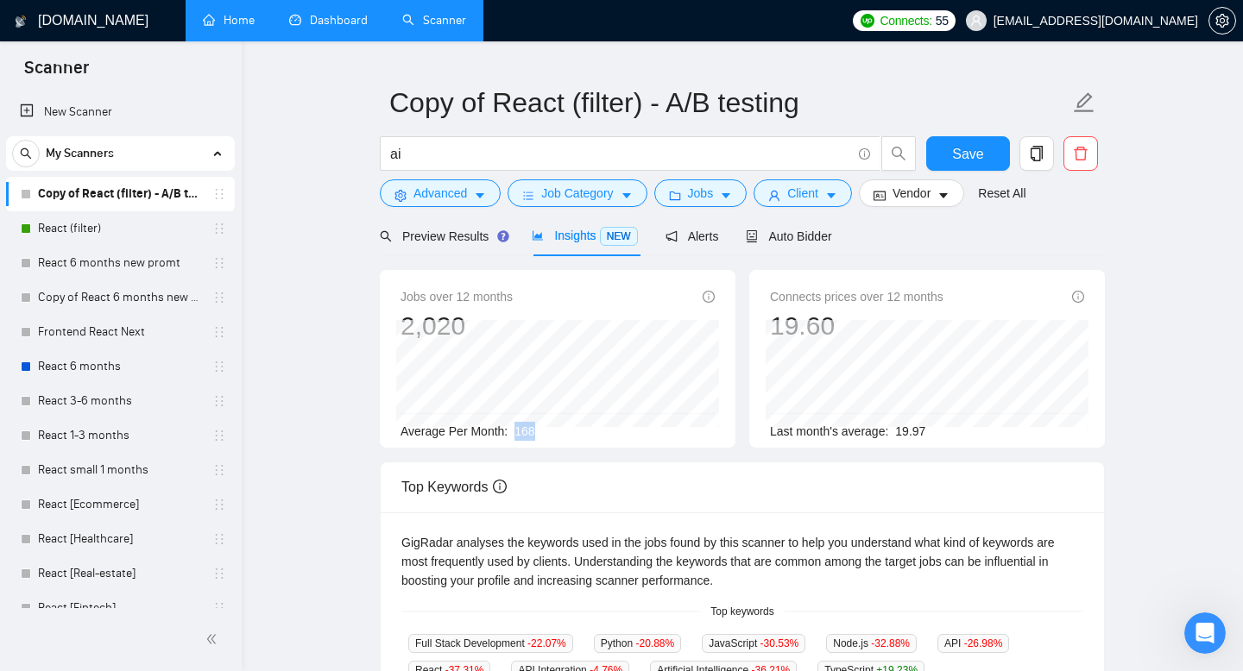
drag, startPoint x: 544, startPoint y: 436, endPoint x: 514, endPoint y: 435, distance: 30.2
click at [514, 435] on div "Average Per Month: 168" at bounding box center [557, 431] width 314 height 19
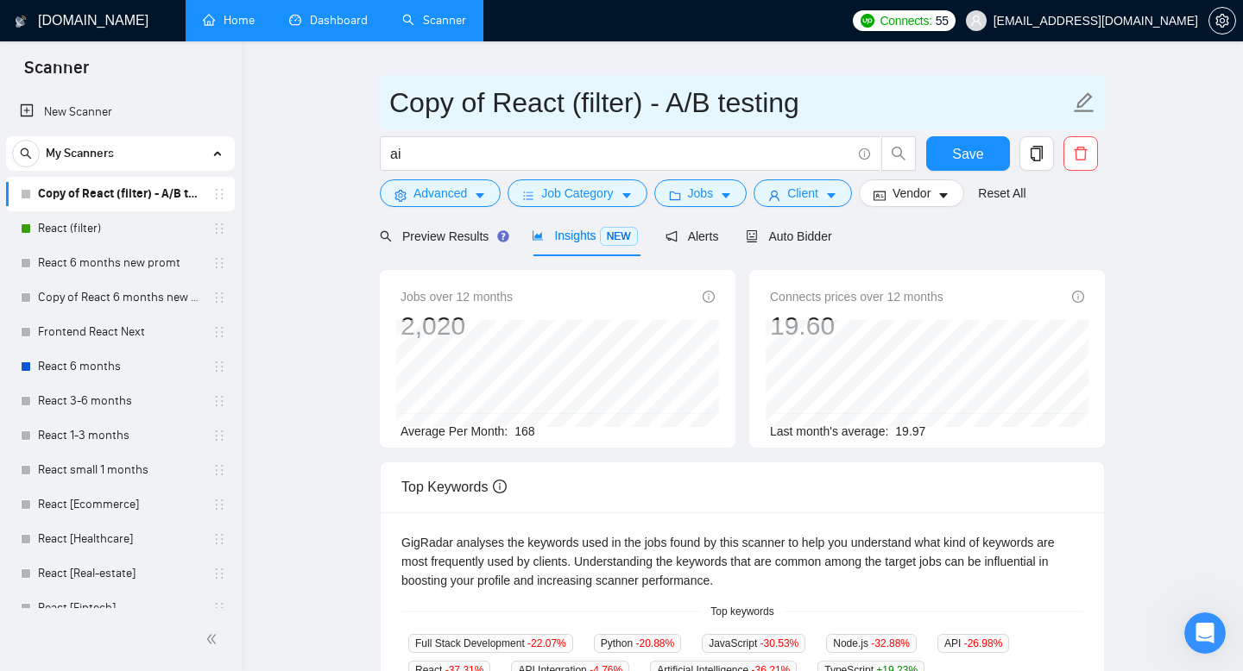
click at [670, 108] on input "Copy of React (filter) - A/B testing" at bounding box center [729, 102] width 680 height 43
type input "Copy of React (filter) - AI A/B testing"
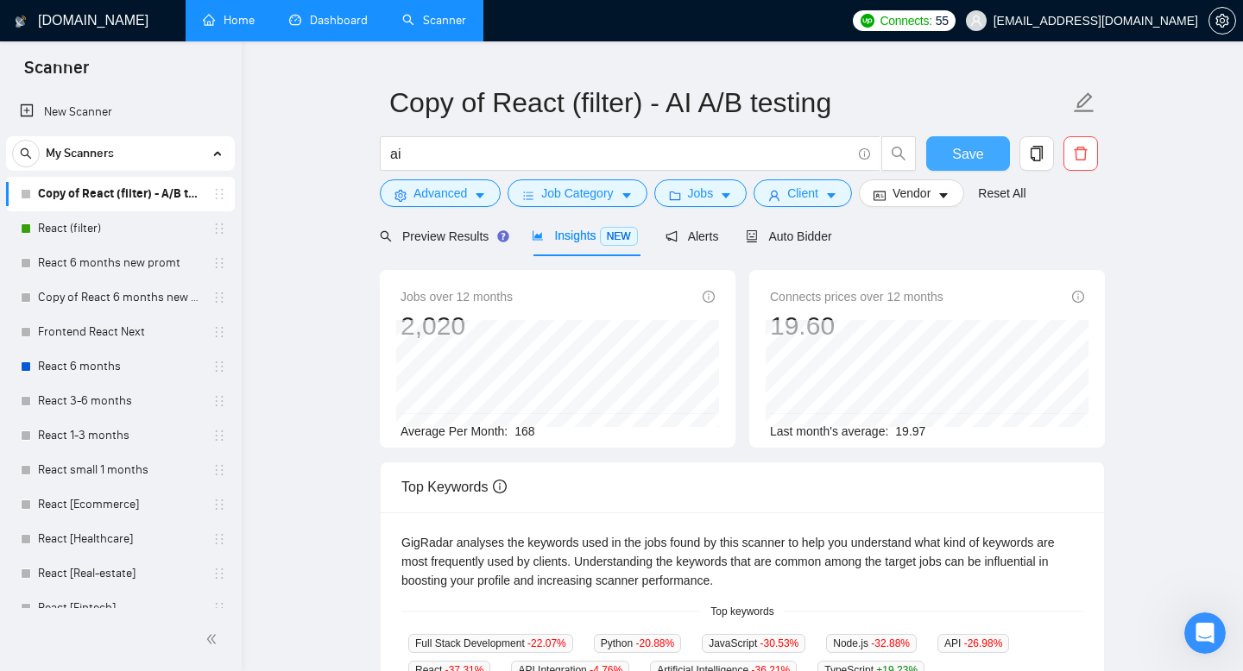
click at [966, 149] on span "Save" at bounding box center [967, 154] width 31 height 22
click at [428, 195] on span "Advanced" at bounding box center [440, 193] width 54 height 19
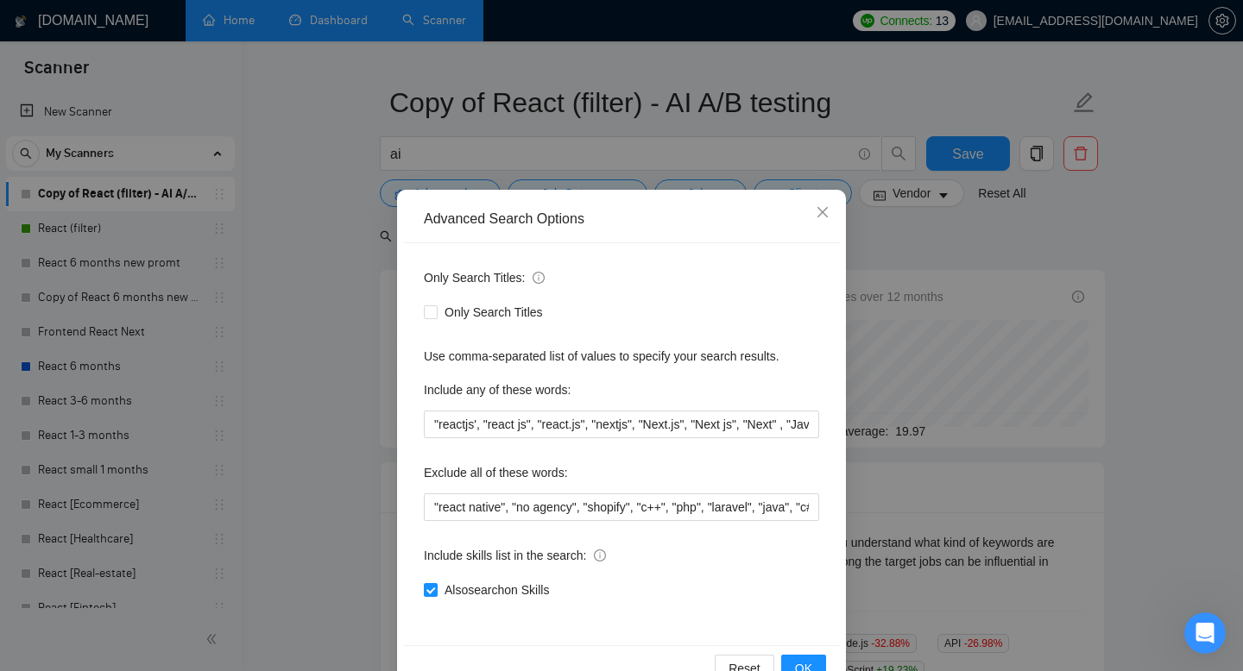
scroll to position [47, 0]
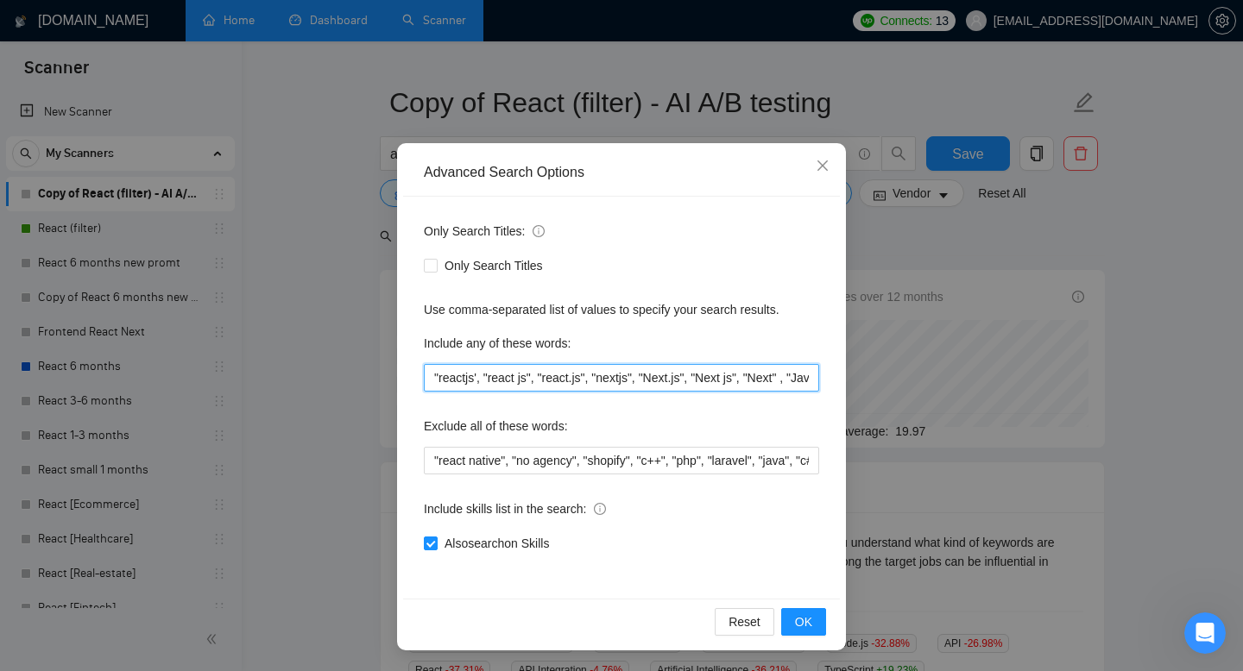
click at [645, 375] on input ""reactjs', "react js", "react.js", "nextjs", "Next.js", "Next js", "Next" , "Ja…" at bounding box center [621, 378] width 395 height 28
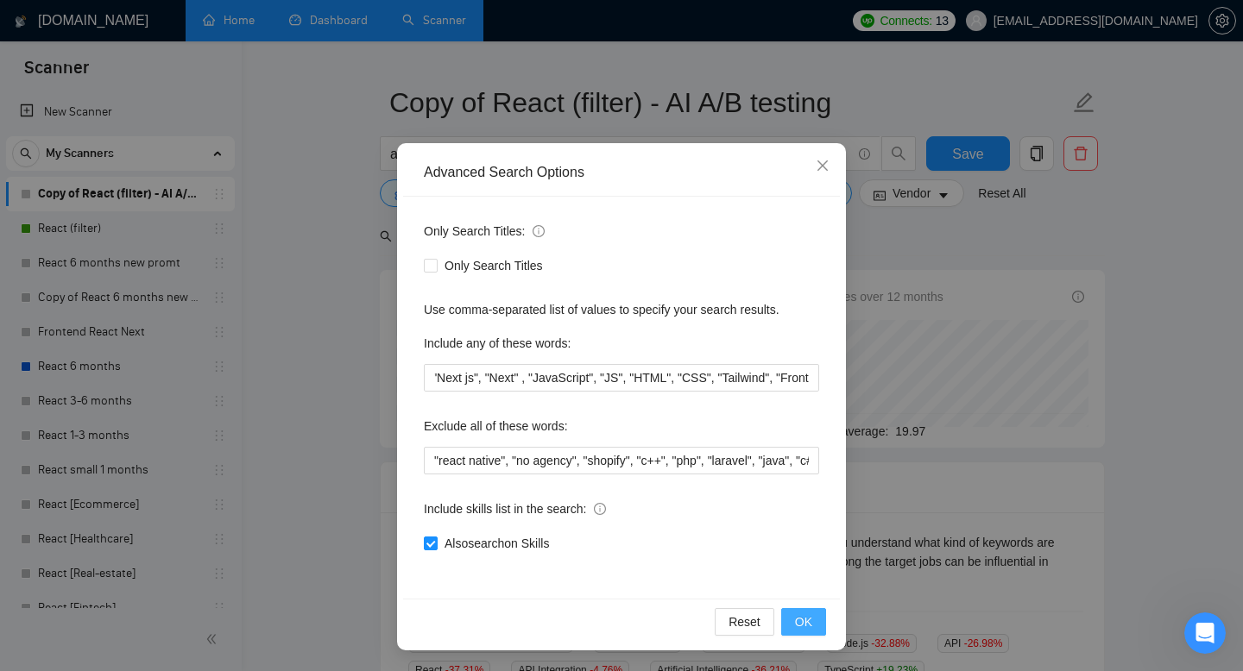
scroll to position [0, 0]
click at [803, 614] on span "OK" at bounding box center [803, 622] width 17 height 19
